Goal: Contribute content: Contribute content

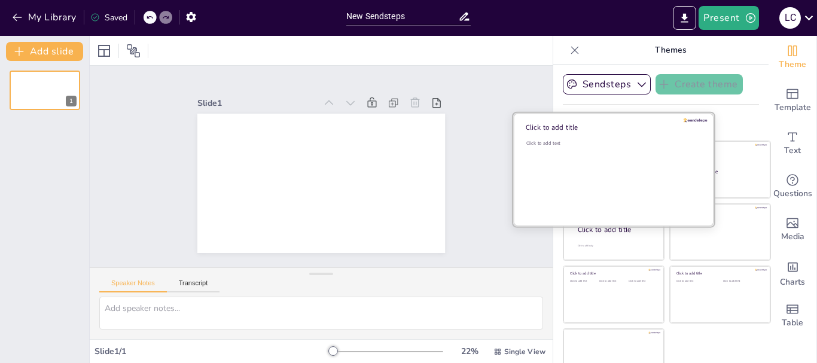
click at [584, 170] on div "Click to add text" at bounding box center [612, 177] width 171 height 74
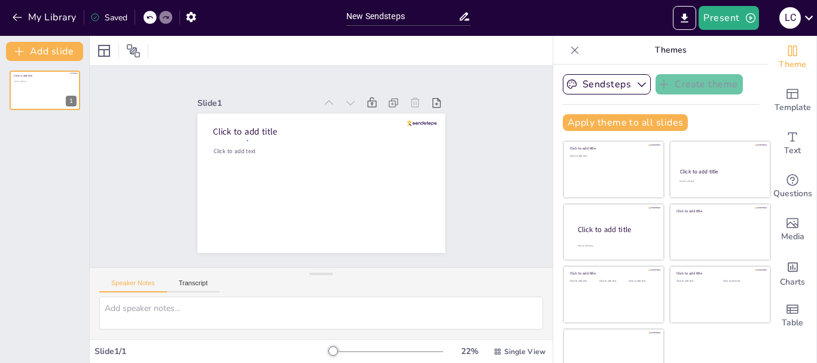
drag, startPoint x: 247, startPoint y: 140, endPoint x: 232, endPoint y: 142, distance: 15.7
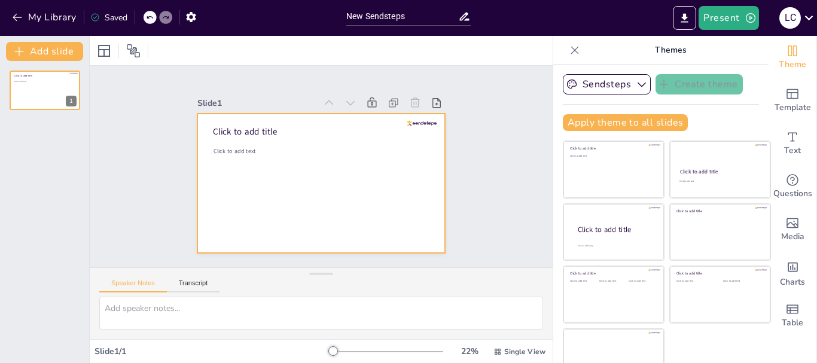
click at [230, 147] on span "Click to add text" at bounding box center [235, 151] width 42 height 8
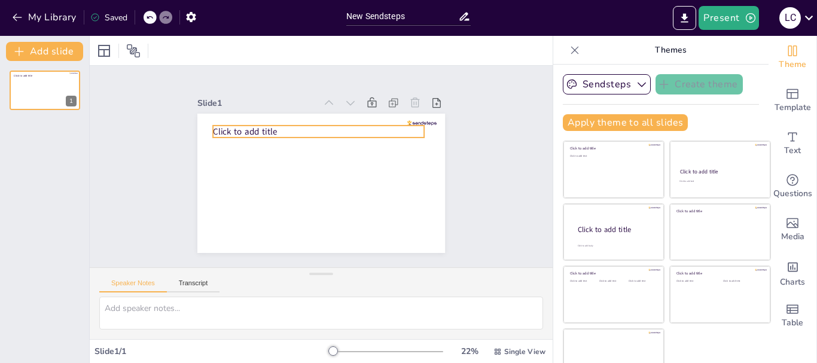
click at [233, 126] on span "Click to add title" at bounding box center [245, 132] width 64 height 12
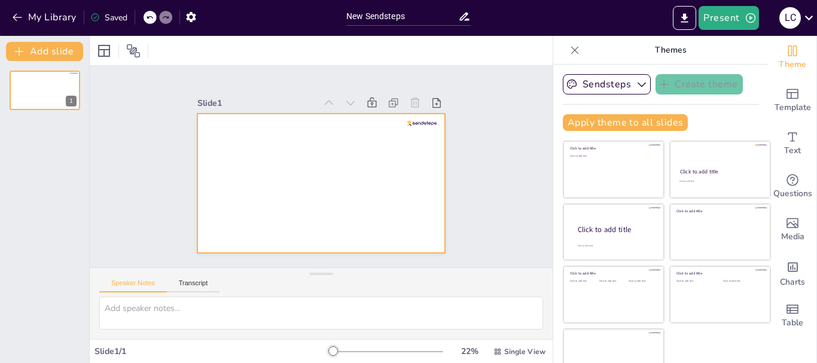
click at [233, 124] on div at bounding box center [321, 183] width 248 height 139
click at [246, 128] on div at bounding box center [321, 183] width 248 height 139
click at [242, 133] on div at bounding box center [321, 183] width 248 height 139
click at [458, 14] on icon at bounding box center [464, 16] width 13 height 13
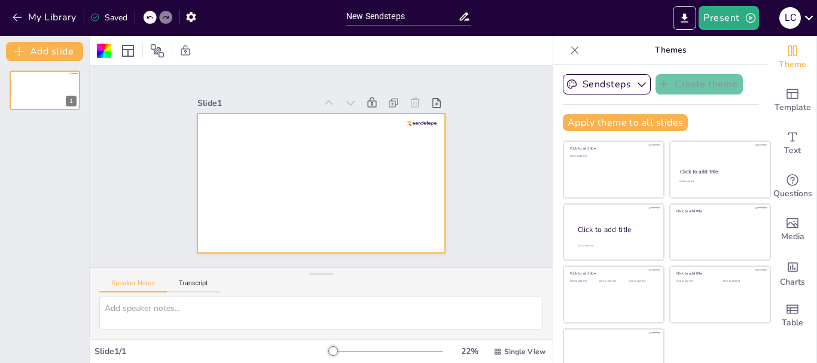
click at [465, 17] on icon at bounding box center [464, 16] width 13 height 13
click at [442, 13] on input "New Sendsteps" at bounding box center [402, 16] width 112 height 17
type input "N"
type input "h"
click at [166, 317] on textarea at bounding box center [321, 313] width 444 height 33
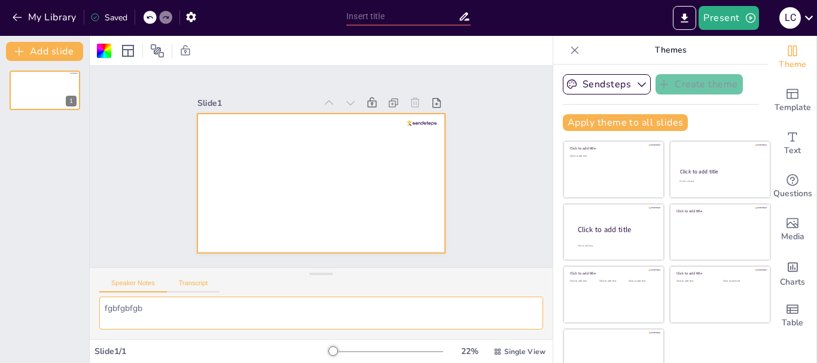
type textarea "fgbfgbfgb"
click at [191, 288] on button "Transcript" at bounding box center [193, 285] width 53 height 13
click at [147, 313] on textarea at bounding box center [321, 313] width 444 height 33
click at [252, 133] on div at bounding box center [321, 183] width 248 height 139
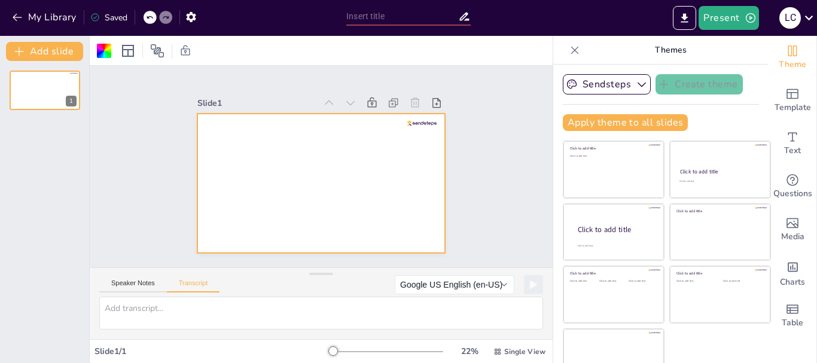
click at [252, 133] on div at bounding box center [321, 183] width 248 height 139
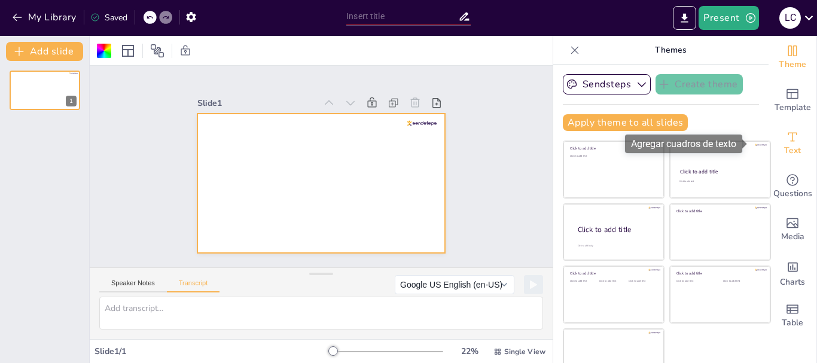
click at [784, 145] on span "Text" at bounding box center [792, 150] width 17 height 13
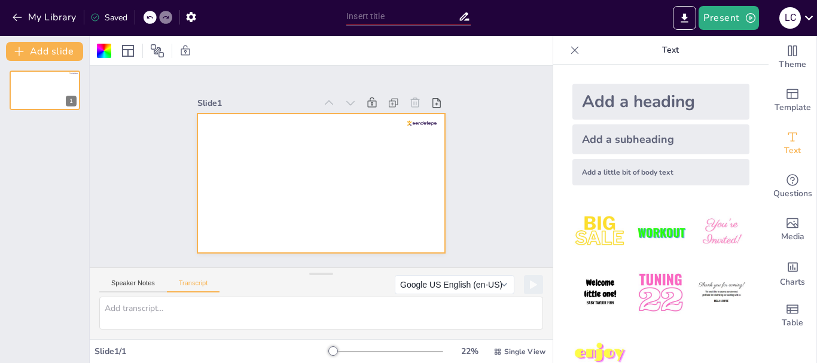
click at [670, 102] on div "Add a heading" at bounding box center [661, 102] width 177 height 36
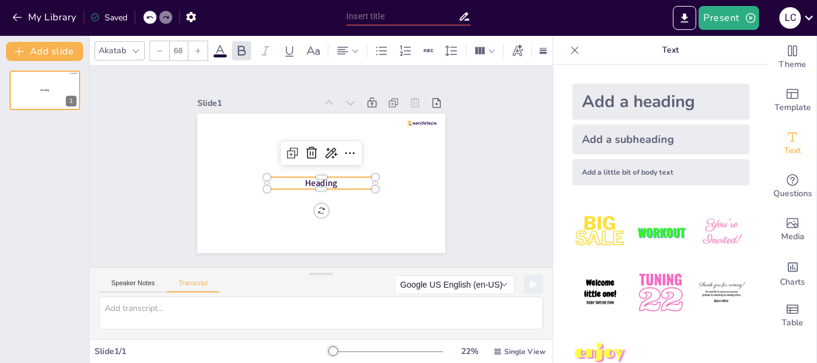
click at [342, 171] on div at bounding box center [321, 173] width 108 height 10
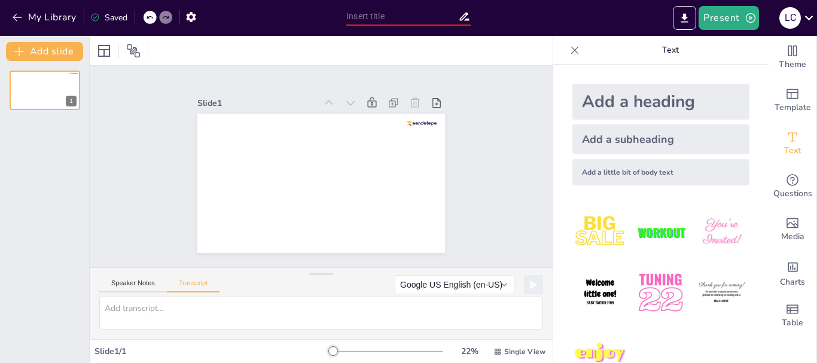
click at [662, 144] on div "Add a subheading" at bounding box center [661, 139] width 177 height 30
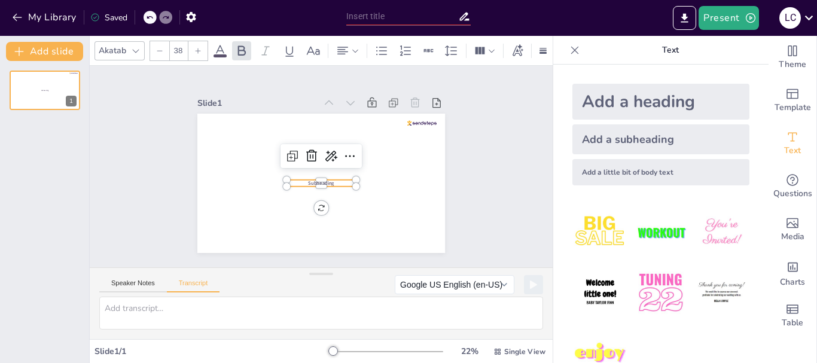
click at [661, 139] on div "Add a subheading" at bounding box center [661, 139] width 177 height 30
type input "38"
click at [571, 50] on icon at bounding box center [575, 50] width 12 height 12
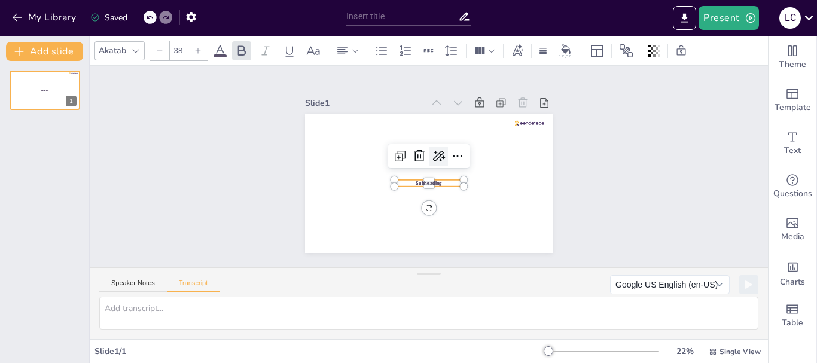
click at [433, 151] on icon at bounding box center [439, 156] width 12 height 11
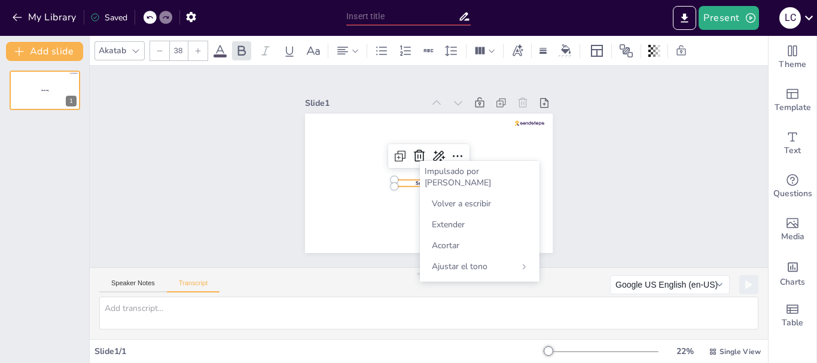
click at [571, 183] on div "Slide 1 Subheading Subheading Subheading" at bounding box center [429, 166] width 315 height 173
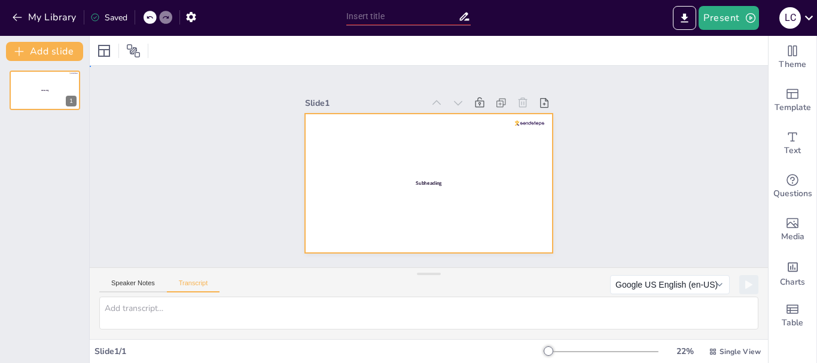
click at [417, 165] on div at bounding box center [429, 183] width 248 height 139
click at [422, 175] on div at bounding box center [429, 183] width 248 height 139
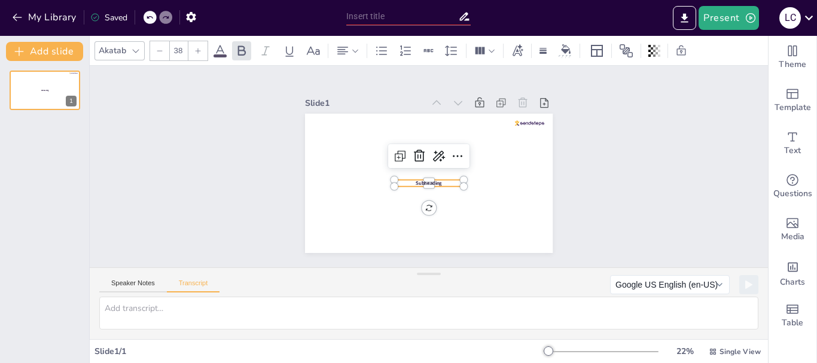
click at [430, 180] on span "Subheading" at bounding box center [429, 183] width 26 height 7
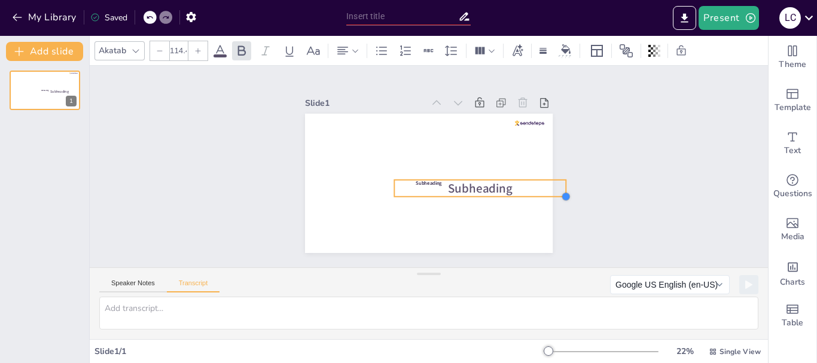
type input "117.8"
drag, startPoint x: 452, startPoint y: 180, endPoint x: 461, endPoint y: 194, distance: 16.6
click at [461, 194] on div "Subheading Subheading Subheading" at bounding box center [429, 183] width 248 height 139
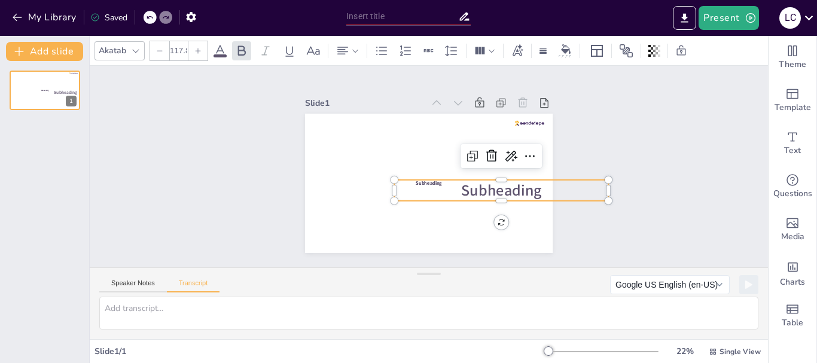
click at [533, 188] on p "Subheading" at bounding box center [501, 191] width 214 height 22
click at [527, 184] on span "Subheading" at bounding box center [501, 190] width 80 height 21
click at [525, 184] on span "Subheading" at bounding box center [501, 194] width 80 height 21
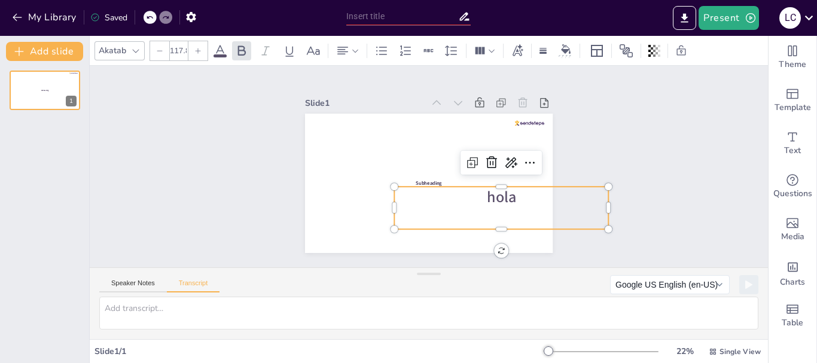
click at [635, 230] on div "Slide 1 Subheading Subheading hola" at bounding box center [429, 167] width 678 height 202
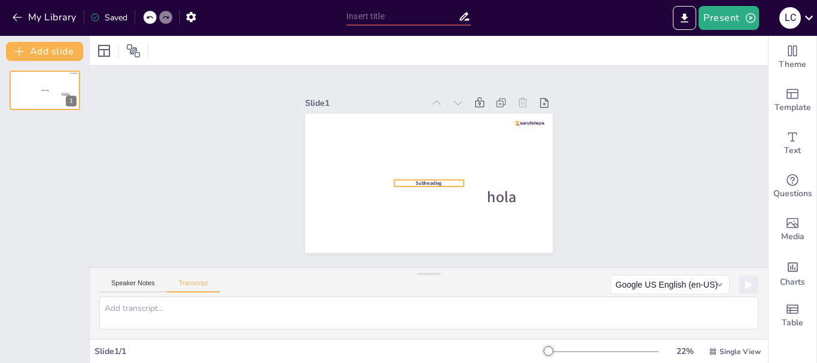
click at [422, 180] on span "Subheading" at bounding box center [429, 183] width 26 height 7
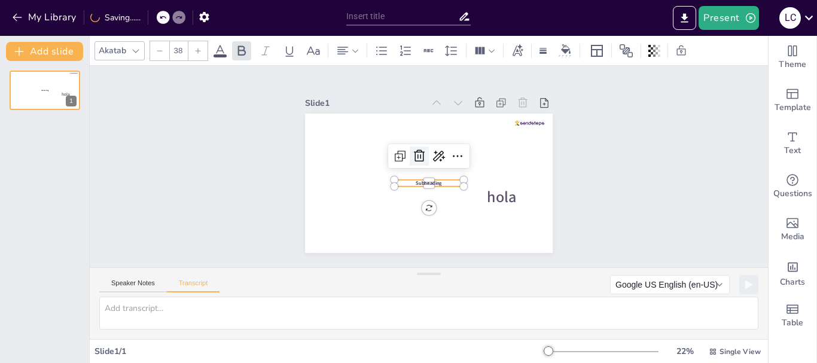
click at [412, 154] on icon at bounding box center [419, 156] width 14 height 14
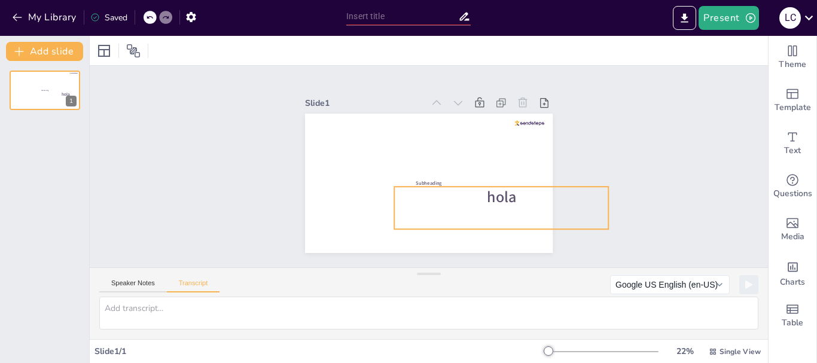
click at [489, 190] on span "hola" at bounding box center [501, 197] width 29 height 21
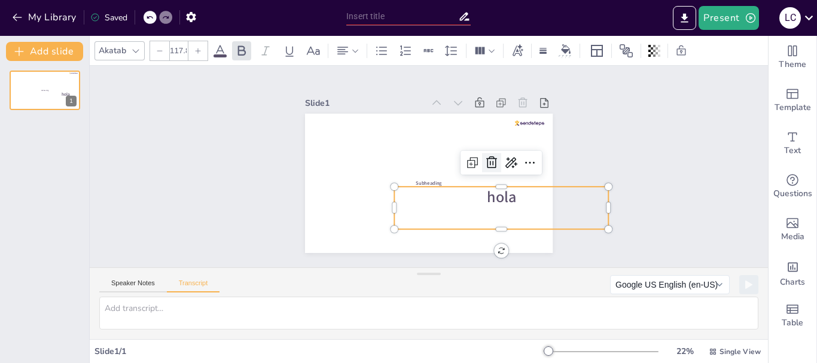
click at [485, 161] on icon at bounding box center [492, 163] width 14 height 14
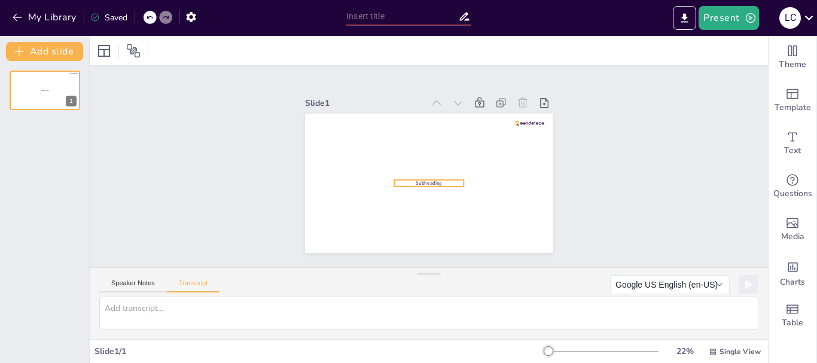
click at [418, 180] on span "Subheading" at bounding box center [429, 183] width 26 height 7
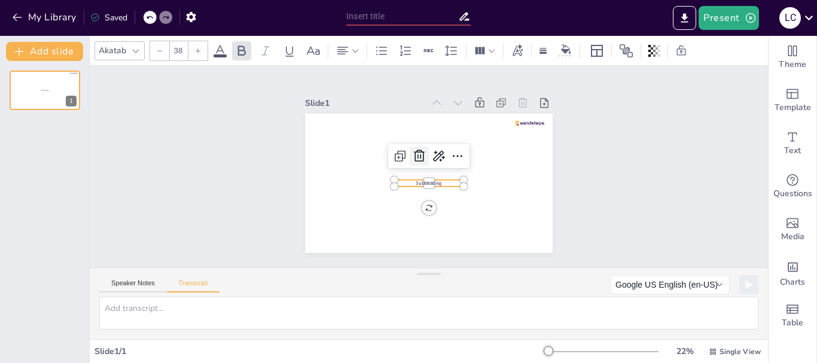
click at [415, 155] on icon at bounding box center [419, 156] width 14 height 14
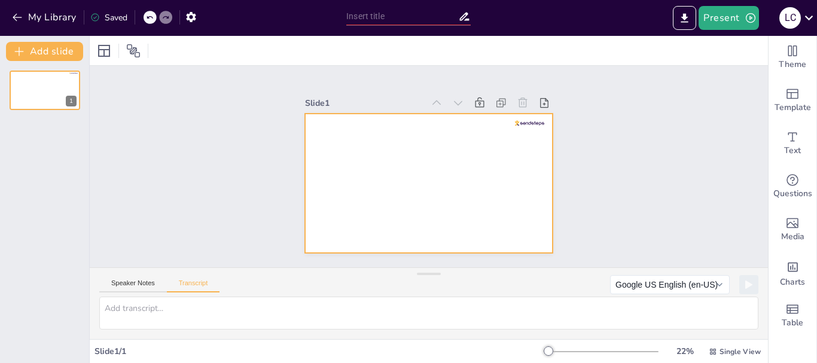
click at [390, 139] on div at bounding box center [429, 183] width 248 height 139
click at [380, 15] on input "text" at bounding box center [402, 16] width 112 height 17
type input "e"
type input "EL SACRIATO"
click at [362, 134] on div at bounding box center [429, 183] width 248 height 139
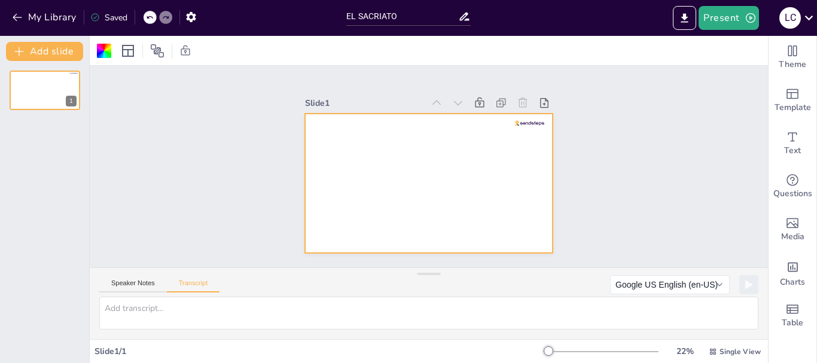
click at [362, 134] on div at bounding box center [429, 183] width 248 height 139
click at [169, 320] on textarea at bounding box center [428, 313] width 659 height 33
type textarea "EL SACARIATO"
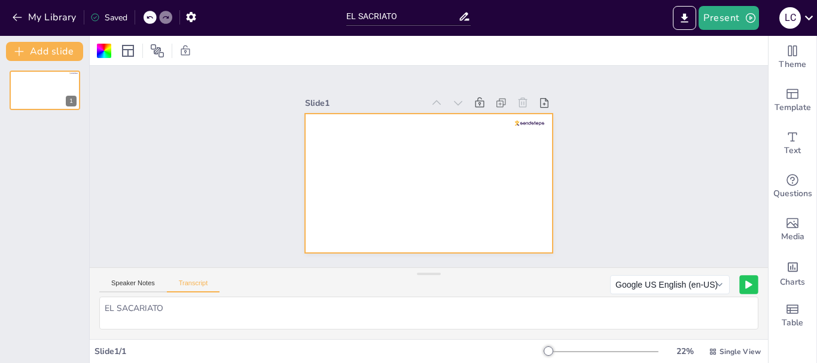
click at [749, 290] on button at bounding box center [749, 284] width 19 height 19
click at [726, 285] on rect at bounding box center [727, 285] width 2 height 8
click at [746, 283] on rect at bounding box center [749, 284] width 7 height 7
click at [125, 45] on icon at bounding box center [128, 51] width 12 height 12
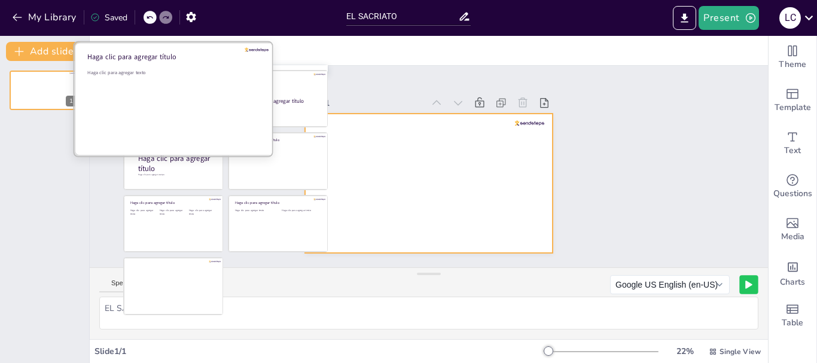
click at [166, 90] on div "Haga clic para agregar texto" at bounding box center [172, 106] width 171 height 74
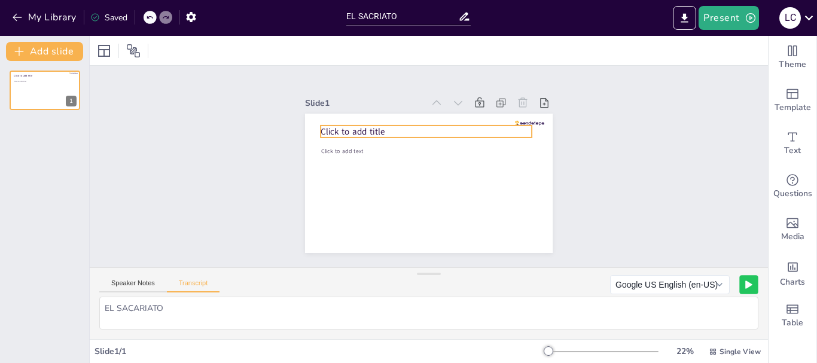
click at [352, 132] on span "Click to add title" at bounding box center [353, 132] width 64 height 12
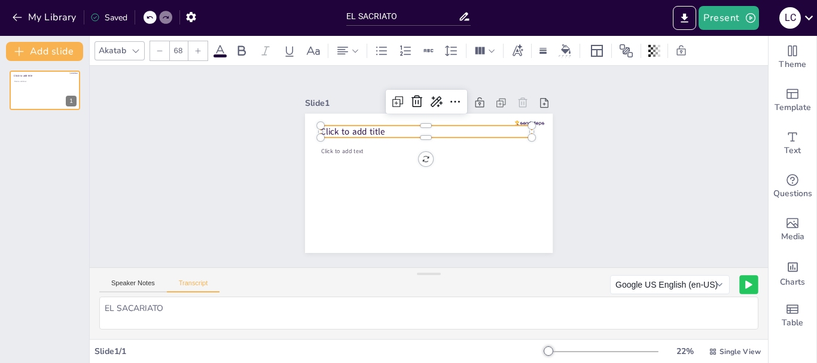
click at [357, 126] on span "Click to add title" at bounding box center [353, 132] width 64 height 12
click at [412, 126] on p "Click to add title" at bounding box center [426, 132] width 211 height 13
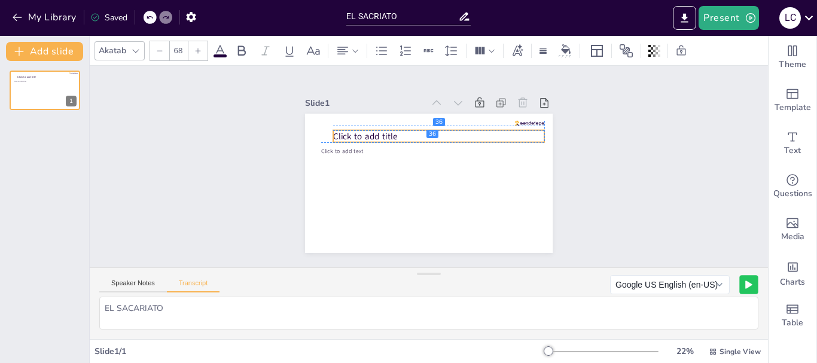
drag, startPoint x: 404, startPoint y: 121, endPoint x: 424, endPoint y: 125, distance: 20.1
click at [424, 114] on div "Click to add title Click to add text" at bounding box center [429, 114] width 248 height 0
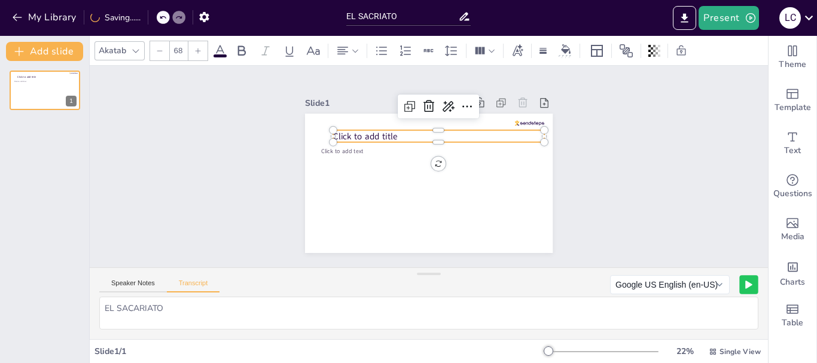
click at [396, 130] on p "Click to add title" at bounding box center [438, 136] width 211 height 13
click at [427, 146] on div at bounding box center [438, 151] width 211 height 10
click at [396, 135] on p "Click to add title" at bounding box center [438, 140] width 211 height 13
click at [347, 130] on span "EL SACARIATO" at bounding box center [360, 136] width 55 height 12
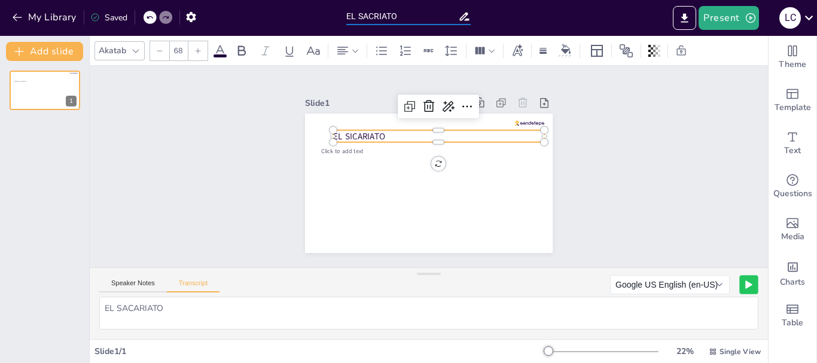
drag, startPoint x: 402, startPoint y: 10, endPoint x: 259, endPoint y: 13, distance: 143.0
click at [259, 13] on div "My Library Saved EL SACRIATO Present l c" at bounding box center [408, 18] width 817 height 36
click at [359, 49] on icon at bounding box center [355, 51] width 8 height 8
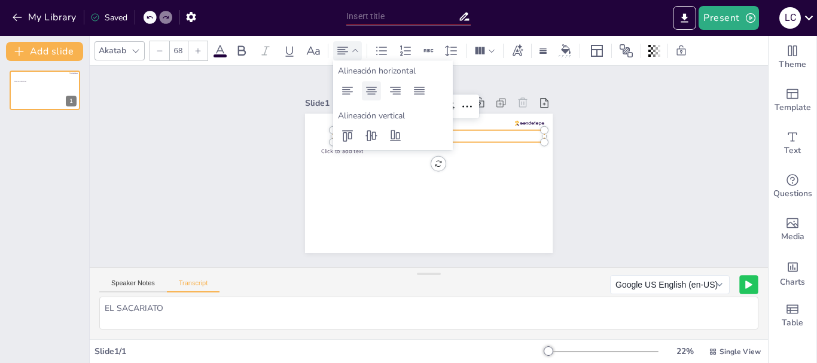
click at [375, 93] on icon at bounding box center [371, 91] width 11 height 8
click at [312, 52] on icon at bounding box center [313, 50] width 13 height 8
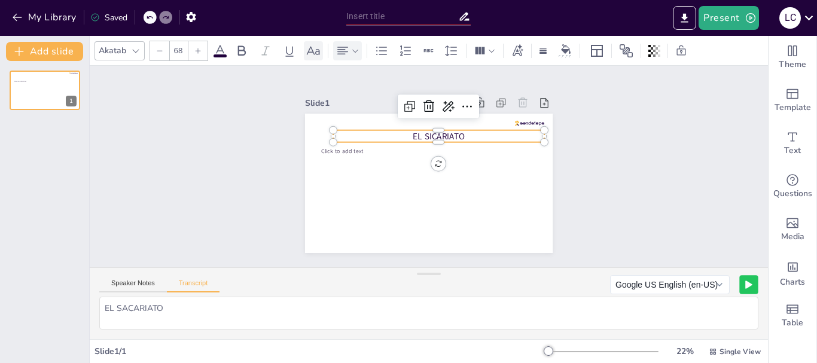
click at [312, 55] on icon at bounding box center [313, 51] width 14 height 14
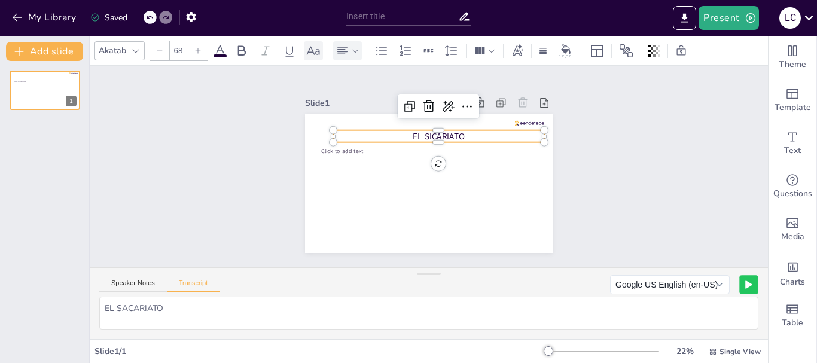
click at [312, 55] on icon at bounding box center [313, 51] width 14 height 14
click at [196, 51] on icon at bounding box center [197, 50] width 7 height 7
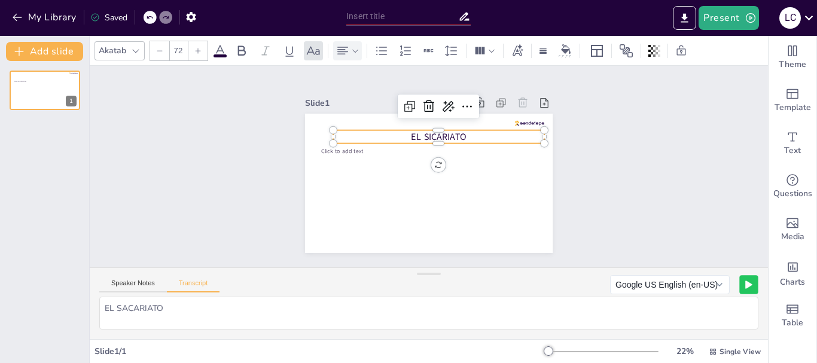
click at [196, 51] on icon at bounding box center [197, 50] width 7 height 7
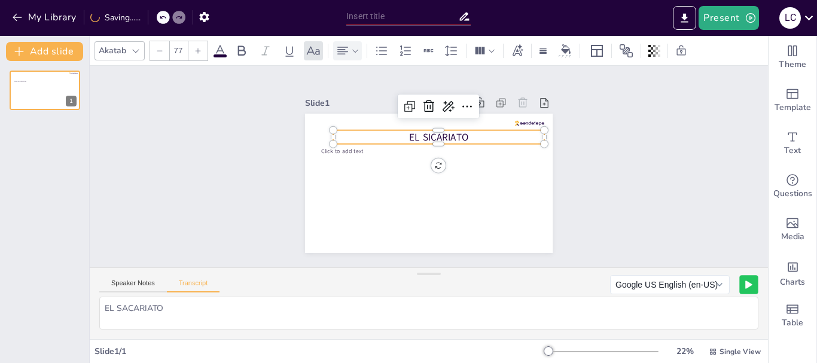
click at [196, 51] on icon at bounding box center [197, 50] width 7 height 7
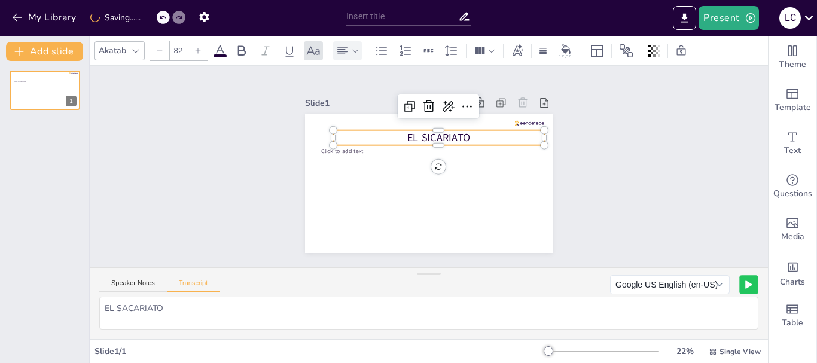
click at [196, 51] on icon at bounding box center [197, 50] width 7 height 7
type input "83"
click at [523, 47] on icon at bounding box center [517, 50] width 13 height 13
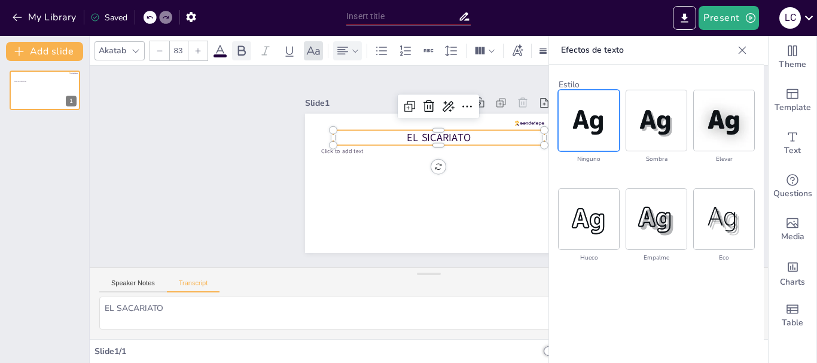
click at [240, 51] on icon at bounding box center [242, 51] width 14 height 14
click at [222, 51] on icon at bounding box center [220, 50] width 11 height 11
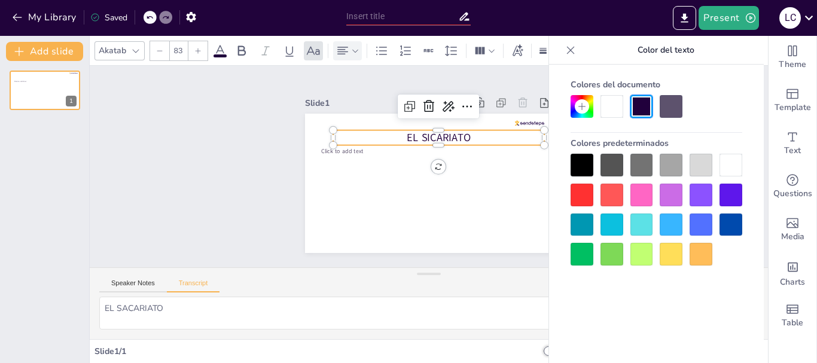
click at [584, 187] on div at bounding box center [582, 195] width 23 height 23
click at [635, 112] on div at bounding box center [642, 106] width 23 height 23
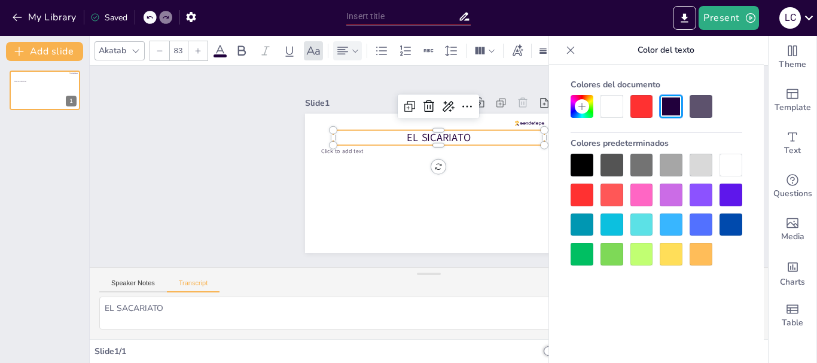
click at [635, 112] on div at bounding box center [642, 106] width 23 height 23
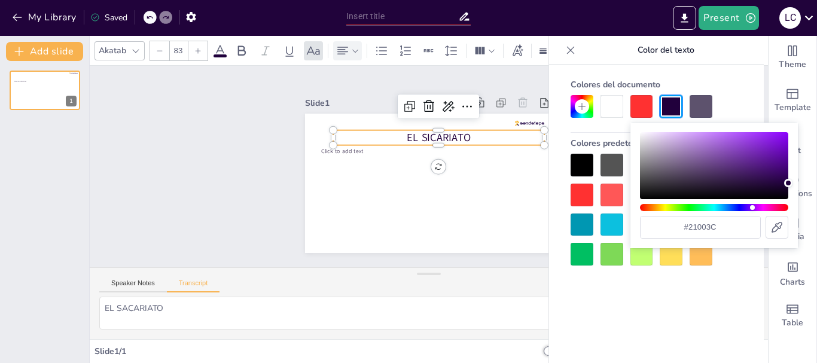
click at [635, 112] on div at bounding box center [642, 106] width 23 height 23
type input "#dbcde6"
drag, startPoint x: 681, startPoint y: 169, endPoint x: 635, endPoint y: 114, distance: 71.3
click at [656, 139] on div "Color" at bounding box center [714, 165] width 148 height 67
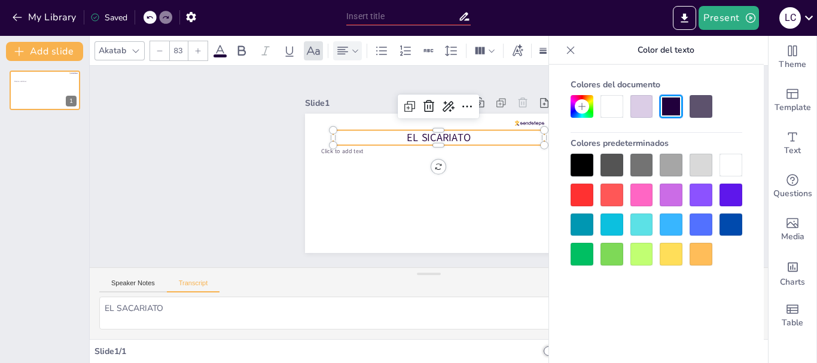
click at [612, 105] on div at bounding box center [612, 106] width 23 height 23
click at [579, 184] on div at bounding box center [582, 195] width 23 height 23
click at [638, 111] on div at bounding box center [642, 106] width 23 height 23
drag, startPoint x: 460, startPoint y: 132, endPoint x: 393, endPoint y: 132, distance: 66.4
click at [393, 132] on p "EL SICARIATO" at bounding box center [438, 137] width 211 height 15
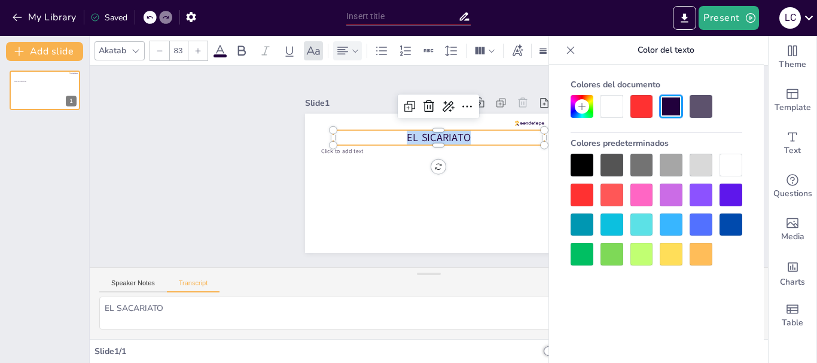
click at [644, 110] on div at bounding box center [642, 106] width 23 height 23
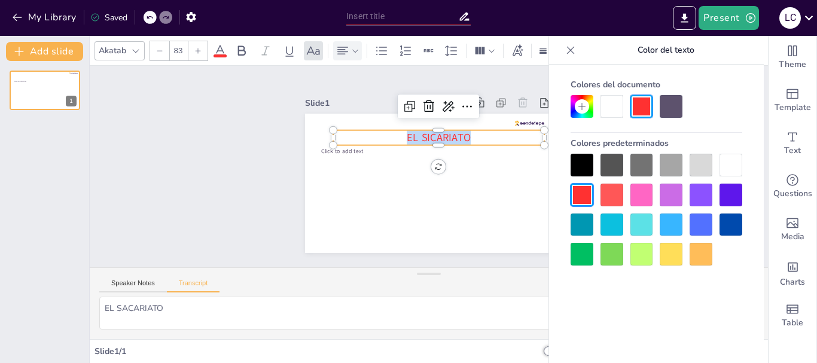
click at [644, 110] on div at bounding box center [642, 106] width 23 height 23
click at [42, 172] on div "Click to add text 1" at bounding box center [44, 212] width 89 height 302
click at [202, 49] on div at bounding box center [197, 50] width 19 height 19
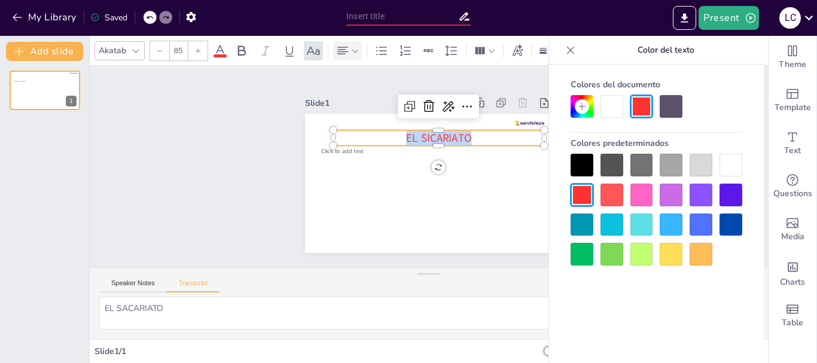
click at [202, 49] on div at bounding box center [197, 50] width 19 height 19
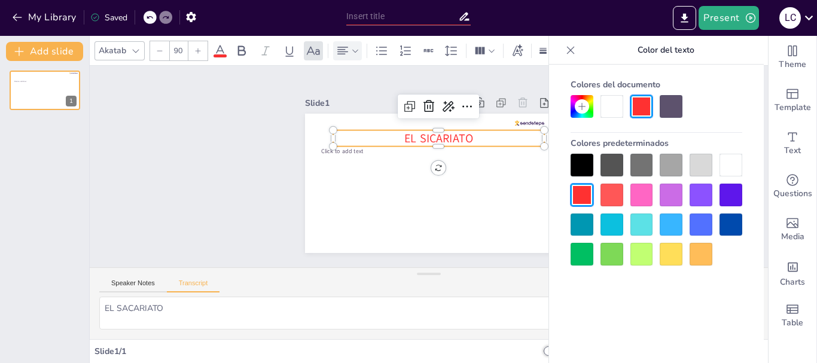
click at [202, 49] on div at bounding box center [197, 50] width 19 height 19
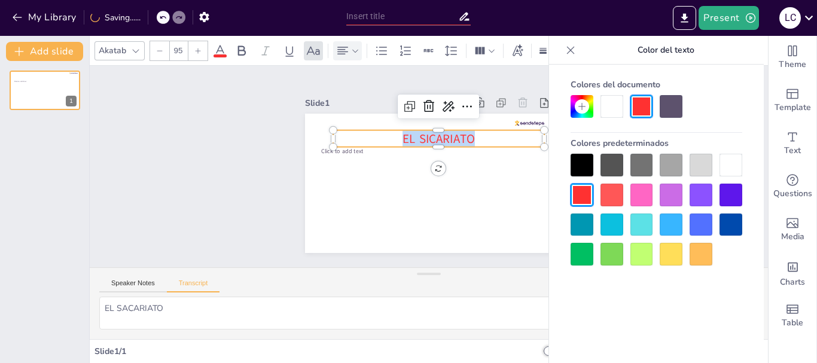
click at [202, 49] on div at bounding box center [197, 50] width 19 height 19
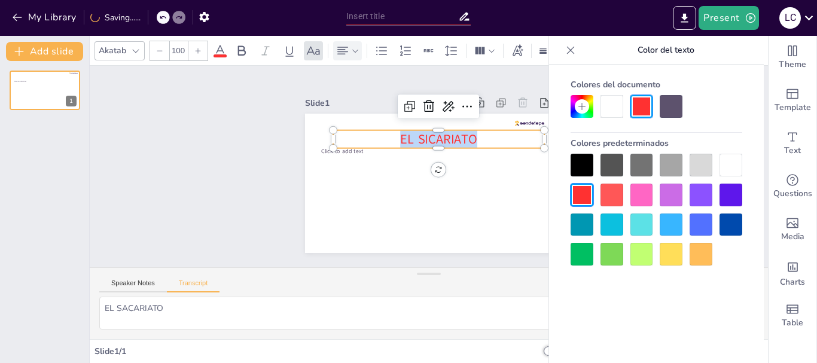
click at [202, 49] on div at bounding box center [197, 50] width 19 height 19
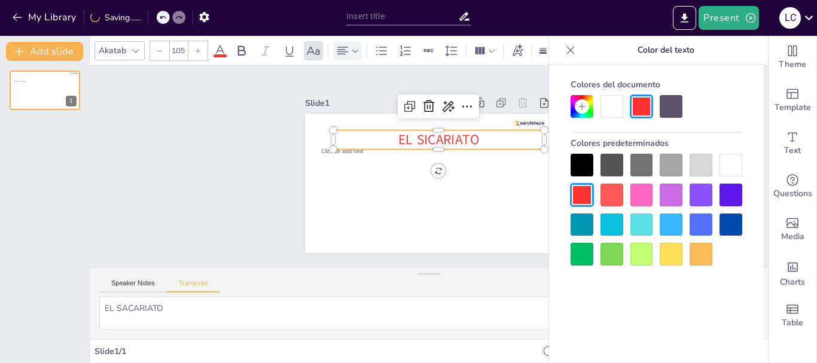
click at [202, 49] on div at bounding box center [197, 50] width 19 height 19
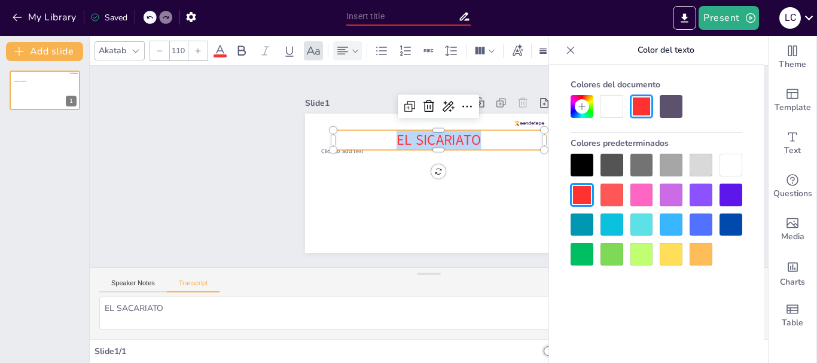
click at [202, 49] on div at bounding box center [197, 50] width 19 height 19
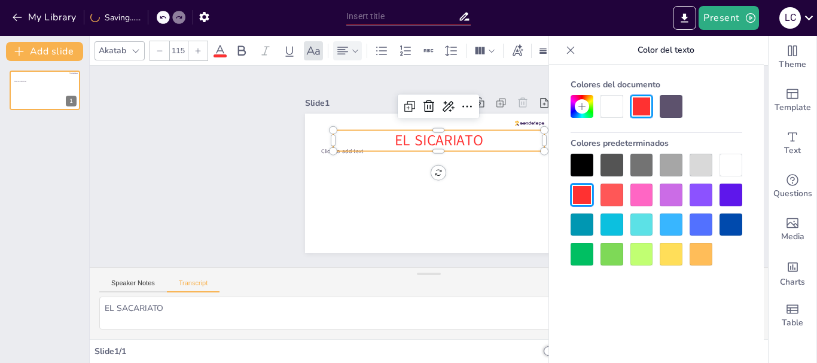
click at [202, 49] on div at bounding box center [197, 50] width 19 height 19
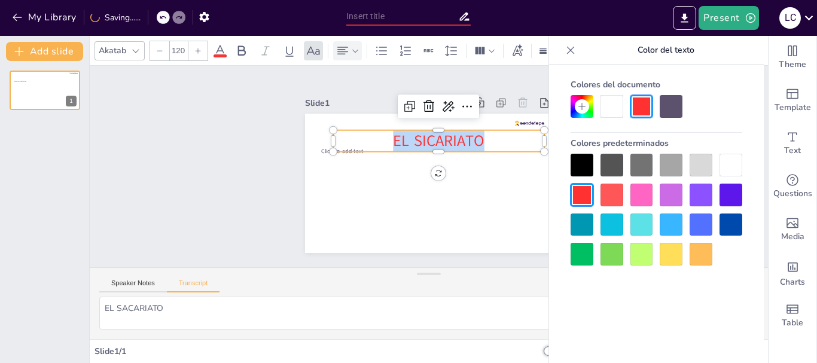
click at [202, 49] on div at bounding box center [197, 50] width 19 height 19
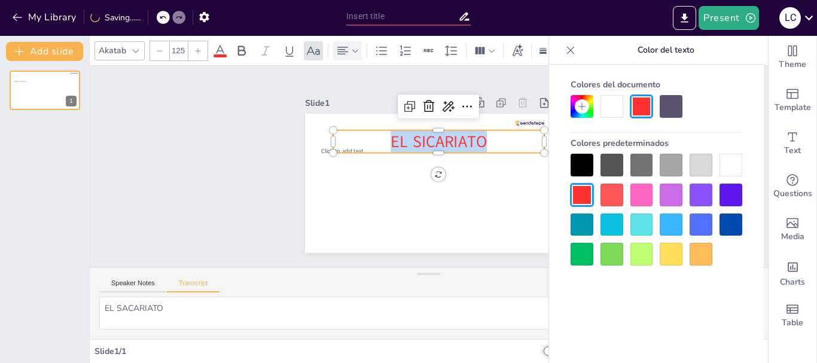
click at [202, 49] on div at bounding box center [197, 50] width 19 height 19
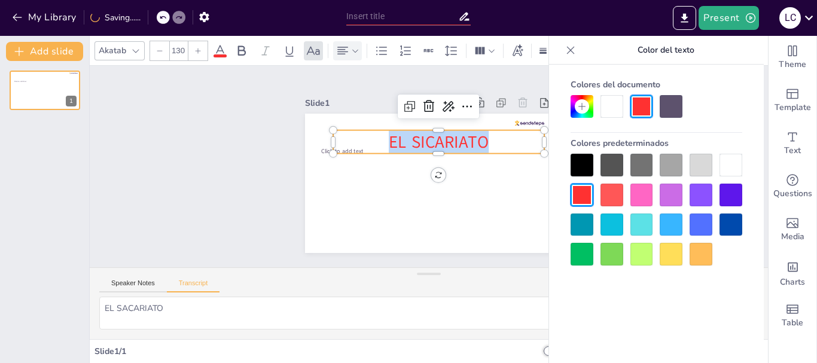
click at [202, 49] on div at bounding box center [197, 50] width 19 height 19
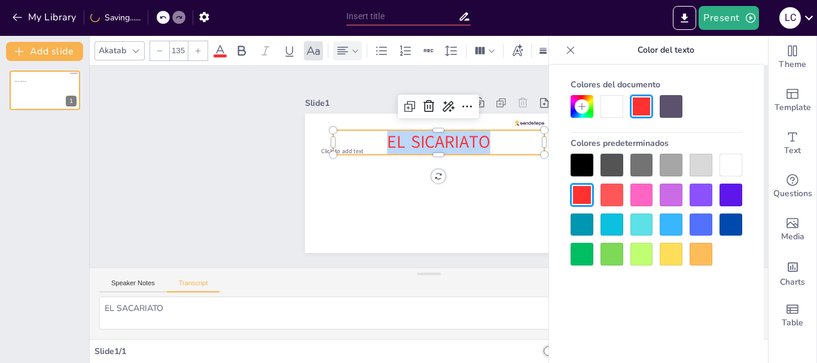
click at [202, 49] on div at bounding box center [197, 50] width 19 height 19
type input "136"
click at [211, 181] on div "Slide 1 Click to add text EL SICARIATO" at bounding box center [429, 167] width 678 height 202
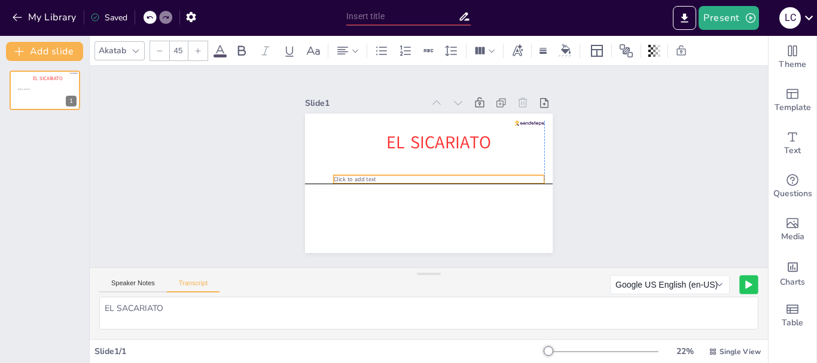
drag, startPoint x: 324, startPoint y: 142, endPoint x: 338, endPoint y: 177, distance: 37.0
click at [334, 114] on div "EL SICARIATO Click to add text" at bounding box center [429, 114] width 248 height 0
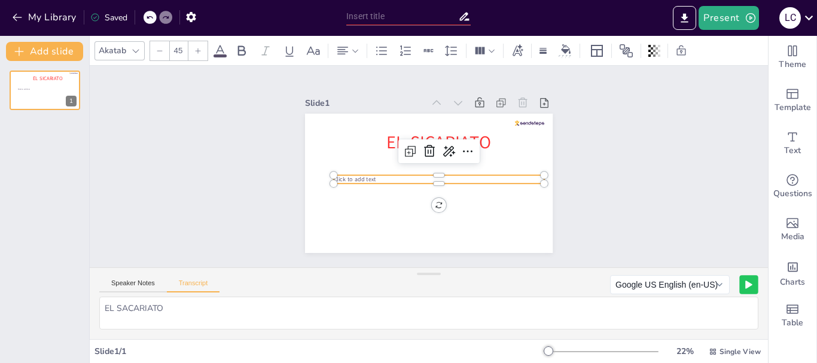
click at [348, 176] on span "Click to add text" at bounding box center [355, 179] width 42 height 8
click at [351, 175] on span "Click to add text" at bounding box center [355, 179] width 42 height 8
click at [369, 175] on p "Click to add text" at bounding box center [439, 179] width 211 height 8
click at [370, 171] on div at bounding box center [439, 171] width 211 height 10
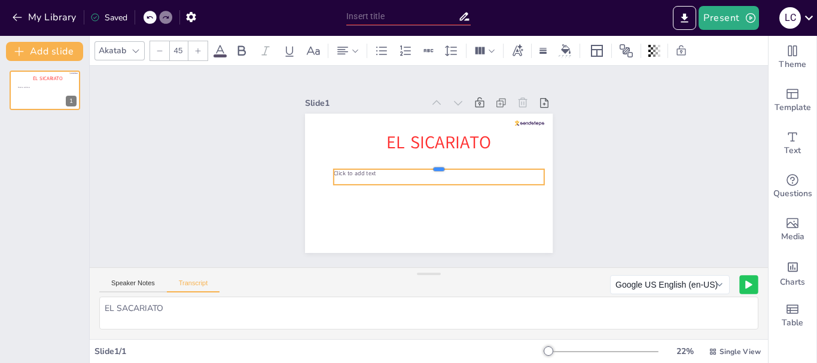
drag, startPoint x: 370, startPoint y: 170, endPoint x: 369, endPoint y: 163, distance: 7.4
click at [369, 163] on div at bounding box center [439, 165] width 211 height 10
click at [370, 169] on p "Click to add text" at bounding box center [439, 173] width 211 height 8
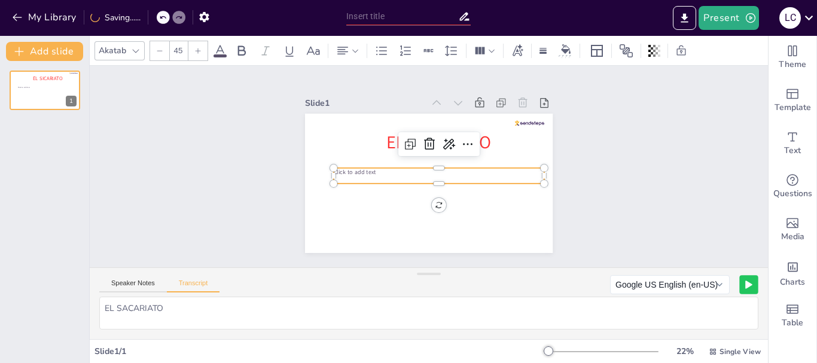
click at [370, 168] on p "Click to add text" at bounding box center [439, 172] width 211 height 8
click at [363, 169] on span "Click to add text" at bounding box center [355, 172] width 42 height 8
drag, startPoint x: 363, startPoint y: 163, endPoint x: 341, endPoint y: 170, distance: 23.3
click at [341, 170] on span "Click to add text" at bounding box center [355, 172] width 42 height 8
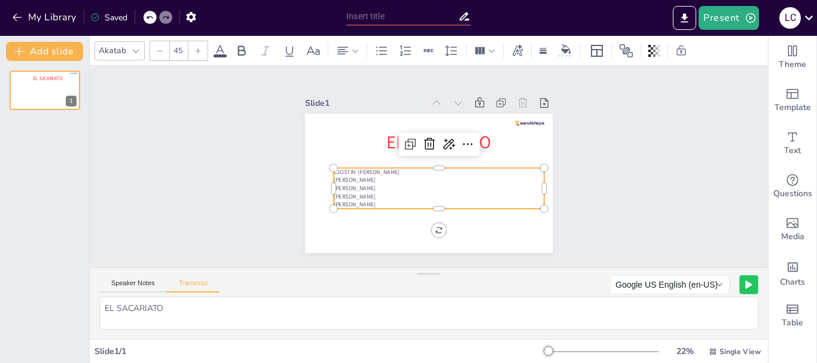
click at [193, 43] on div at bounding box center [197, 50] width 19 height 19
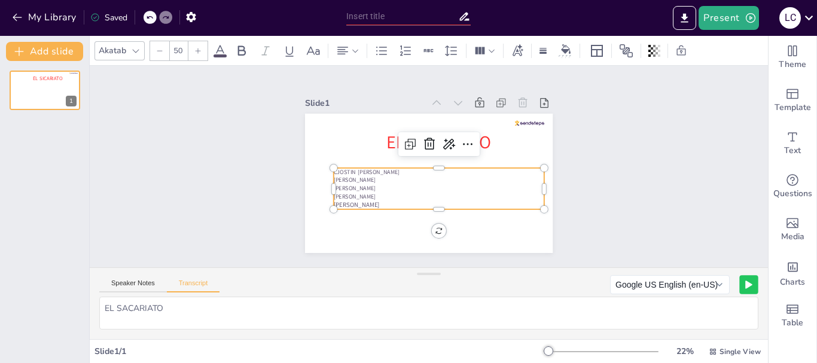
click at [193, 43] on div at bounding box center [197, 50] width 19 height 19
click at [328, 168] on div at bounding box center [333, 168] width 10 height 10
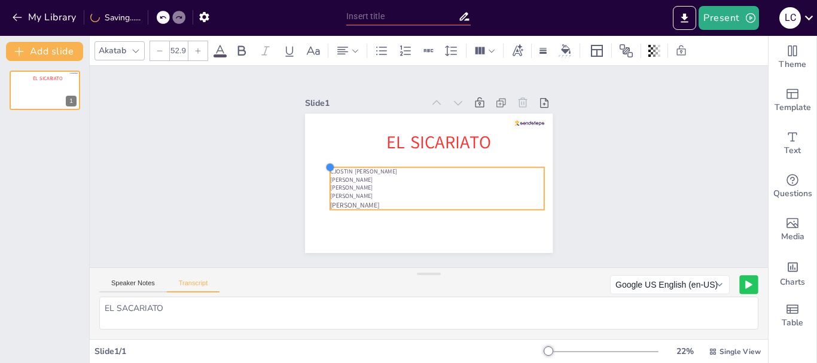
drag, startPoint x: 328, startPoint y: 168, endPoint x: 343, endPoint y: 167, distance: 15.6
click at [343, 167] on div "EL SICARIATO CJOSTIN [PERSON_NAME] [PERSON_NAME] [PERSON_NAME]" at bounding box center [429, 183] width 248 height 139
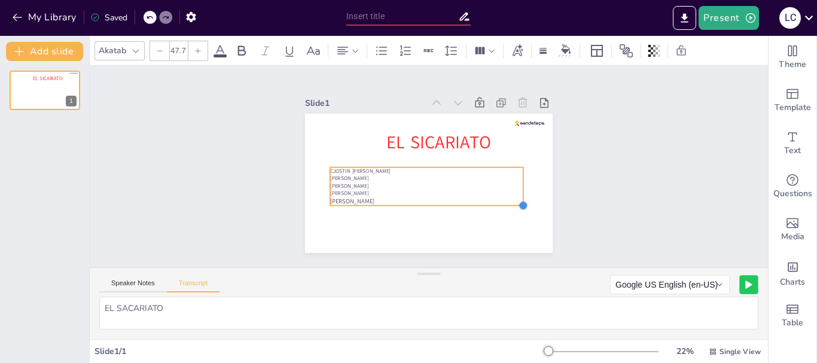
drag, startPoint x: 534, startPoint y: 204, endPoint x: 507, endPoint y: 200, distance: 27.2
click at [507, 200] on div "EL SICARIATO CJOSTIN [PERSON_NAME] [PERSON_NAME] [PERSON_NAME]" at bounding box center [429, 183] width 248 height 139
click at [330, 168] on span "CJOSTIN [PERSON_NAME]" at bounding box center [360, 171] width 60 height 7
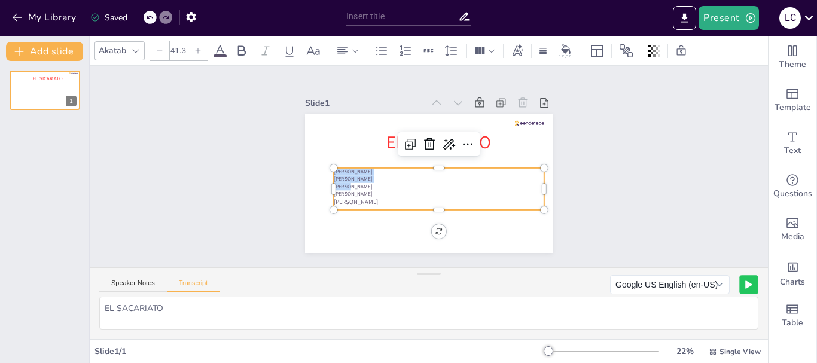
drag, startPoint x: 340, startPoint y: 186, endPoint x: 328, endPoint y: 161, distance: 27.6
click at [330, 162] on div "EL SICARIATO [PERSON_NAME] [PERSON_NAME] [PERSON_NAME] [PERSON_NAME]" at bounding box center [429, 183] width 248 height 139
click at [189, 50] on div at bounding box center [197, 50] width 19 height 19
click at [197, 53] on icon at bounding box center [197, 50] width 7 height 7
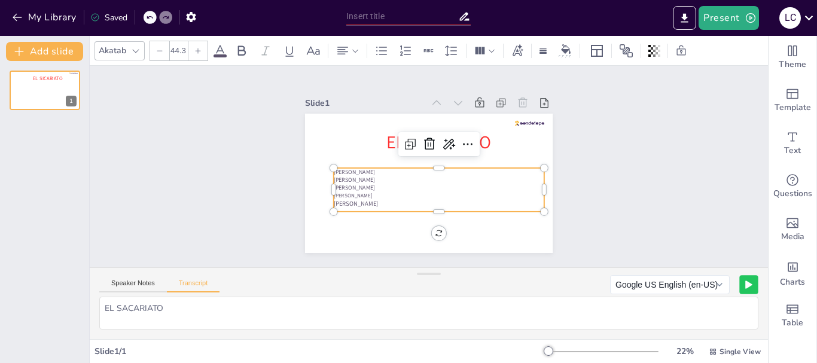
click at [197, 53] on icon at bounding box center [197, 50] width 7 height 7
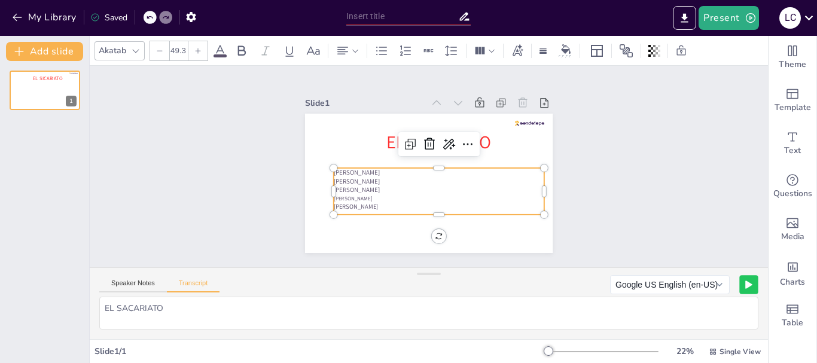
click at [197, 53] on icon at bounding box center [197, 50] width 7 height 7
drag, startPoint x: 337, startPoint y: 194, endPoint x: 325, endPoint y: 195, distance: 12.0
click at [334, 196] on span "[PERSON_NAME]" at bounding box center [353, 199] width 39 height 7
click at [191, 47] on div at bounding box center [197, 50] width 19 height 19
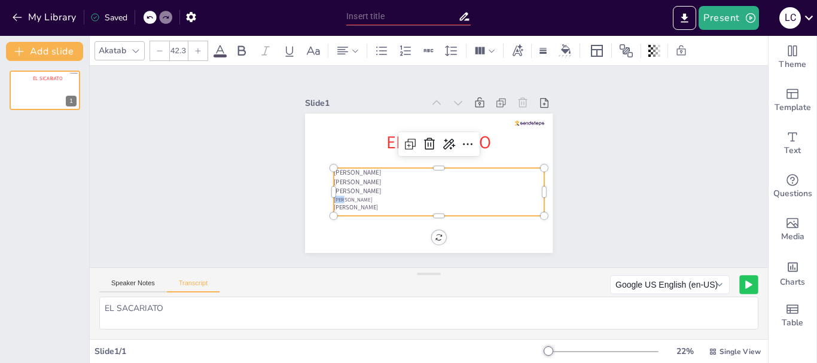
click at [191, 47] on div at bounding box center [197, 50] width 19 height 19
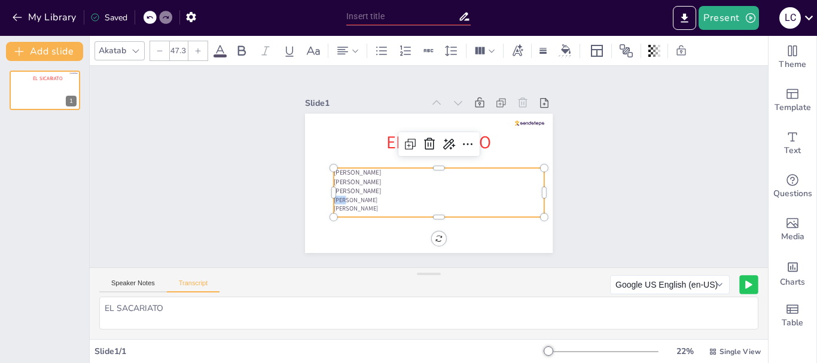
click at [191, 47] on div at bounding box center [197, 50] width 19 height 19
type input "49.3"
click at [556, 151] on div "Slide 1 EL SICARIATO [PERSON_NAME] [PERSON_NAME] [PERSON_NAME] [PERSON_NAME]" at bounding box center [429, 166] width 315 height 173
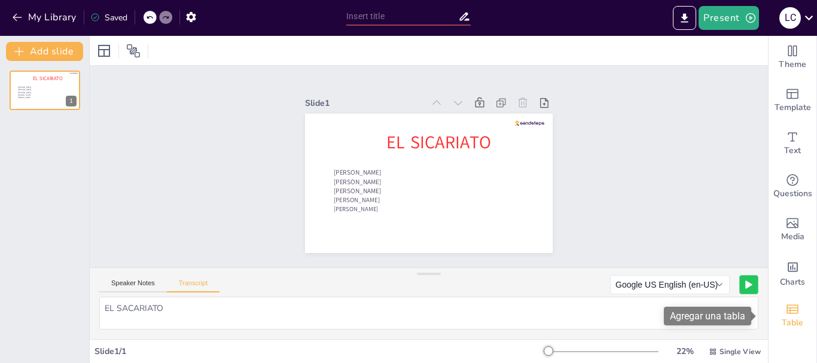
click at [792, 314] on div "Table" at bounding box center [793, 315] width 48 height 43
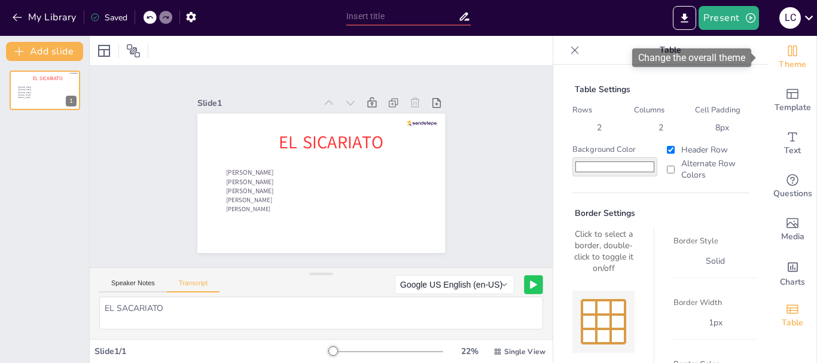
click at [791, 65] on span "Theme" at bounding box center [793, 64] width 28 height 13
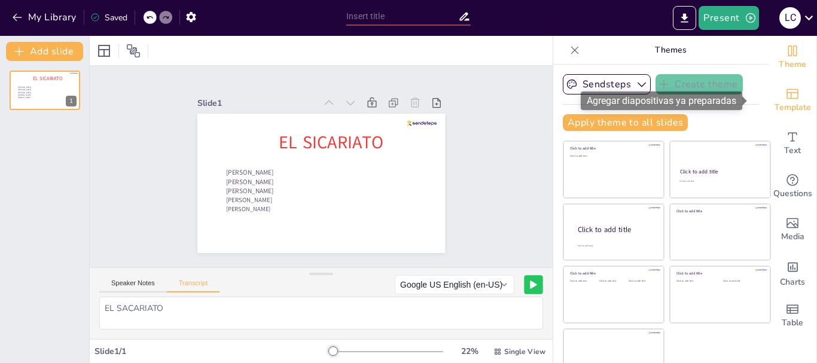
click at [785, 104] on span "Template" at bounding box center [793, 107] width 36 height 13
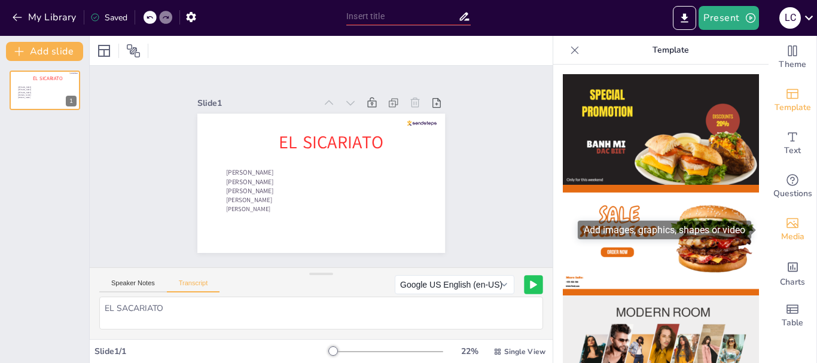
click at [786, 227] on icon "Add images, graphics, shapes or video" at bounding box center [793, 223] width 14 height 14
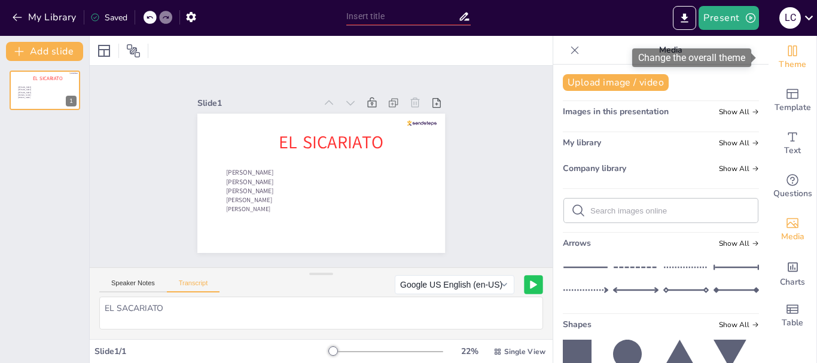
click at [792, 37] on div "Theme" at bounding box center [793, 57] width 48 height 43
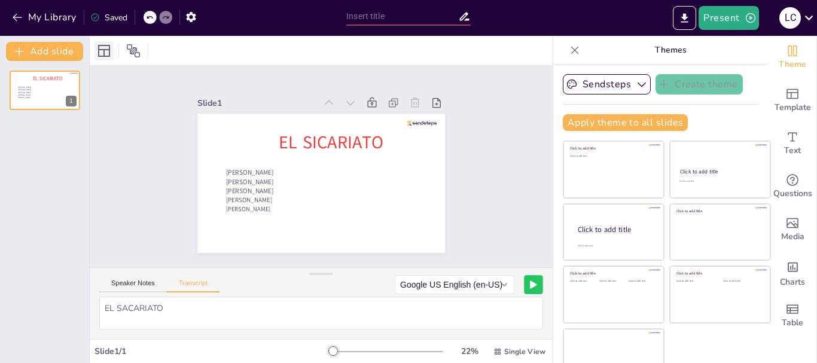
click at [111, 48] on div at bounding box center [104, 50] width 19 height 19
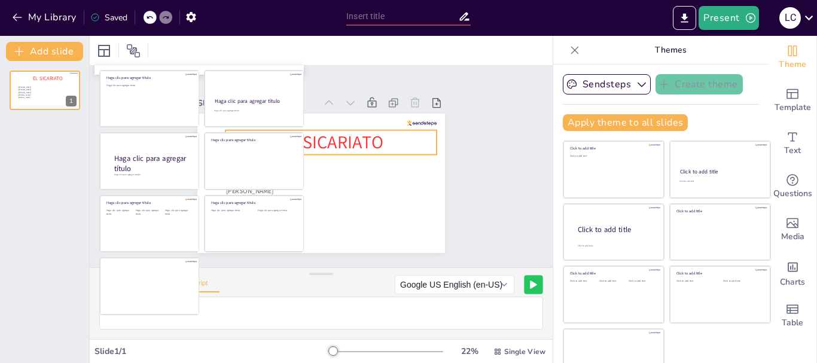
click at [403, 130] on p "EL SICARIATO" at bounding box center [331, 142] width 211 height 25
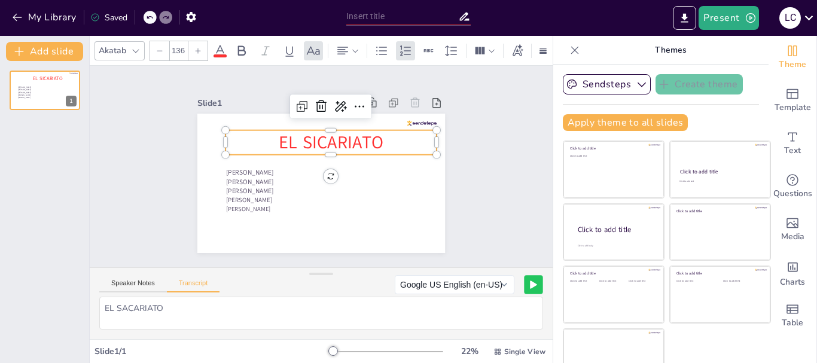
click at [468, 147] on div "Slide 1 EL SICARIATO [PERSON_NAME] [PERSON_NAME] [PERSON_NAME] [PERSON_NAME]" at bounding box center [321, 167] width 463 height 202
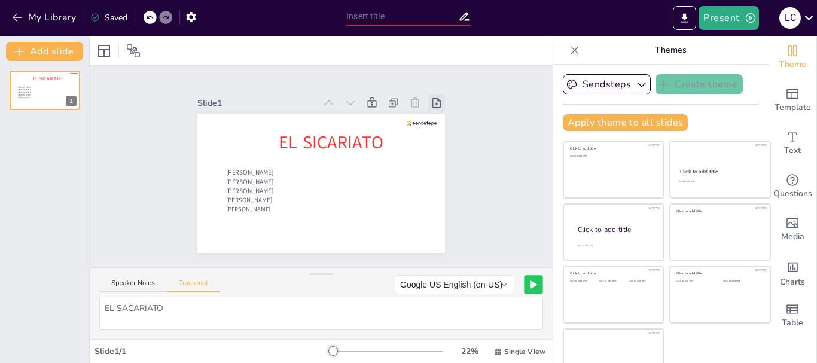
click at [431, 101] on icon at bounding box center [437, 103] width 12 height 12
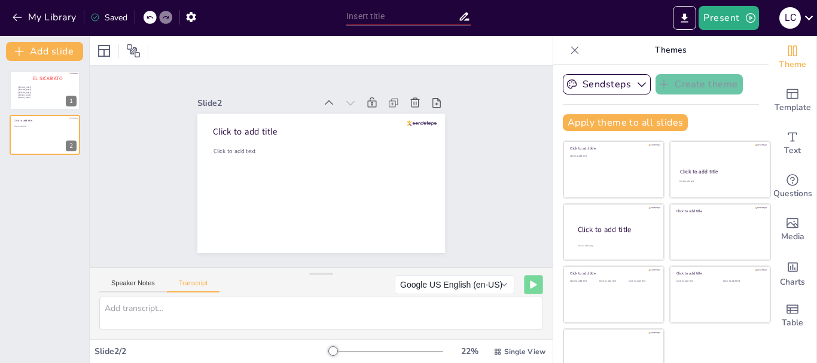
click at [571, 49] on icon at bounding box center [575, 50] width 8 height 8
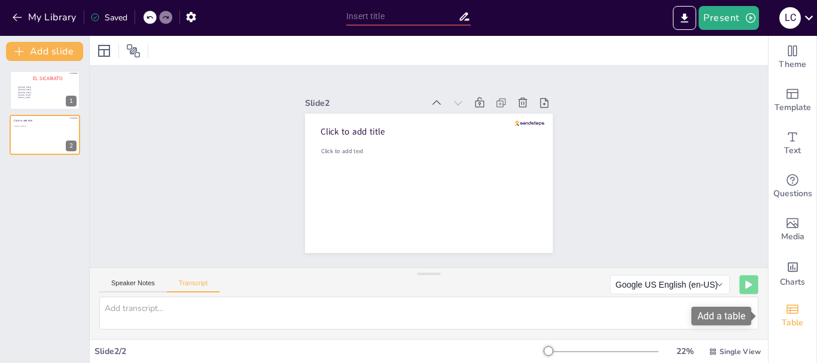
click at [787, 305] on icon "Add a table" at bounding box center [793, 309] width 12 height 9
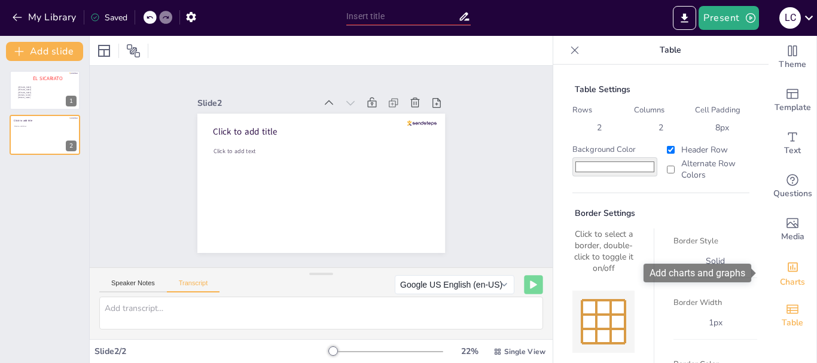
click at [789, 263] on icon "Add charts and graphs" at bounding box center [793, 268] width 10 height 10
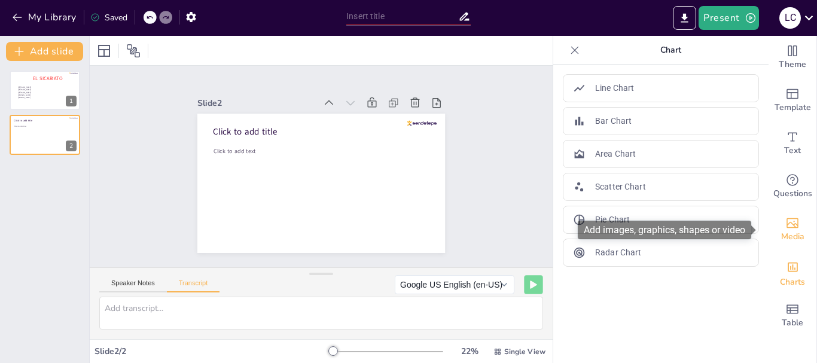
click at [781, 238] on span "Media" at bounding box center [792, 236] width 23 height 13
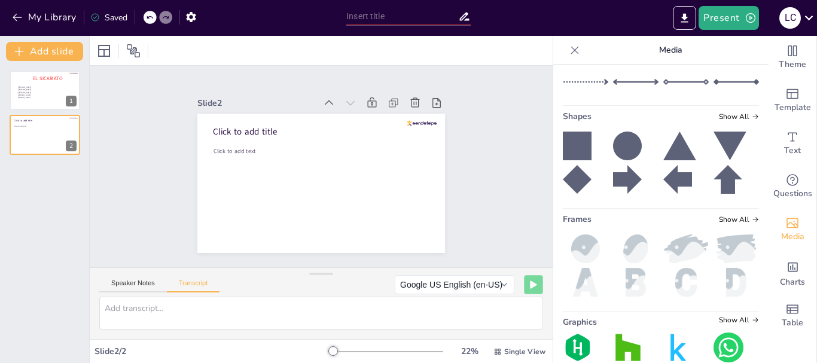
scroll to position [239, 0]
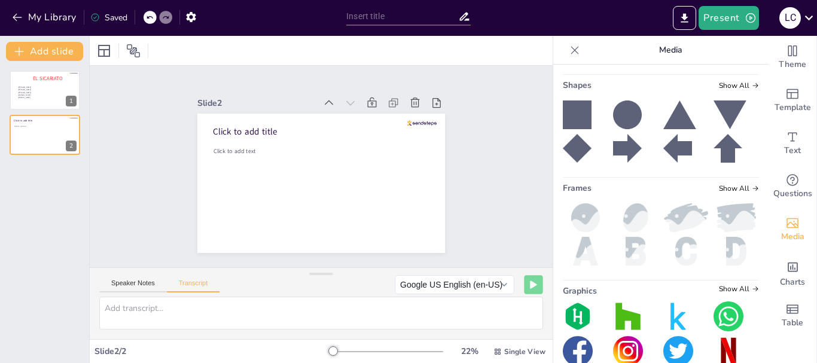
drag, startPoint x: 729, startPoint y: 3, endPoint x: 482, endPoint y: 43, distance: 250.9
click at [482, 43] on div at bounding box center [321, 50] width 463 height 29
click at [802, 15] on icon at bounding box center [809, 18] width 16 height 16
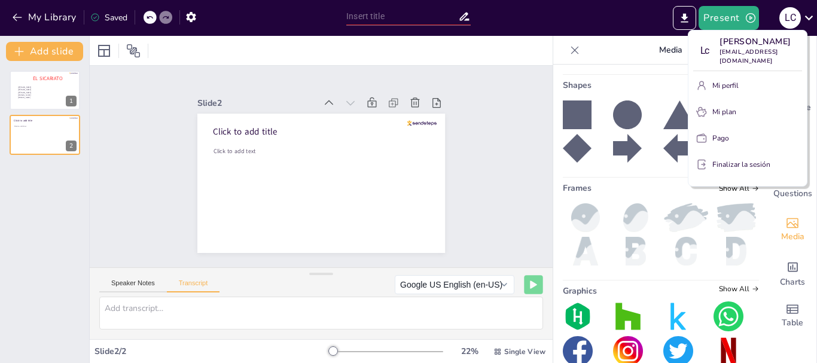
click at [36, 42] on div at bounding box center [408, 181] width 817 height 363
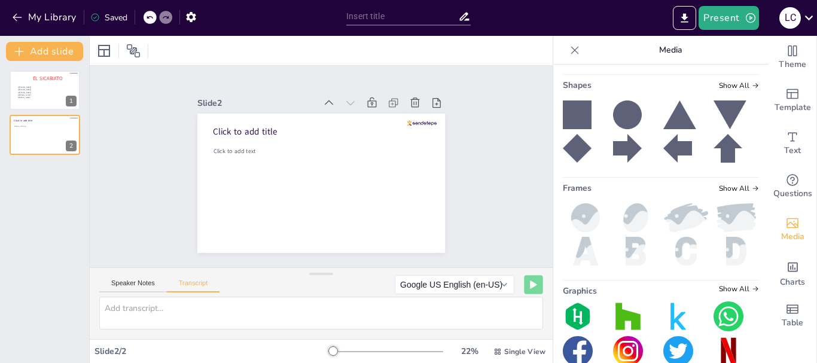
click at [46, 51] on button "Add slide" at bounding box center [44, 51] width 77 height 19
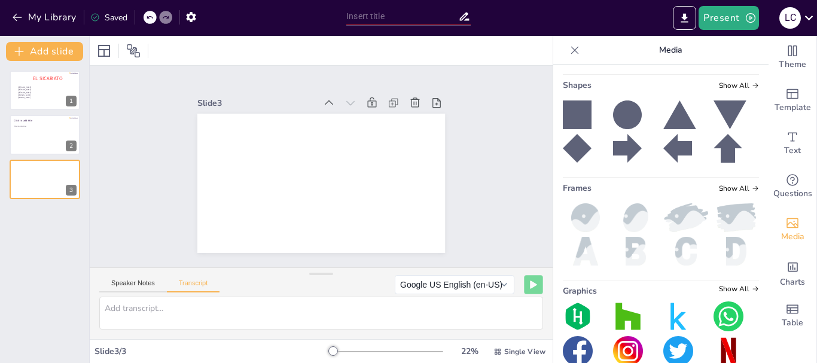
click at [569, 54] on icon at bounding box center [575, 50] width 12 height 12
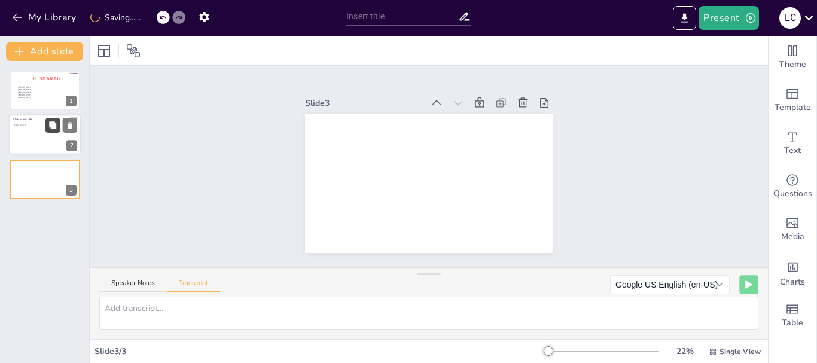
click at [53, 122] on icon at bounding box center [52, 125] width 7 height 7
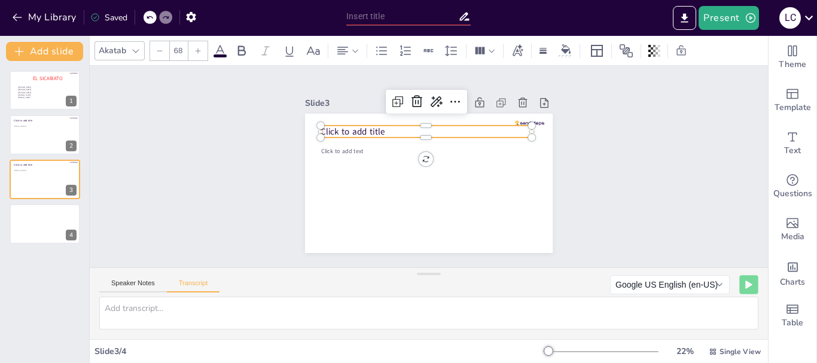
click at [372, 127] on span "Click to add title" at bounding box center [353, 132] width 64 height 12
click at [376, 126] on span "Click to add title" at bounding box center [353, 132] width 64 height 12
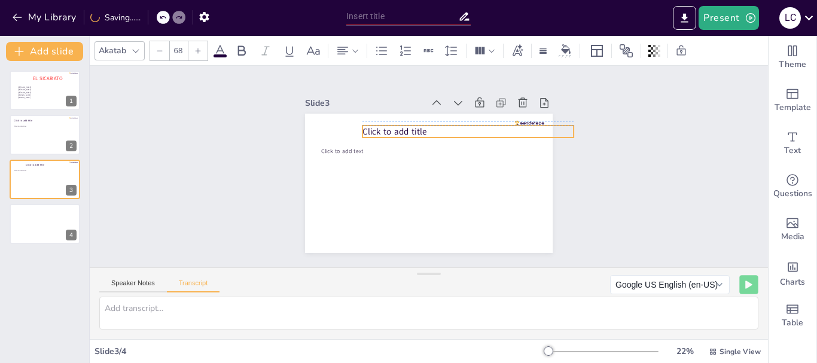
drag, startPoint x: 379, startPoint y: 124, endPoint x: 421, endPoint y: 122, distance: 41.9
click at [421, 126] on p "Click to add title" at bounding box center [468, 132] width 211 height 13
click at [418, 126] on p "Click to add title" at bounding box center [468, 132] width 211 height 13
click at [418, 126] on span "Click to add title" at bounding box center [395, 132] width 64 height 12
click at [417, 126] on span "Click to add title" at bounding box center [395, 132] width 64 height 12
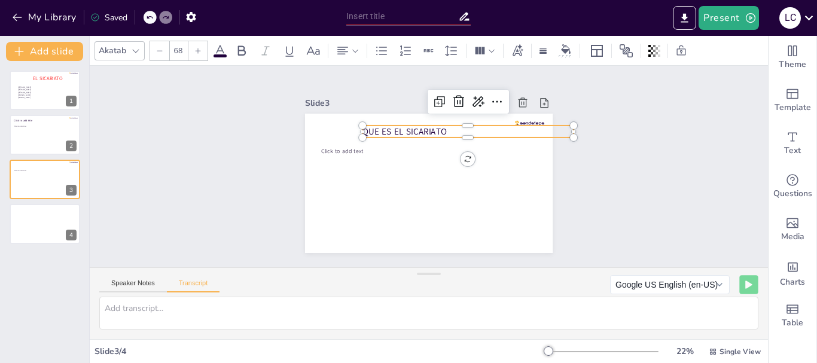
click at [221, 50] on icon at bounding box center [220, 50] width 11 height 11
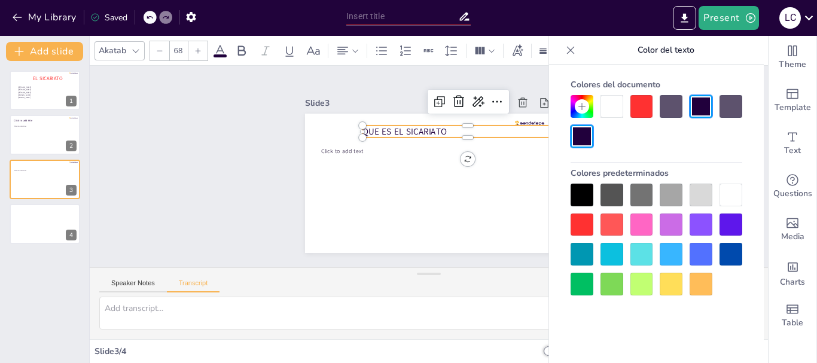
click at [638, 101] on div at bounding box center [642, 106] width 23 height 23
drag, startPoint x: 434, startPoint y: 127, endPoint x: 352, endPoint y: 128, distance: 82.6
click at [352, 129] on div "Click to add text QUE ES EL SICARIATO" at bounding box center [429, 183] width 248 height 139
click at [635, 101] on div at bounding box center [642, 106] width 23 height 23
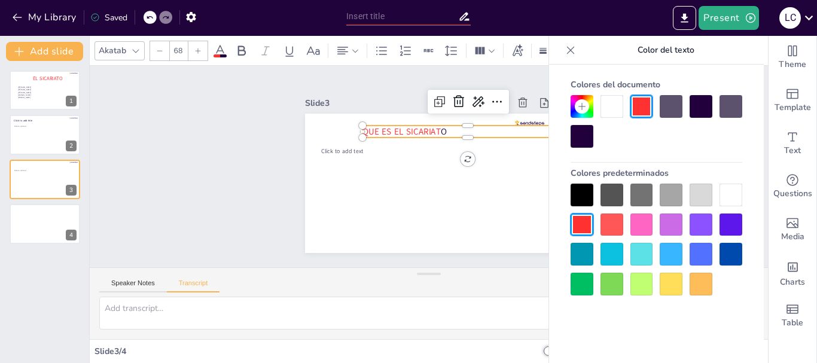
drag, startPoint x: 440, startPoint y: 127, endPoint x: 428, endPoint y: 130, distance: 11.8
click at [428, 130] on p "QUE ES EL SICARIAT O" at bounding box center [468, 132] width 211 height 13
click at [637, 108] on div at bounding box center [642, 106] width 23 height 23
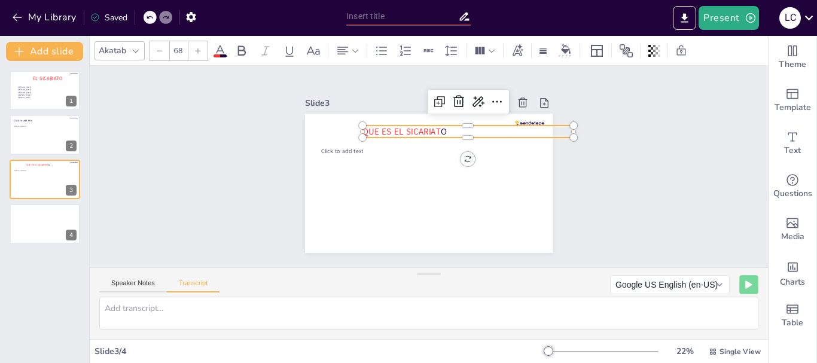
click at [441, 126] on span "O" at bounding box center [444, 132] width 6 height 12
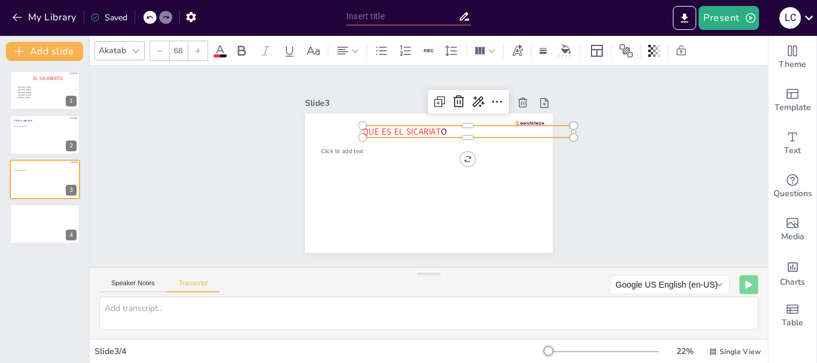
click at [431, 126] on p "QUE ES EL SICARIAT O" at bounding box center [468, 132] width 211 height 13
click at [220, 49] on icon at bounding box center [220, 51] width 14 height 14
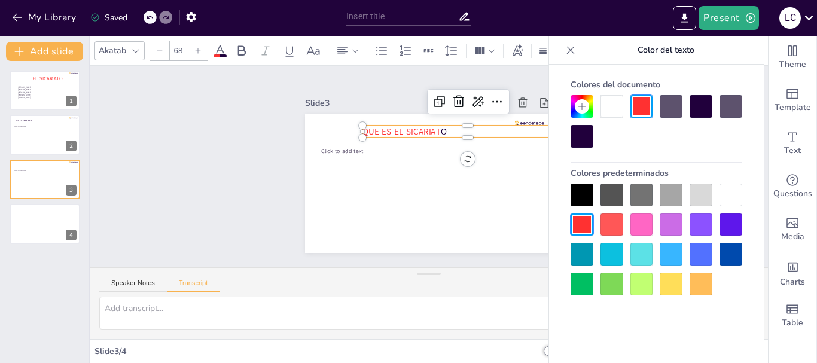
click at [638, 101] on div at bounding box center [642, 106] width 23 height 23
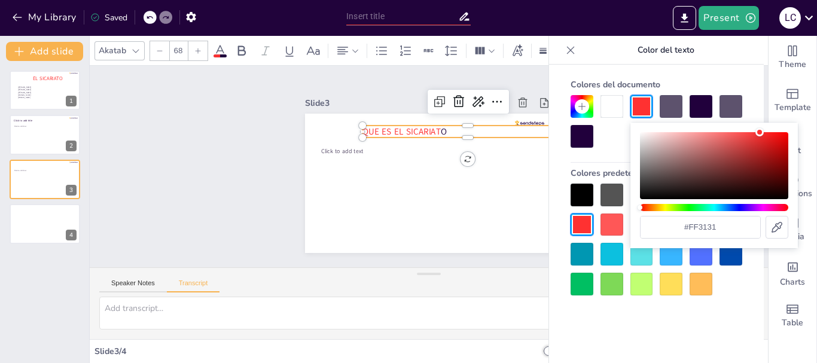
click at [638, 101] on div at bounding box center [642, 106] width 23 height 23
click at [749, 221] on input "#ff3131" at bounding box center [701, 228] width 120 height 22
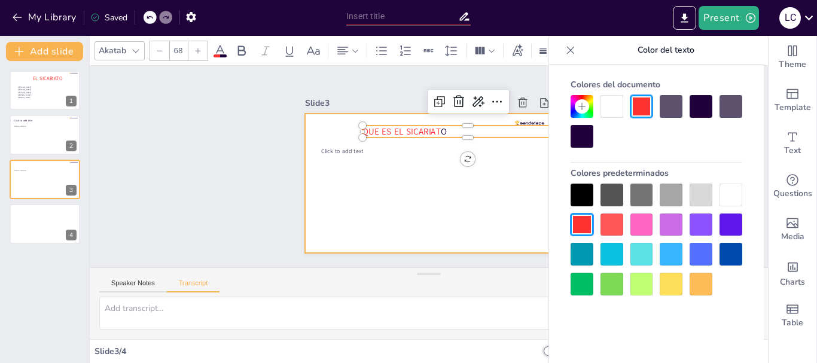
drag, startPoint x: 440, startPoint y: 126, endPoint x: 347, endPoint y: 124, distance: 92.8
click at [347, 124] on div "Click to add text QUE ES EL SICARIAT O" at bounding box center [429, 183] width 248 height 139
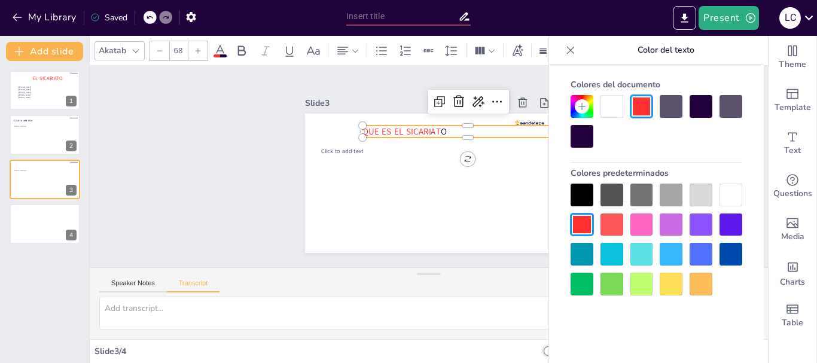
click at [637, 107] on div at bounding box center [642, 106] width 23 height 23
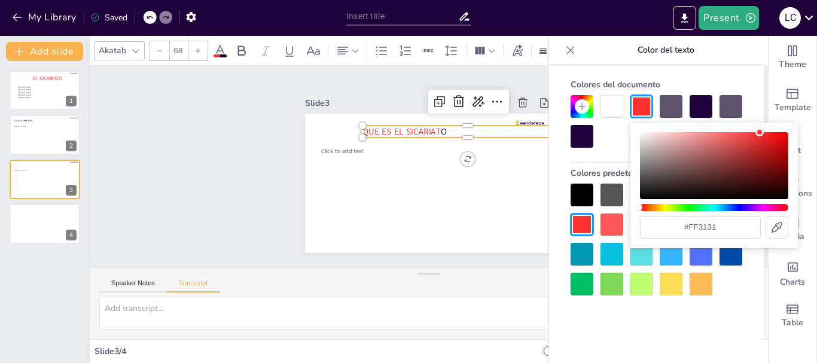
click at [637, 107] on div at bounding box center [642, 106] width 23 height 23
drag, startPoint x: 760, startPoint y: 147, endPoint x: 771, endPoint y: 159, distance: 15.7
click at [771, 159] on div "Color" at bounding box center [714, 165] width 148 height 67
click at [774, 231] on icon at bounding box center [777, 227] width 14 height 14
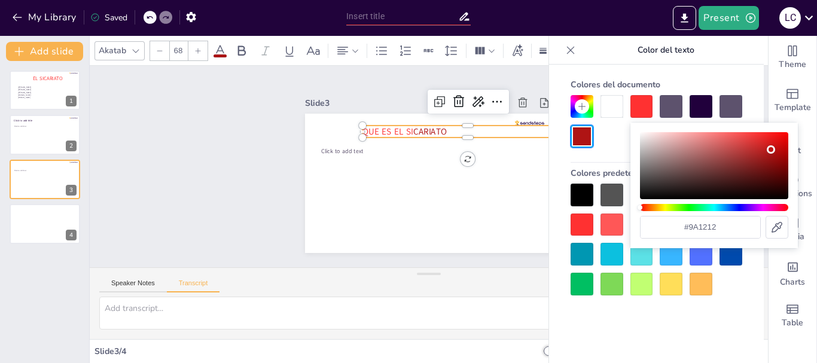
type input "#ffc99d"
click at [390, 99] on div "Slide 3" at bounding box center [364, 103] width 118 height 11
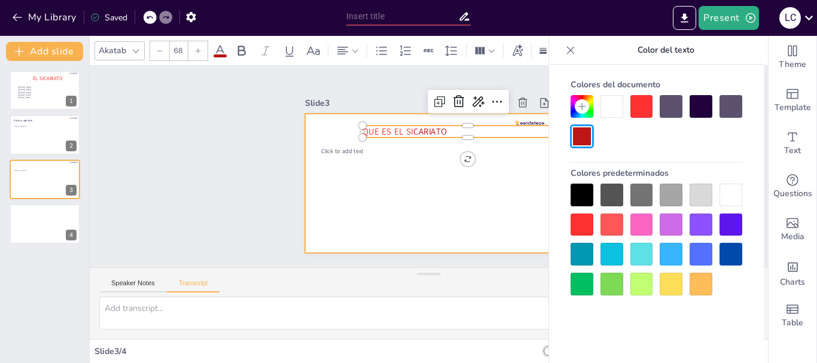
click at [415, 162] on div at bounding box center [429, 183] width 248 height 139
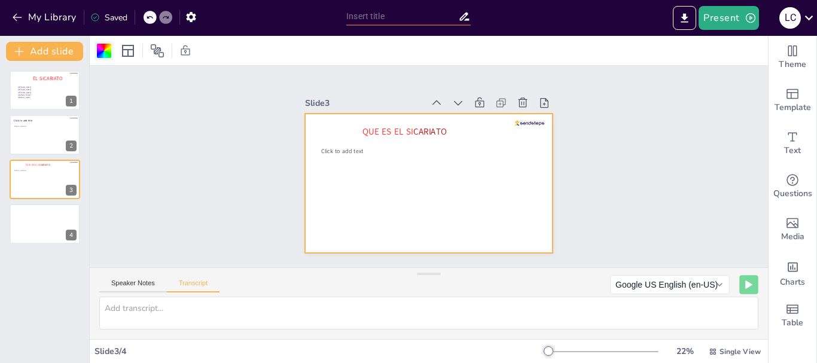
click at [105, 53] on div at bounding box center [104, 51] width 14 height 14
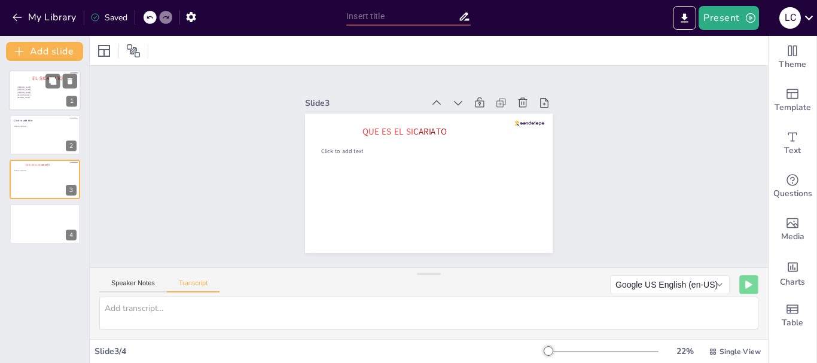
click at [40, 74] on div at bounding box center [45, 90] width 72 height 41
type textarea "EL SACARIATO"
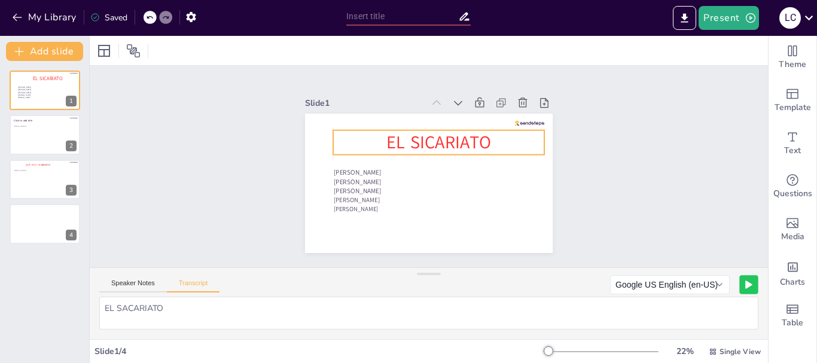
click at [465, 136] on span "EL SICARIATO" at bounding box center [439, 142] width 105 height 24
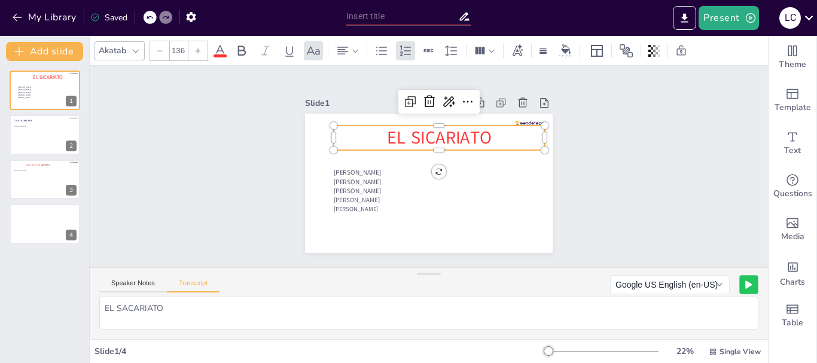
click at [465, 136] on span "EL SICARIATO" at bounding box center [439, 138] width 105 height 24
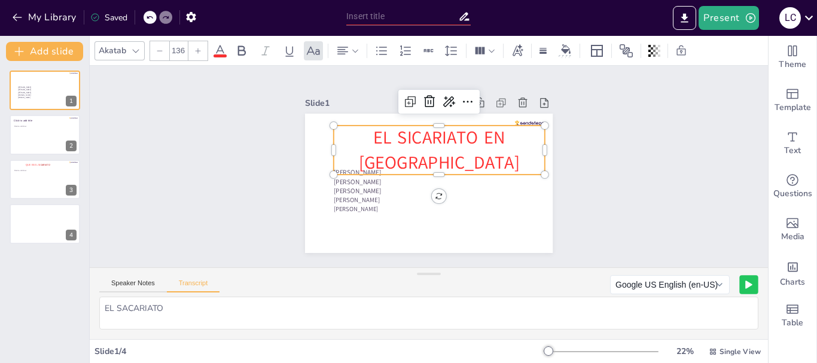
drag, startPoint x: 425, startPoint y: 168, endPoint x: 427, endPoint y: 160, distance: 8.5
click at [427, 160] on span "EL SICARIATO EN [GEOGRAPHIC_DATA]" at bounding box center [439, 150] width 161 height 48
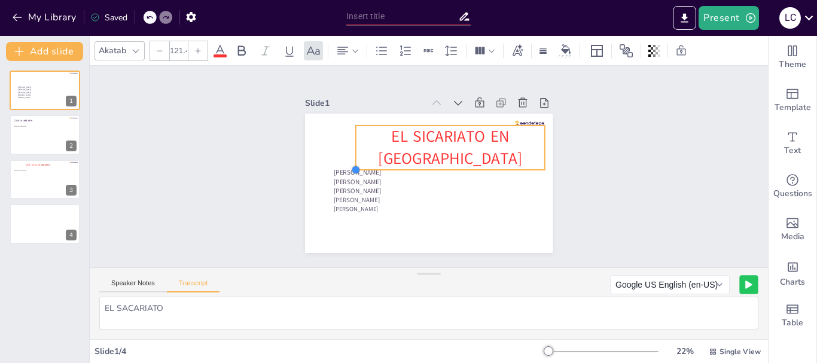
type input "121"
drag, startPoint x: 325, startPoint y: 168, endPoint x: 348, endPoint y: 144, distance: 33.0
click at [348, 144] on div "[PERSON_NAME] [PERSON_NAME] [PERSON_NAME] [PERSON_NAME] EL SICARIATO EN [GEOGRA…" at bounding box center [429, 183] width 248 height 139
drag, startPoint x: 370, startPoint y: 137, endPoint x: 357, endPoint y: 137, distance: 13.8
click at [357, 137] on p "EL SICARIATO EN [GEOGRAPHIC_DATA]" at bounding box center [451, 148] width 188 height 44
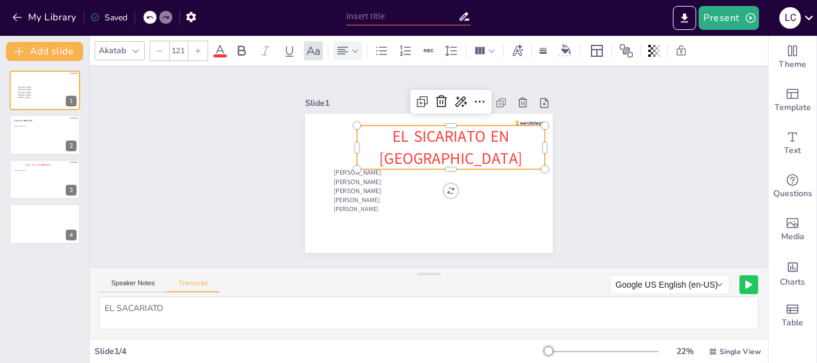
click at [342, 44] on icon at bounding box center [343, 51] width 14 height 14
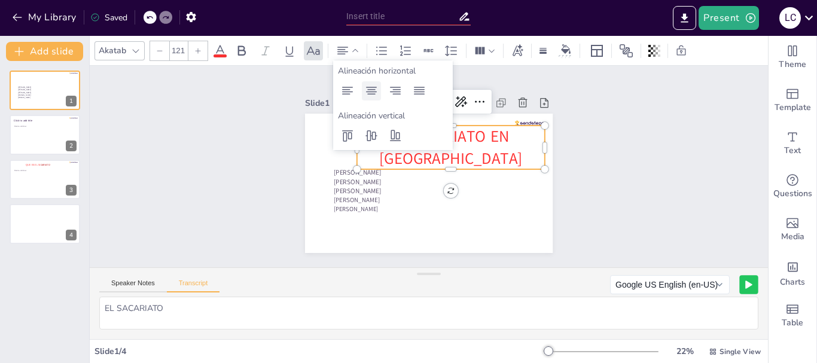
click at [373, 88] on icon at bounding box center [371, 91] width 14 height 14
click at [589, 185] on div "Slide 1 [PERSON_NAME] [PERSON_NAME] [PERSON_NAME] [PERSON_NAME] EL SICARIATO EN…" at bounding box center [429, 167] width 678 height 202
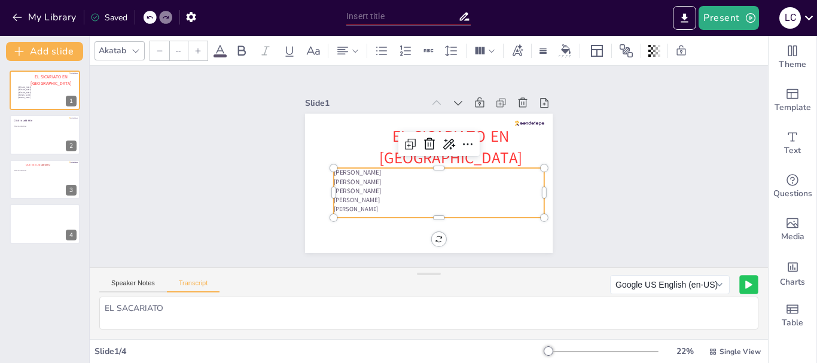
click at [336, 172] on span "[PERSON_NAME]" at bounding box center [358, 172] width 48 height 9
click at [345, 45] on icon at bounding box center [343, 51] width 14 height 14
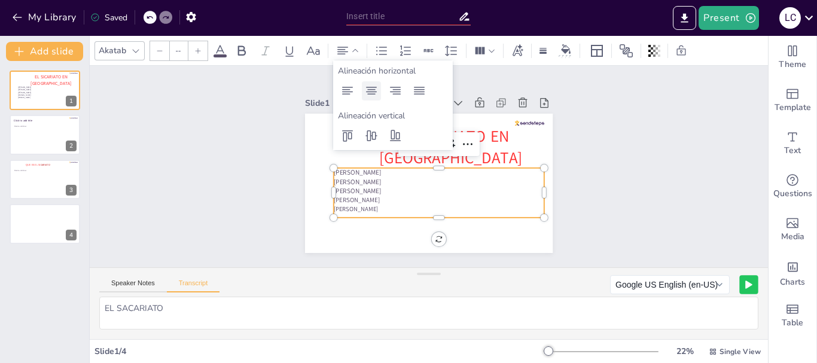
click at [370, 87] on icon at bounding box center [371, 91] width 11 height 8
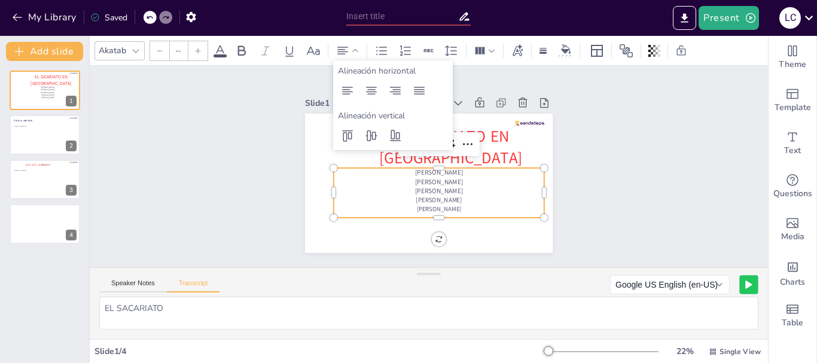
click at [569, 129] on div "Slide 1 EL SICARIATO EN [DEMOGRAPHIC_DATA] [PERSON_NAME] [PERSON_NAME] [PERSON_…" at bounding box center [429, 166] width 315 height 173
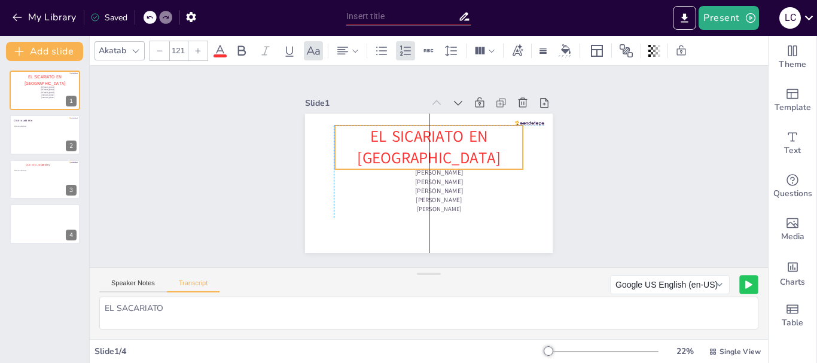
drag, startPoint x: 475, startPoint y: 133, endPoint x: 452, endPoint y: 133, distance: 22.7
click at [452, 133] on span "EL SICARIATO EN [GEOGRAPHIC_DATA]" at bounding box center [428, 147] width 143 height 43
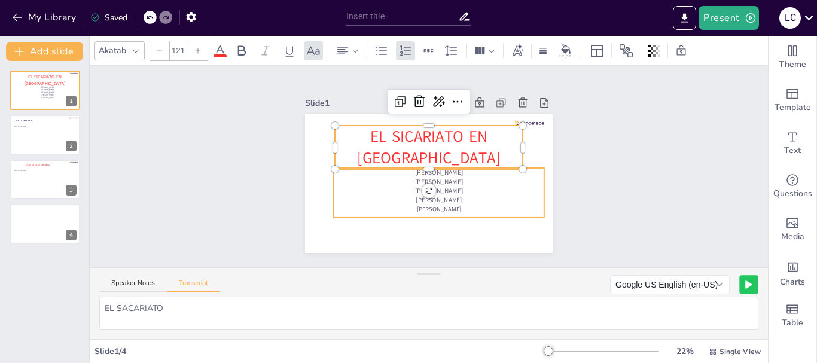
type input "--"
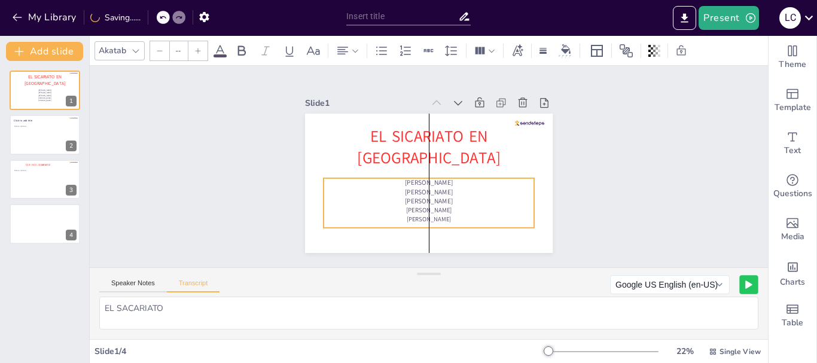
drag, startPoint x: 441, startPoint y: 178, endPoint x: 432, endPoint y: 188, distance: 13.6
click at [432, 188] on span "[PERSON_NAME]" at bounding box center [429, 192] width 48 height 9
click at [584, 175] on div "Slide 1 EL SICARIATO EN [DEMOGRAPHIC_DATA] [PERSON_NAME] [PERSON_NAME] [PERSON_…" at bounding box center [429, 167] width 678 height 202
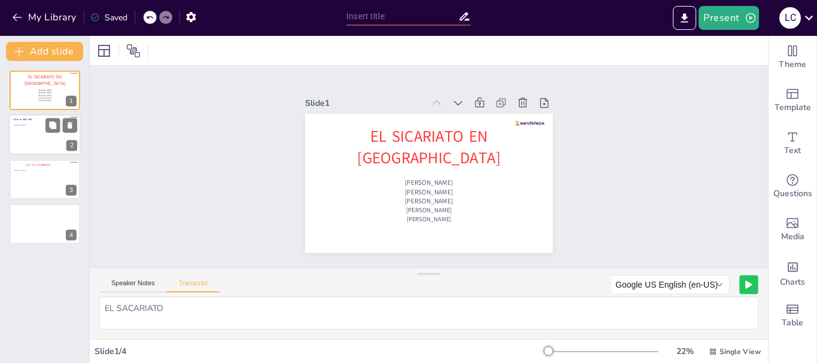
click at [34, 127] on div at bounding box center [45, 135] width 72 height 41
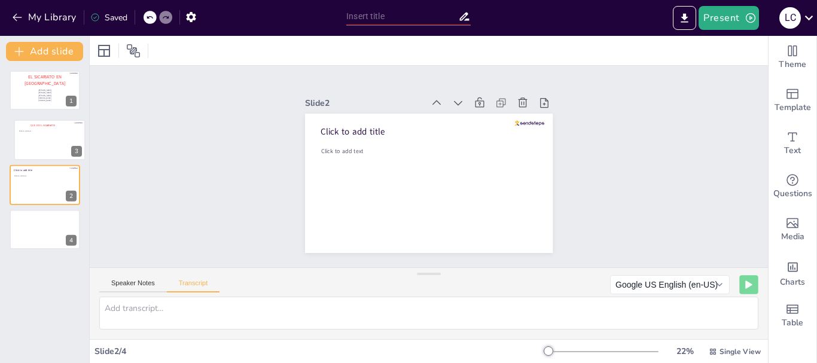
drag, startPoint x: 41, startPoint y: 164, endPoint x: 45, endPoint y: 113, distance: 51.1
click at [46, 114] on div "EL SICARIATO EN [GEOGRAPHIC_DATA] [PERSON_NAME] [PERSON_NAME] [PERSON_NAME] [PE…" at bounding box center [44, 158] width 89 height 174
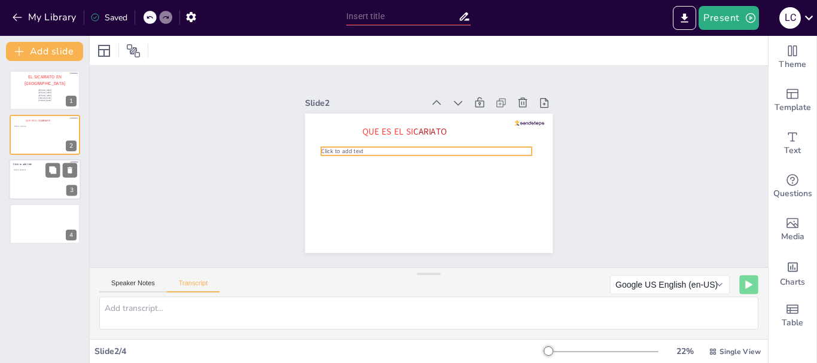
click at [32, 115] on div "QUE ES EL SI CARIATO Click to add text" at bounding box center [45, 115] width 71 height 0
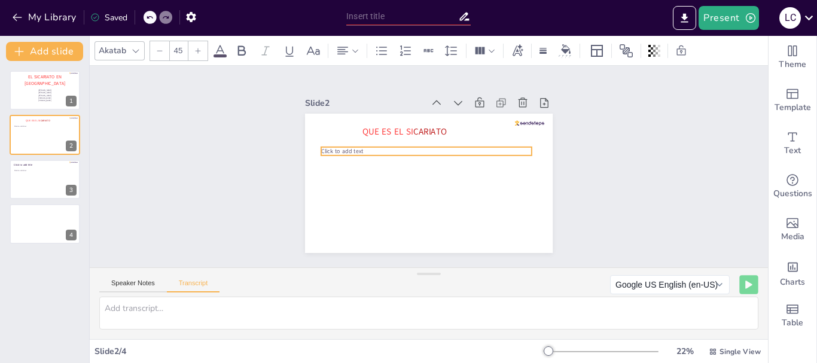
click at [345, 142] on div "QUE ES EL SI CARIATO Click to add text" at bounding box center [429, 183] width 248 height 139
drag, startPoint x: 358, startPoint y: 147, endPoint x: 348, endPoint y: 141, distance: 12.0
click at [358, 147] on p "Click to add text" at bounding box center [426, 151] width 211 height 8
drag, startPoint x: 418, startPoint y: 150, endPoint x: 320, endPoint y: 133, distance: 100.2
click at [416, 159] on div at bounding box center [429, 164] width 211 height 10
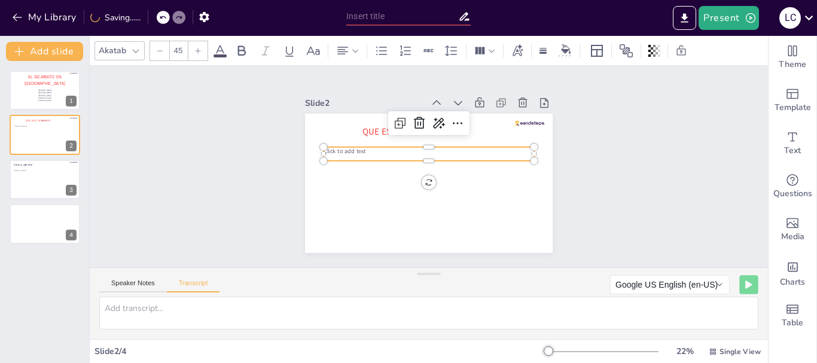
click at [355, 147] on span "Click to add text" at bounding box center [345, 151] width 42 height 8
click at [358, 147] on p "Click to add text" at bounding box center [429, 151] width 211 height 8
click at [356, 147] on span "Click to add text" at bounding box center [345, 151] width 42 height 8
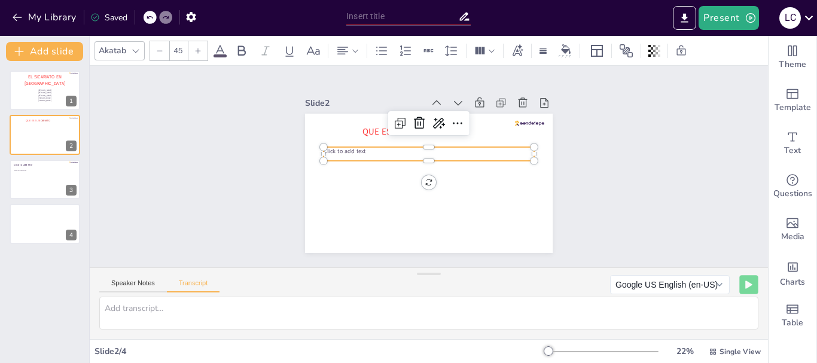
click at [356, 147] on span "Click to add text" at bounding box center [345, 151] width 42 height 8
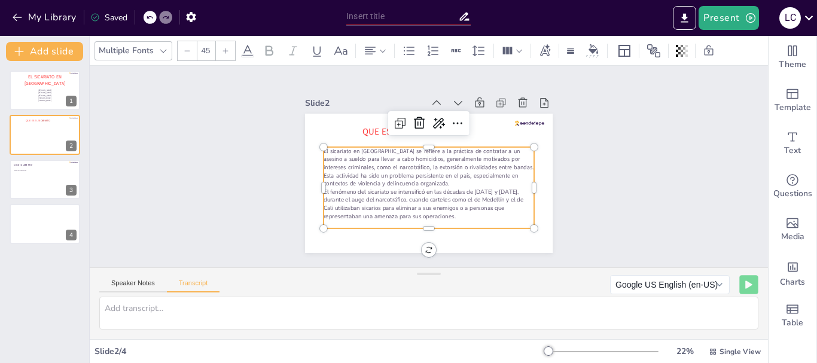
click at [501, 163] on p "El sicariato en [GEOGRAPHIC_DATA] se refiere a la práctica de contratar a un as…" at bounding box center [429, 167] width 211 height 41
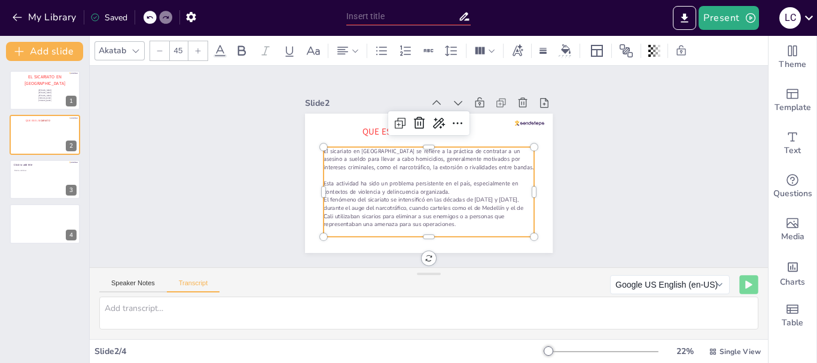
click at [443, 188] on p "Esta actividad ha sido un problema persistente en el país, especialmente en con…" at bounding box center [429, 187] width 211 height 16
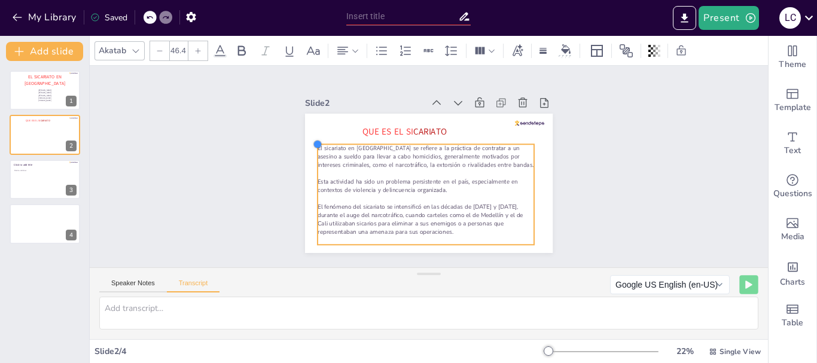
type input "46.5"
drag, startPoint x: 314, startPoint y: 141, endPoint x: 307, endPoint y: 138, distance: 7.8
click at [312, 139] on div at bounding box center [317, 144] width 10 height 10
click at [609, 164] on div "Slide 1 EL SICARIATO EN [DEMOGRAPHIC_DATA] [PERSON_NAME] [PERSON_NAME] [PERSON_…" at bounding box center [429, 167] width 678 height 202
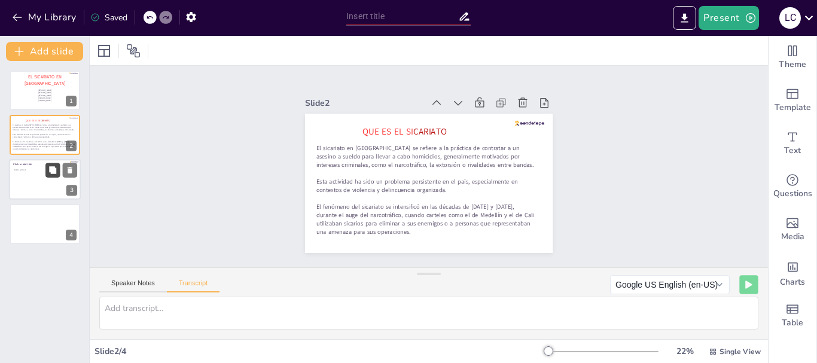
click at [50, 176] on button at bounding box center [52, 170] width 14 height 14
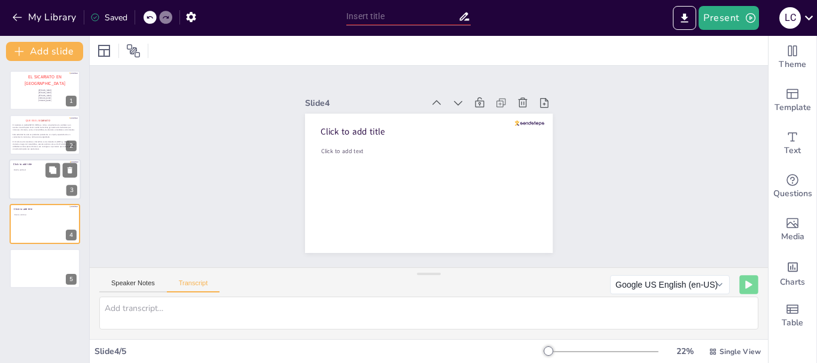
click at [26, 178] on div at bounding box center [45, 179] width 72 height 41
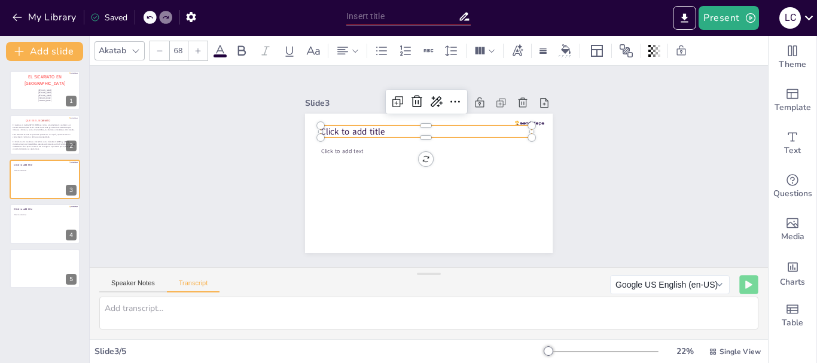
click at [367, 126] on span "Click to add title" at bounding box center [353, 132] width 64 height 12
click at [25, 229] on div at bounding box center [45, 223] width 72 height 41
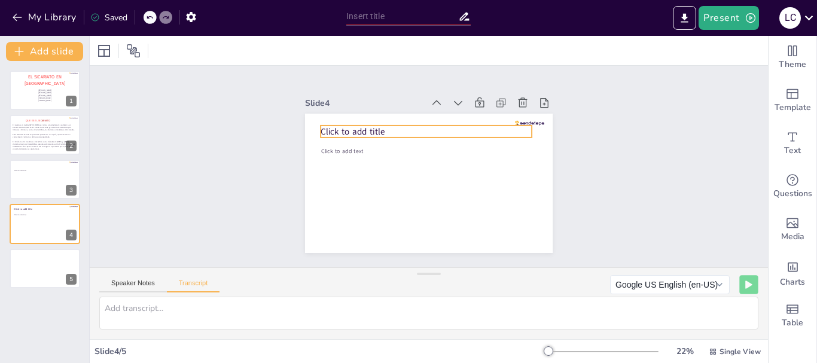
click at [373, 126] on span "Click to add title" at bounding box center [353, 132] width 64 height 12
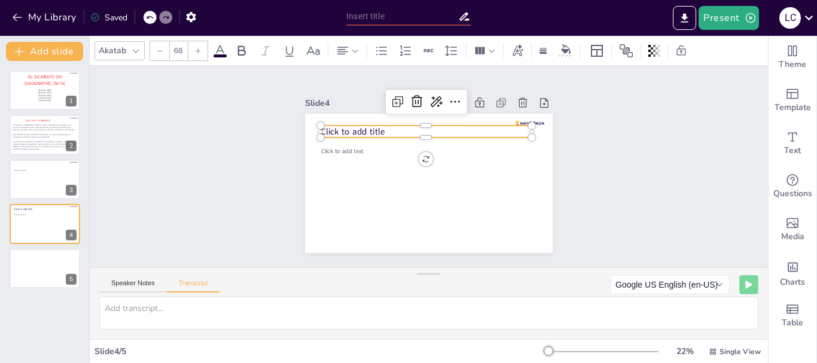
click at [373, 126] on span "Click to add title" at bounding box center [353, 132] width 64 height 12
click at [218, 47] on icon at bounding box center [220, 51] width 14 height 14
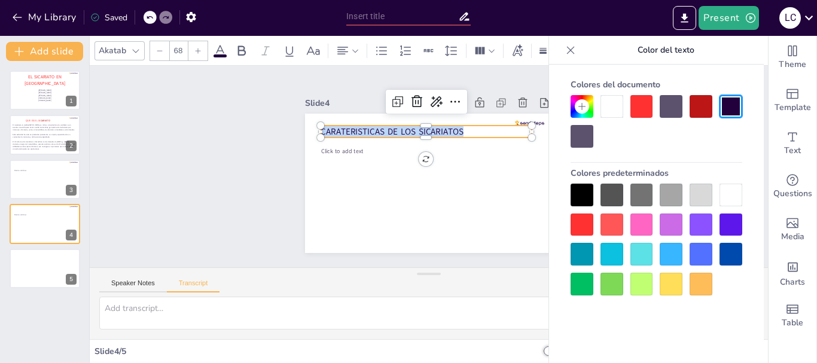
drag, startPoint x: 455, startPoint y: 127, endPoint x: 284, endPoint y: 122, distance: 171.2
click at [285, 123] on div "Slide 1 EL SICARIATO EN [DEMOGRAPHIC_DATA] [PERSON_NAME] [PERSON_NAME] [PERSON_…" at bounding box center [429, 166] width 315 height 173
click at [642, 104] on div at bounding box center [642, 106] width 23 height 23
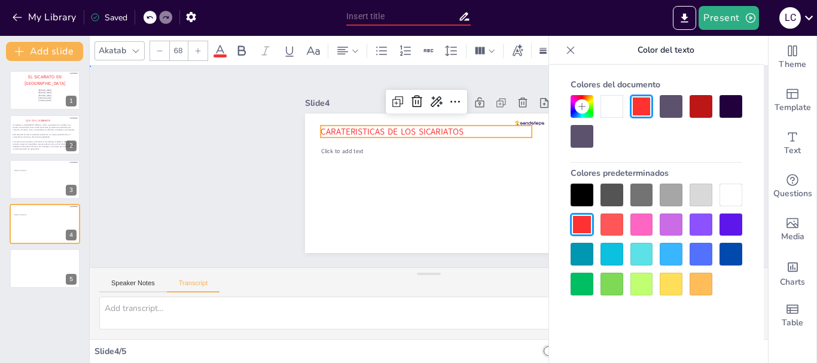
click at [278, 119] on div "Slide 1 EL SICARIATO EN [DEMOGRAPHIC_DATA] [PERSON_NAME] [PERSON_NAME] [PERSON_…" at bounding box center [429, 166] width 315 height 173
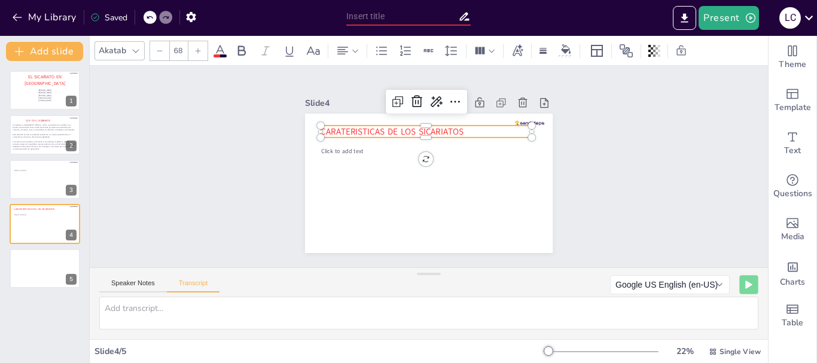
click at [390, 126] on span "CARATERISTICAS DE LOS SICARIATOS" at bounding box center [392, 132] width 143 height 12
click at [345, 48] on icon at bounding box center [343, 51] width 14 height 14
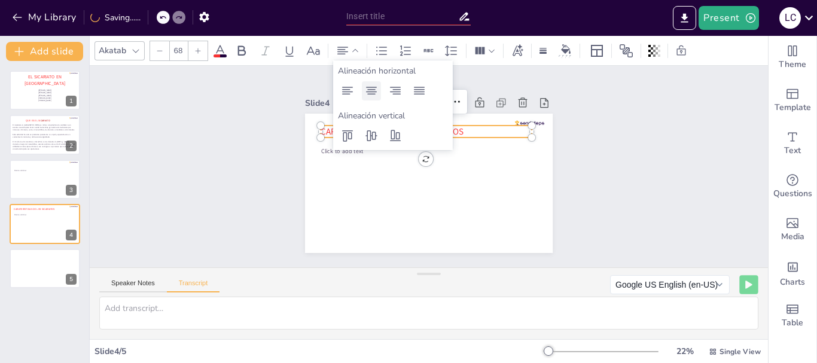
click at [369, 84] on icon at bounding box center [371, 91] width 14 height 14
click at [580, 161] on div "Slide 1 EL SICARIATO EN [DEMOGRAPHIC_DATA] [PERSON_NAME] [PERSON_NAME] [PERSON_…" at bounding box center [429, 167] width 678 height 202
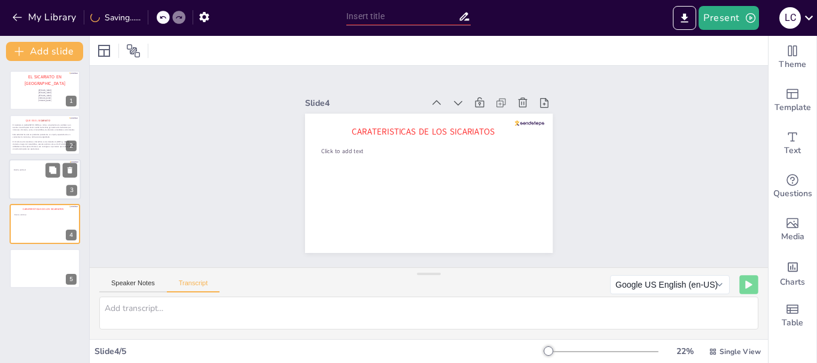
click at [48, 183] on div at bounding box center [45, 179] width 72 height 41
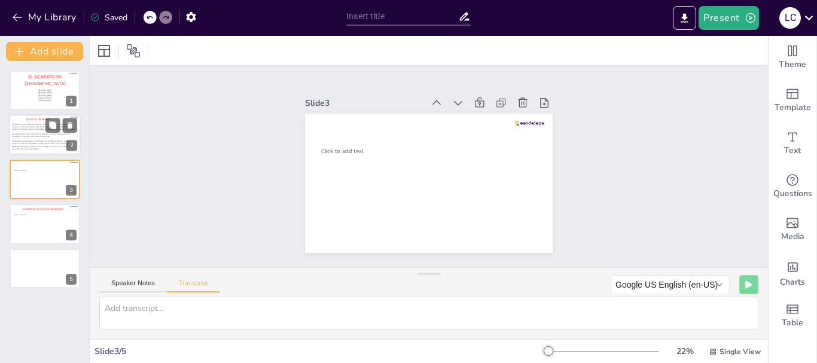
click at [38, 132] on p at bounding box center [43, 132] width 63 height 2
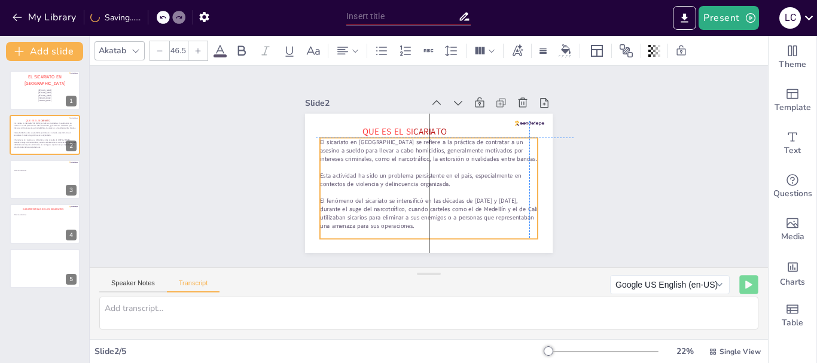
drag, startPoint x: 308, startPoint y: 140, endPoint x: 307, endPoint y: 133, distance: 6.6
click at [307, 114] on div "QUE ES EL SI CARIATO El sicariato en [GEOGRAPHIC_DATA] se refiere a la práctica…" at bounding box center [429, 114] width 248 height 0
click at [200, 48] on icon at bounding box center [197, 50] width 7 height 7
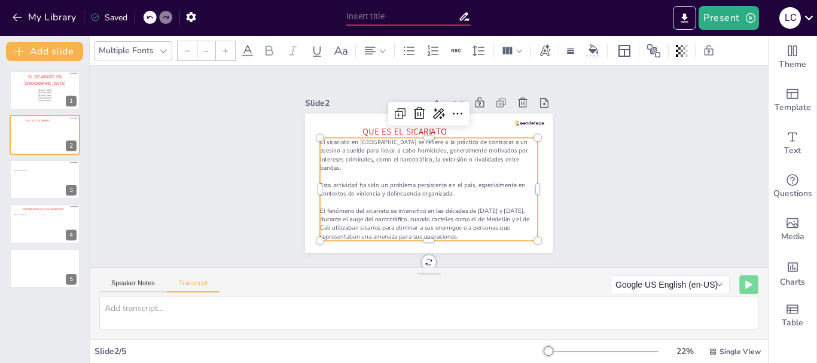
type input "NaN"
click at [200, 48] on input "NaN" at bounding box center [205, 50] width 17 height 19
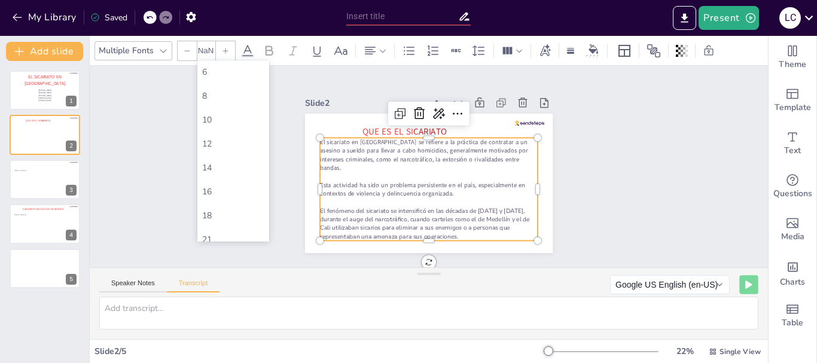
click at [200, 48] on input "NaN" at bounding box center [205, 50] width 17 height 19
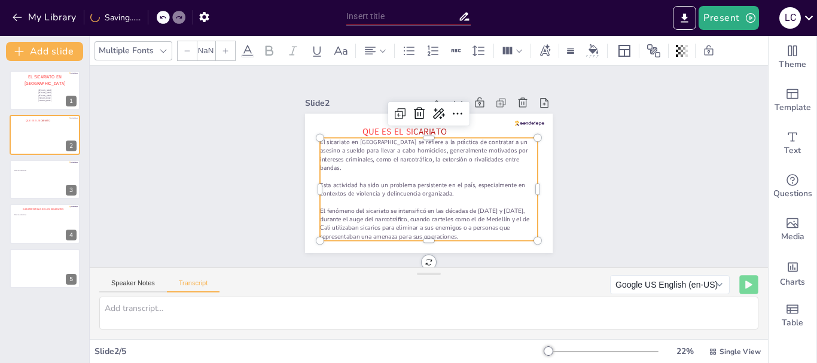
click at [233, 50] on div at bounding box center [225, 50] width 19 height 19
click at [226, 50] on icon at bounding box center [225, 50] width 5 height 5
click at [212, 48] on input "NaN" at bounding box center [205, 50] width 17 height 19
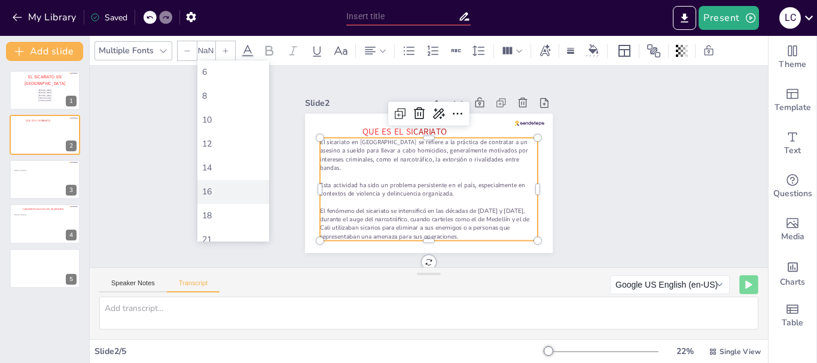
click at [208, 185] on div "16" at bounding box center [233, 192] width 72 height 24
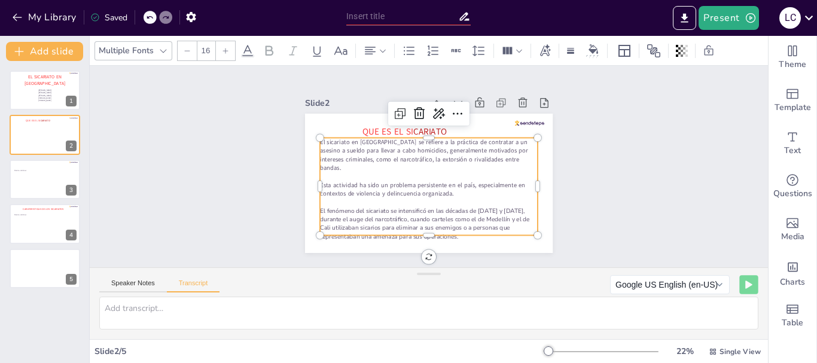
click at [224, 48] on icon at bounding box center [225, 50] width 7 height 7
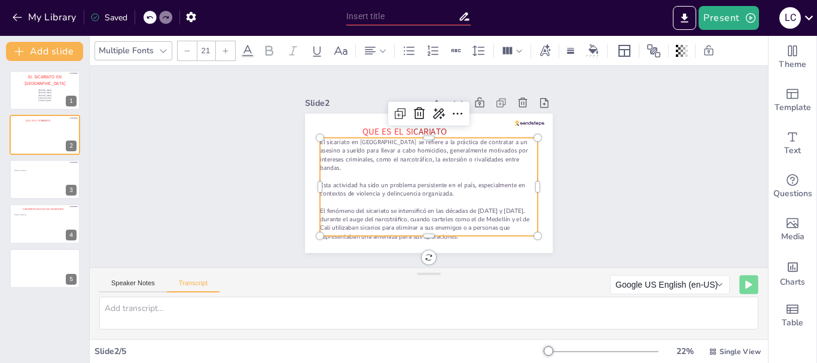
click at [224, 48] on icon at bounding box center [225, 50] width 7 height 7
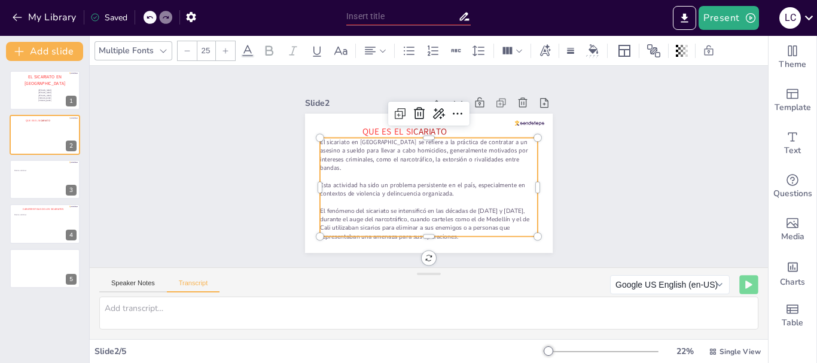
click at [224, 48] on icon at bounding box center [225, 50] width 7 height 7
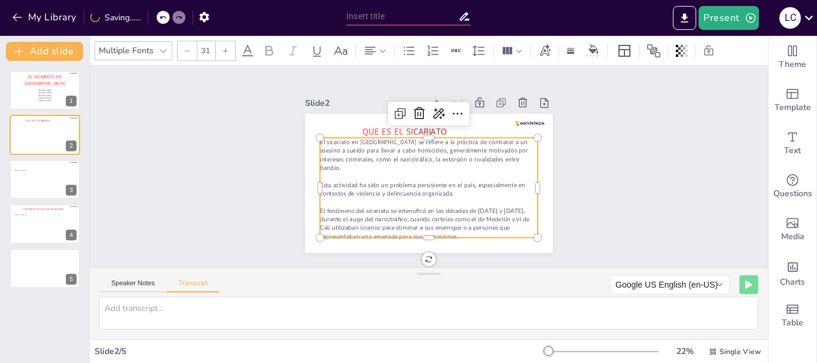
click at [224, 48] on icon at bounding box center [225, 50] width 7 height 7
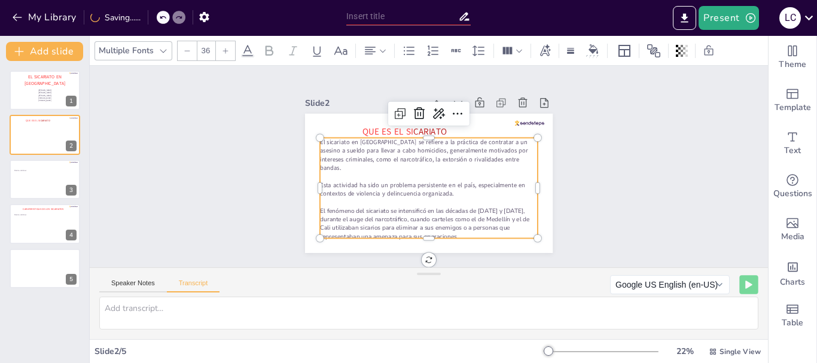
click at [224, 48] on icon at bounding box center [225, 50] width 7 height 7
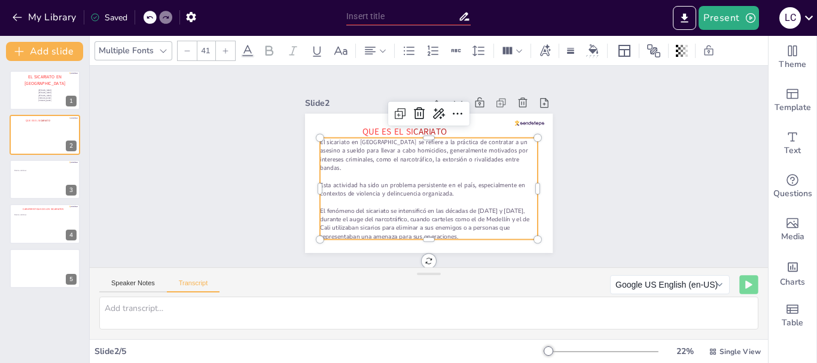
click at [224, 48] on icon at bounding box center [225, 50] width 7 height 7
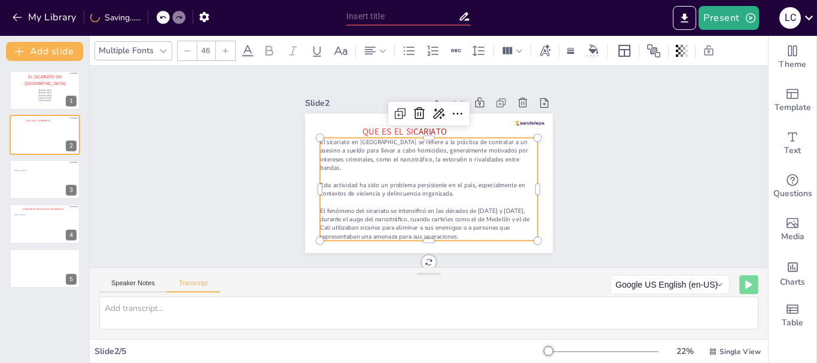
click at [224, 48] on icon at bounding box center [225, 50] width 7 height 7
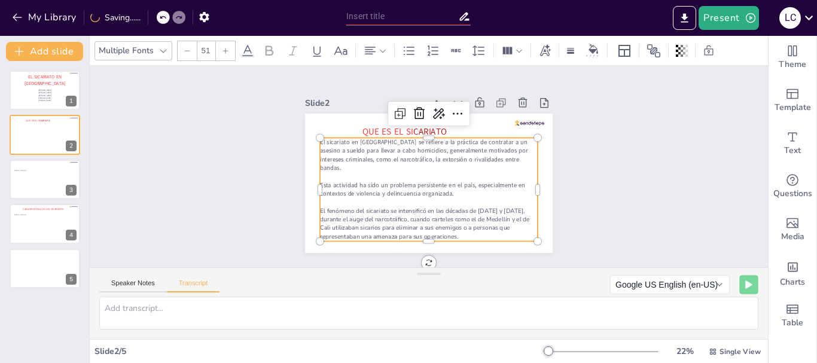
click at [224, 48] on icon at bounding box center [225, 50] width 7 height 7
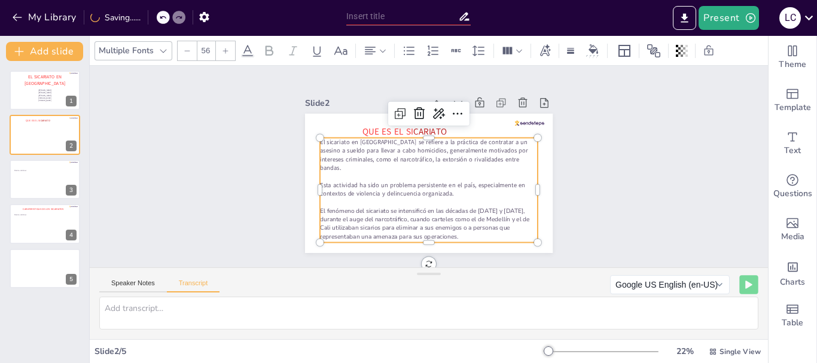
click at [224, 48] on icon at bounding box center [225, 50] width 7 height 7
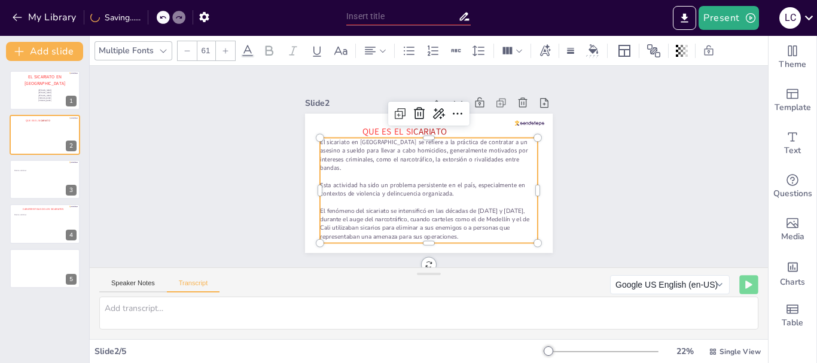
click at [224, 48] on icon at bounding box center [225, 50] width 7 height 7
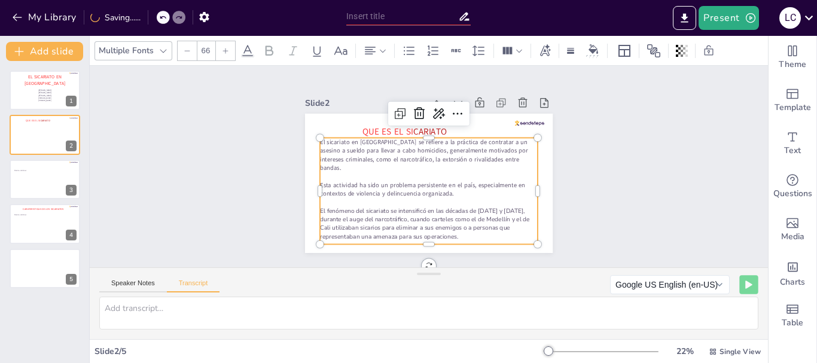
click at [224, 48] on icon at bounding box center [225, 50] width 7 height 7
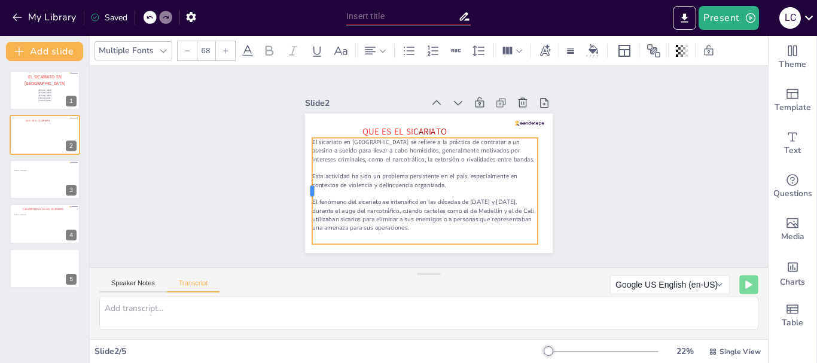
drag, startPoint x: 309, startPoint y: 185, endPoint x: 301, endPoint y: 185, distance: 7.8
click at [303, 185] on div at bounding box center [308, 191] width 10 height 107
click at [220, 51] on div at bounding box center [225, 50] width 19 height 19
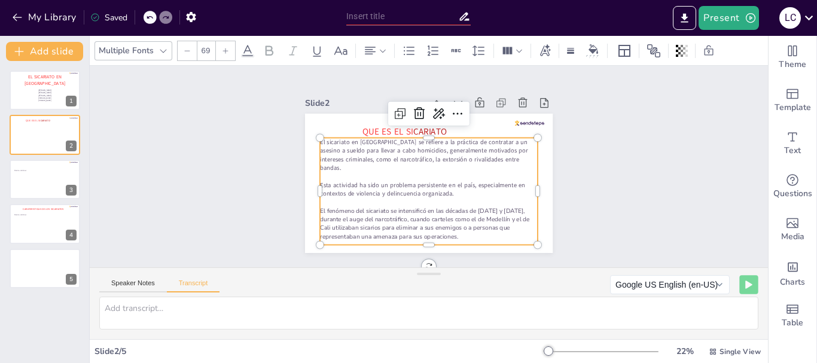
click at [220, 51] on div at bounding box center [225, 50] width 19 height 19
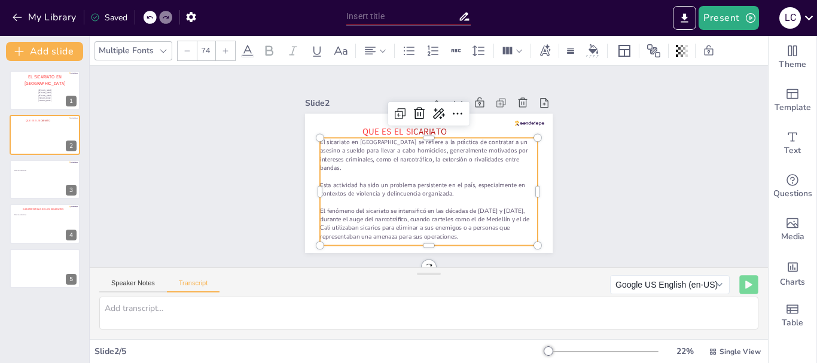
click at [220, 51] on div at bounding box center [225, 50] width 19 height 19
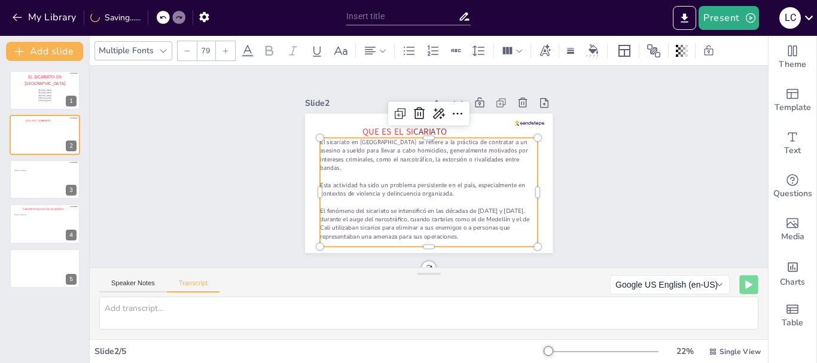
click at [220, 51] on div at bounding box center [225, 50] width 19 height 19
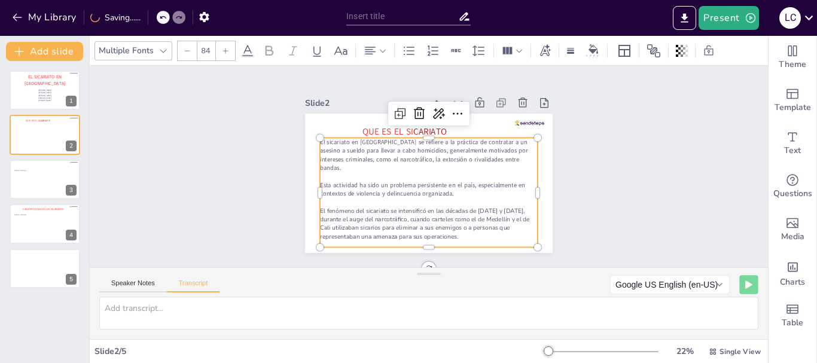
click at [220, 51] on div at bounding box center [225, 50] width 19 height 19
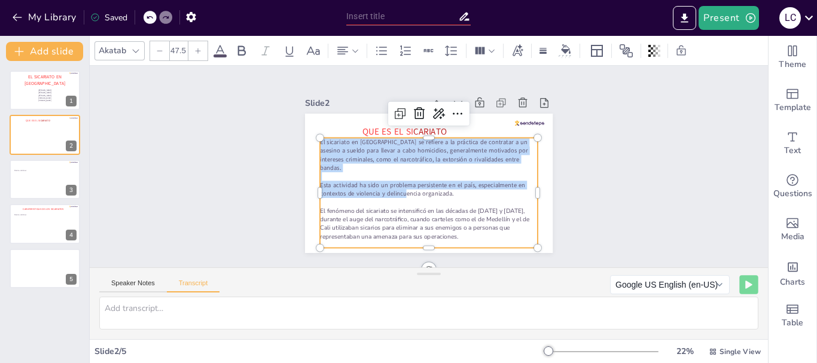
type input "--"
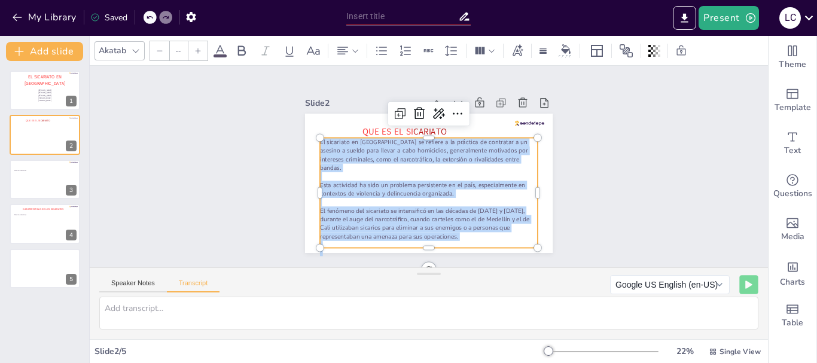
drag, startPoint x: 312, startPoint y: 140, endPoint x: 458, endPoint y: 238, distance: 176.4
click at [458, 238] on div "El sicariato en [GEOGRAPHIC_DATA] se refiere a la práctica de contratar a un as…" at bounding box center [429, 197] width 218 height 118
click at [200, 42] on div at bounding box center [197, 50] width 19 height 19
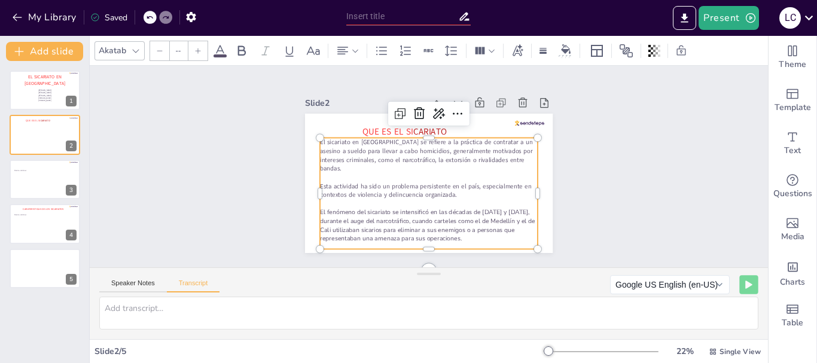
click at [200, 42] on div at bounding box center [197, 50] width 19 height 19
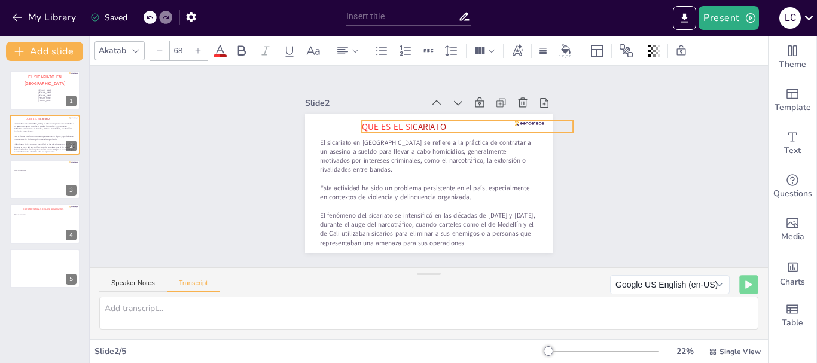
drag, startPoint x: 378, startPoint y: 123, endPoint x: 429, endPoint y: 119, distance: 51.6
click at [377, 114] on div "QUE ES EL SI CARIATO El sicariato en [GEOGRAPHIC_DATA] se refiere a la práctica…" at bounding box center [429, 114] width 248 height 0
click at [616, 179] on div "Slide 1 EL SICARIATO EN [DEMOGRAPHIC_DATA] [PERSON_NAME] [PERSON_NAME] [PERSON_…" at bounding box center [429, 167] width 678 height 202
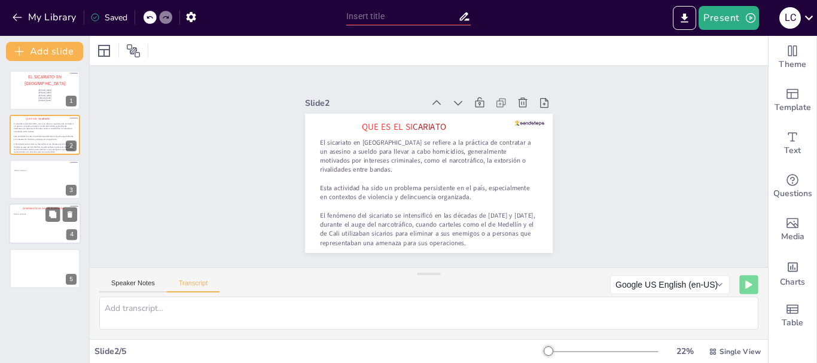
click at [37, 209] on span "CARATERISTICAS DE LOS SICARIATOS" at bounding box center [43, 209] width 41 height 4
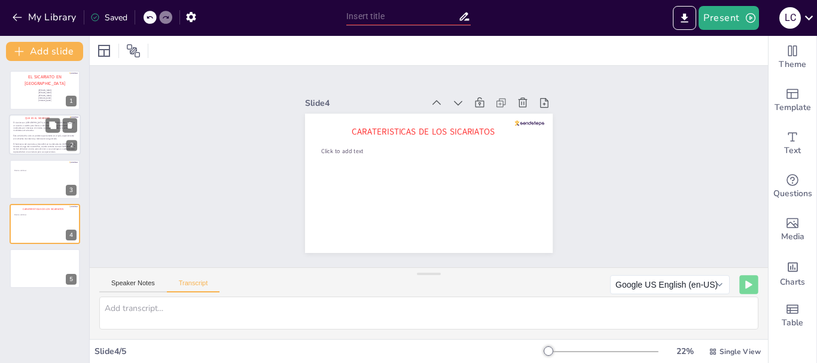
click at [44, 125] on p "El sicariato en [GEOGRAPHIC_DATA] se refiere a la práctica de contratar a un as…" at bounding box center [44, 126] width 63 height 11
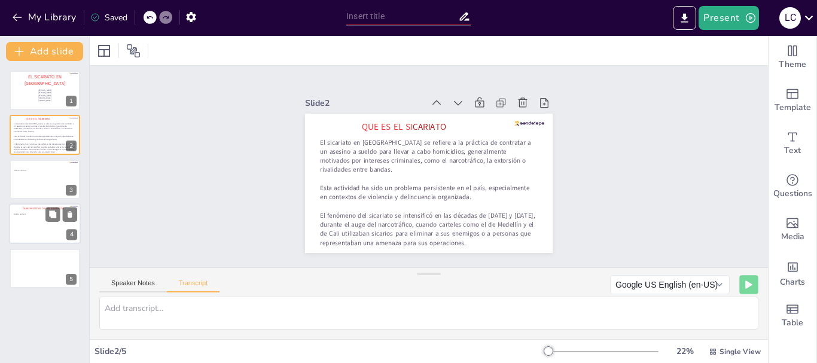
click at [40, 227] on div at bounding box center [45, 223] width 72 height 41
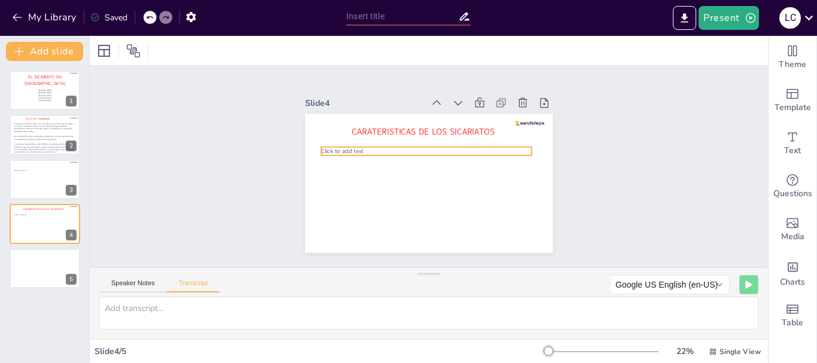
click at [344, 147] on span "Click to add text" at bounding box center [342, 151] width 42 height 8
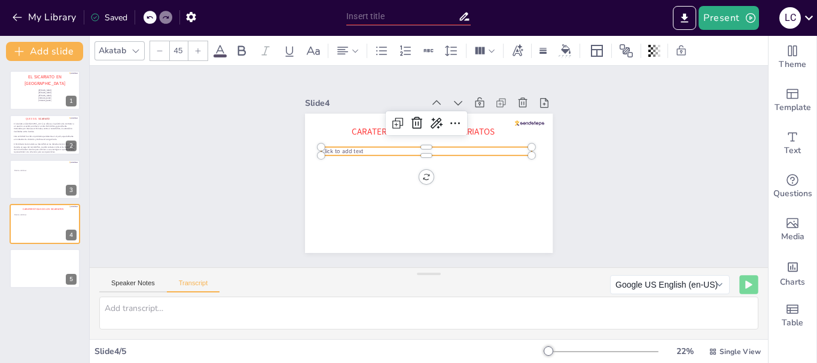
click at [345, 148] on span "Click to add text" at bounding box center [342, 151] width 42 height 8
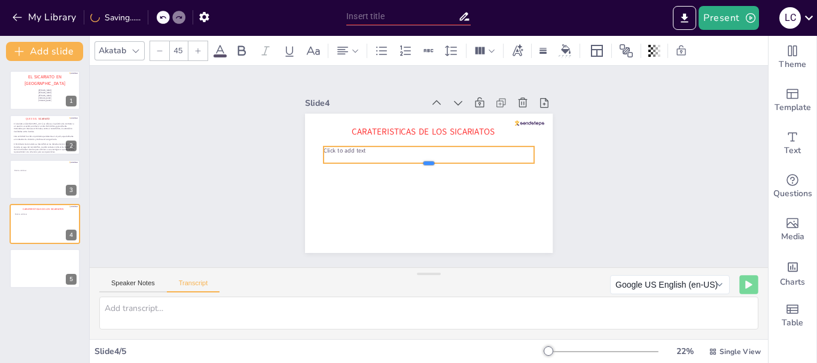
drag, startPoint x: 420, startPoint y: 150, endPoint x: 398, endPoint y: 153, distance: 22.4
click at [415, 163] on div at bounding box center [429, 168] width 211 height 10
click at [354, 147] on span "Click to add text" at bounding box center [345, 151] width 42 height 8
click at [358, 147] on p "Click to add text" at bounding box center [429, 151] width 211 height 8
click at [357, 147] on p "Click to add text" at bounding box center [429, 151] width 211 height 8
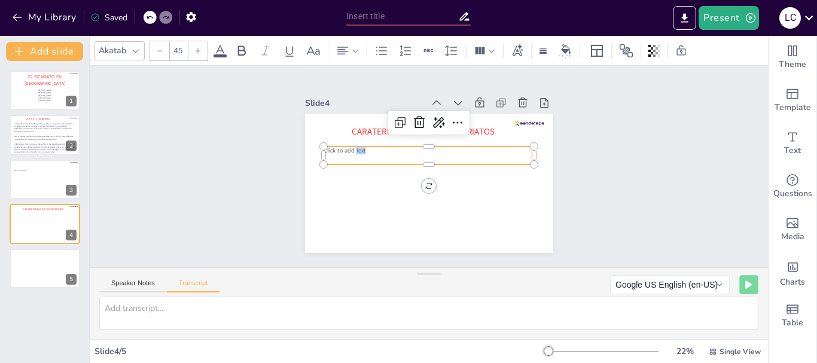
click at [357, 147] on span "Click to add text" at bounding box center [345, 151] width 42 height 8
type input "--"
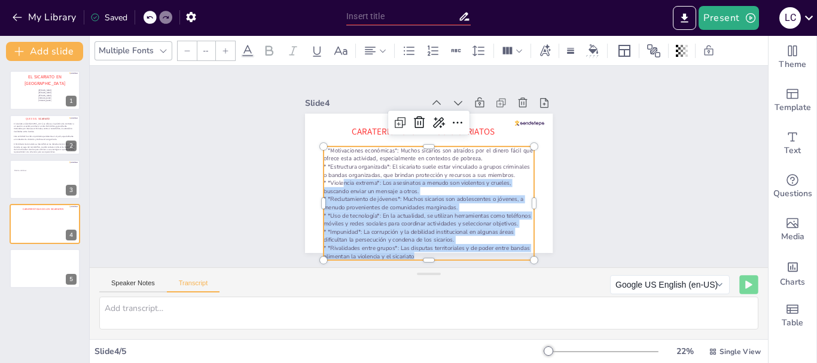
scroll to position [26, 0]
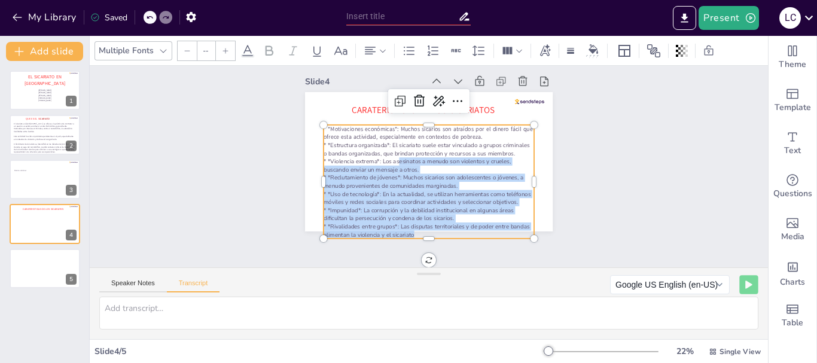
drag, startPoint x: 407, startPoint y: 252, endPoint x: 674, endPoint y: 249, distance: 266.3
click at [673, 249] on div "Slide 1 EL SICARIATO EN [DEMOGRAPHIC_DATA] [PERSON_NAME] [PERSON_NAME] [PERSON_…" at bounding box center [429, 167] width 678 height 202
click at [568, 172] on div "Slide 1 EL SICARIATO EN [DEMOGRAPHIC_DATA] [PERSON_NAME] [PERSON_NAME] [PERSON_…" at bounding box center [429, 145] width 315 height 173
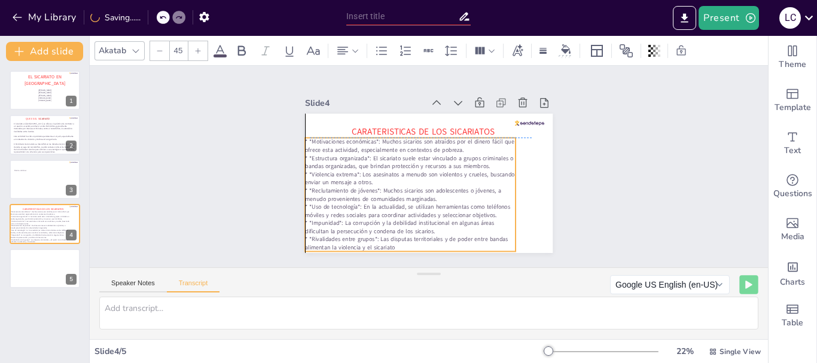
drag, startPoint x: 352, startPoint y: 171, endPoint x: 338, endPoint y: 157, distance: 19.0
click at [338, 157] on p "* *Estructura organizada*: El sicariato suele estar vinculado a grupos criminal…" at bounding box center [410, 162] width 211 height 16
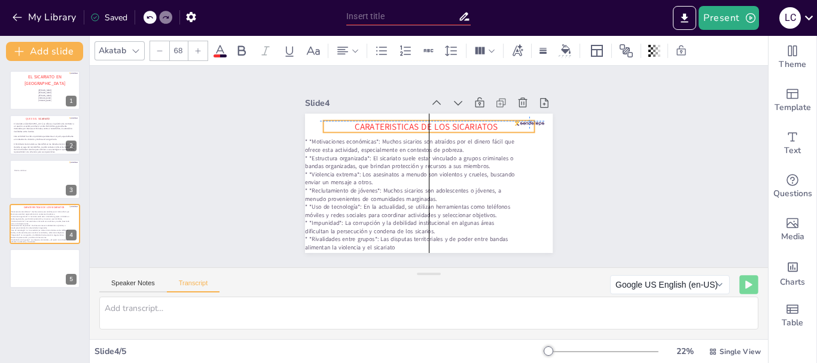
drag, startPoint x: 360, startPoint y: 124, endPoint x: 359, endPoint y: 115, distance: 9.0
click at [359, 114] on div "CARATERISTICAS DE LOS SICARIATOS * *Motivaciones económicas*: Muchos sicarios s…" at bounding box center [429, 114] width 248 height 0
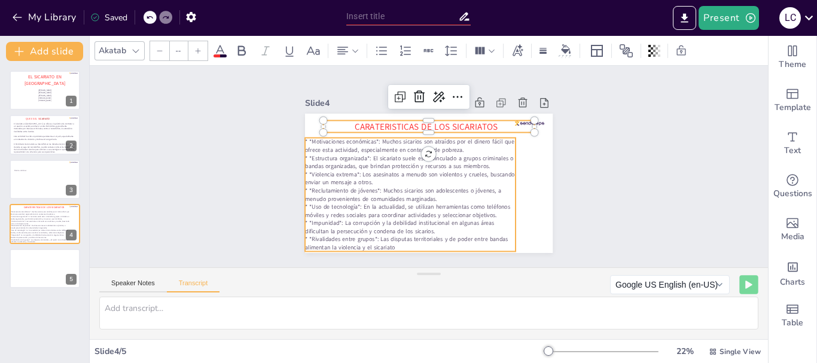
type input "45"
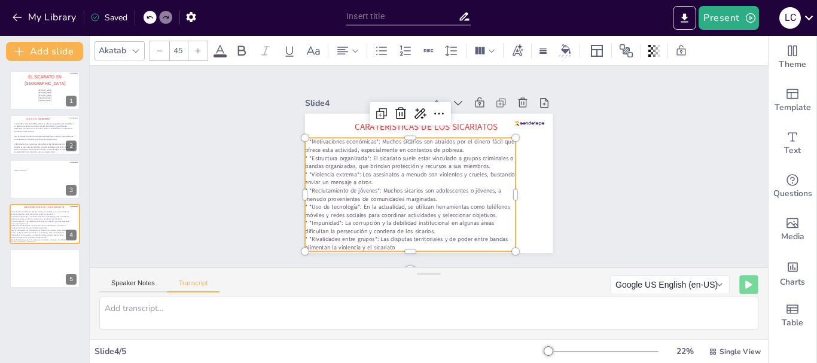
click at [305, 236] on p "* *Rivalidades entre grupos*: Las disputas territoriales y de poder entre banda…" at bounding box center [410, 244] width 211 height 16
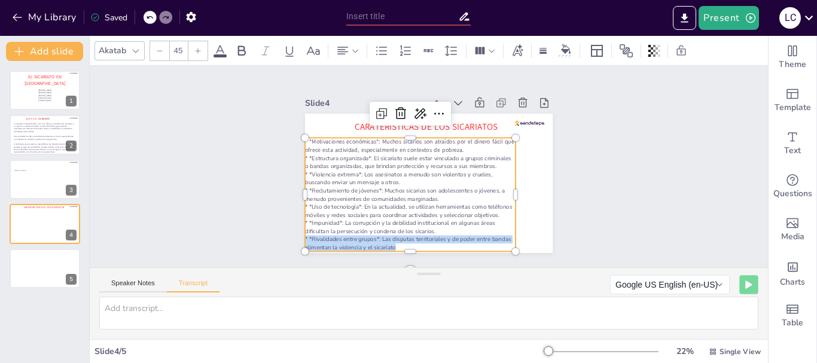
click at [305, 236] on p "* *Rivalidades entre grupos*: Las disputas territoriales y de poder entre banda…" at bounding box center [410, 244] width 211 height 16
click at [556, 182] on div "Slide 1 EL SICARIATO EN [DEMOGRAPHIC_DATA] [PERSON_NAME] [PERSON_NAME] [PERSON_…" at bounding box center [429, 166] width 315 height 173
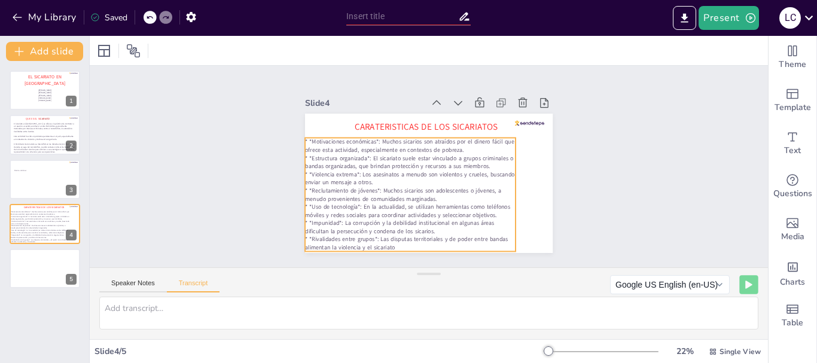
click at [305, 135] on div "CARATERISTICAS DE LOS SICARIATOS * *Motivaciones económicas*: Muchos sicarios s…" at bounding box center [429, 183] width 248 height 139
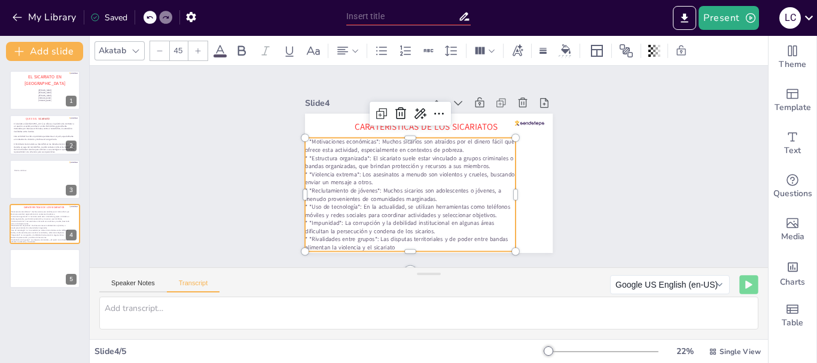
click at [305, 203] on p "* *Uso de tecnología*: En la actualidad, se utilizan herramientas como teléfono…" at bounding box center [410, 211] width 211 height 16
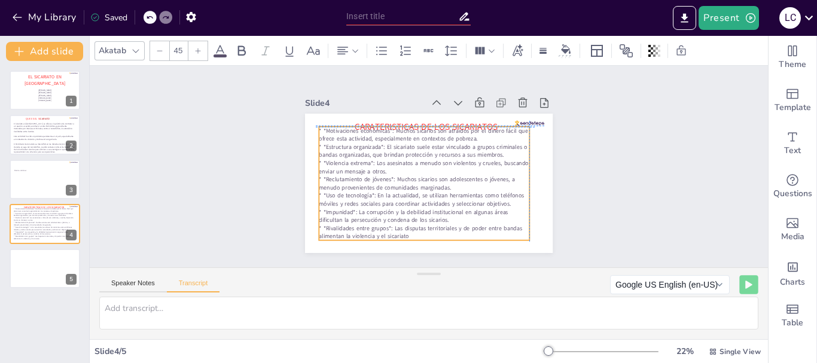
drag, startPoint x: 302, startPoint y: 200, endPoint x: 313, endPoint y: 190, distance: 14.8
click at [319, 191] on p "* *Uso de tecnología*: En la actualidad, se utilizan herramientas como teléfono…" at bounding box center [424, 199] width 211 height 16
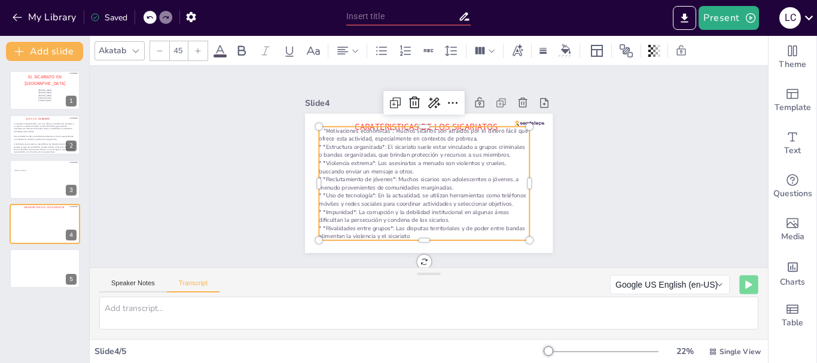
type input "--"
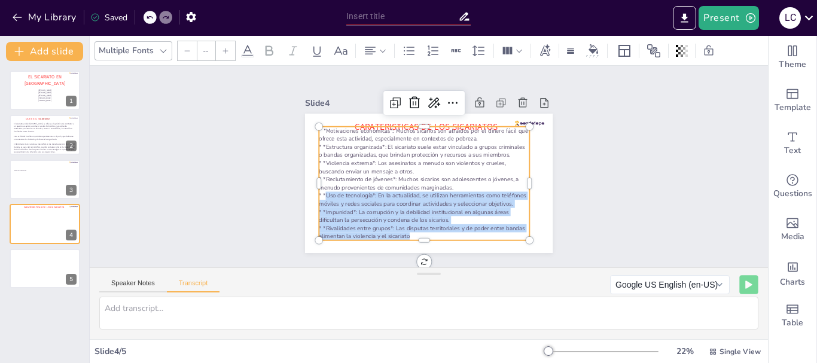
drag, startPoint x: 317, startPoint y: 190, endPoint x: 484, endPoint y: 232, distance: 172.7
click at [484, 232] on div "* *Motivaciones económicas*: Muchos sicarios son atraídos por el dinero fácil q…" at bounding box center [424, 184] width 211 height 114
copy div "Uso de tecnología*: En la actualidad, se utilizan herramientas como teléfonos m…"
click at [53, 260] on icon at bounding box center [52, 258] width 7 height 7
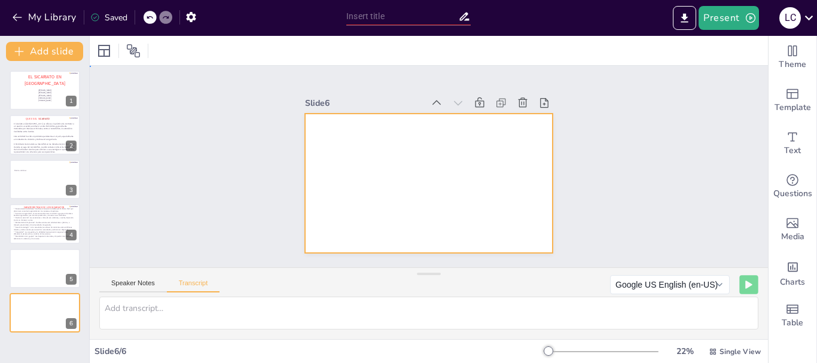
click at [348, 133] on div at bounding box center [429, 183] width 248 height 139
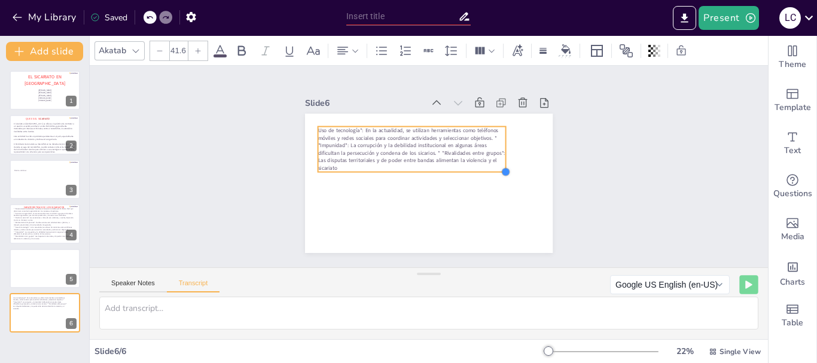
drag, startPoint x: 413, startPoint y: 145, endPoint x: 436, endPoint y: 165, distance: 29.7
click at [436, 165] on div "Uso de tecnología*: En la actualidad, se utilizan herramientas como teléfonos m…" at bounding box center [429, 183] width 248 height 139
click at [200, 48] on icon at bounding box center [197, 50] width 7 height 7
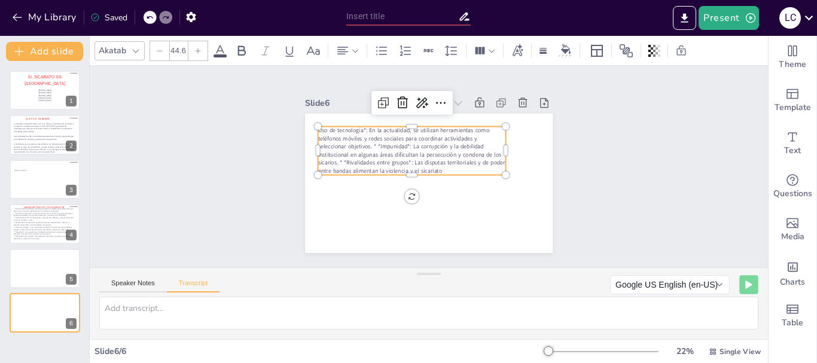
click at [200, 48] on icon at bounding box center [197, 50] width 7 height 7
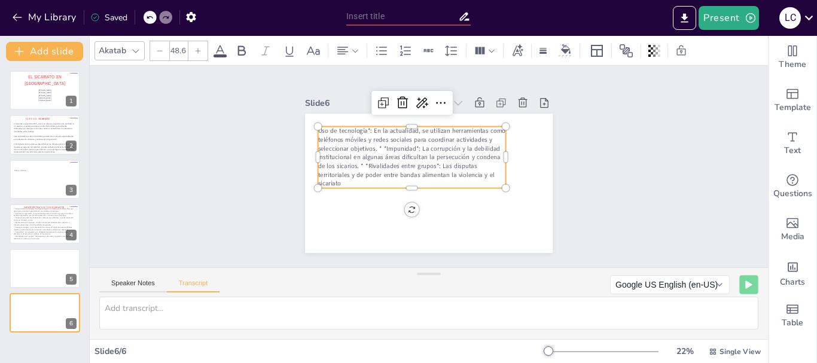
click at [200, 48] on icon at bounding box center [197, 50] width 7 height 7
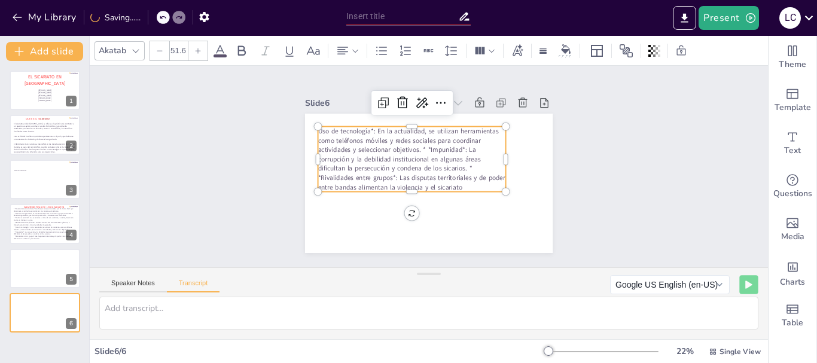
click at [200, 48] on icon at bounding box center [197, 50] width 7 height 7
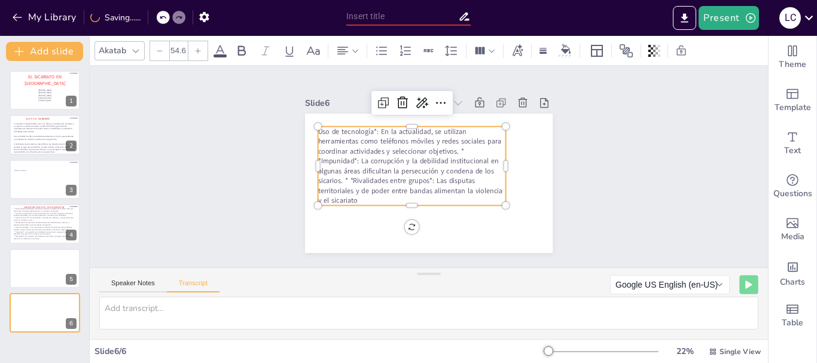
click at [200, 48] on icon at bounding box center [197, 50] width 7 height 7
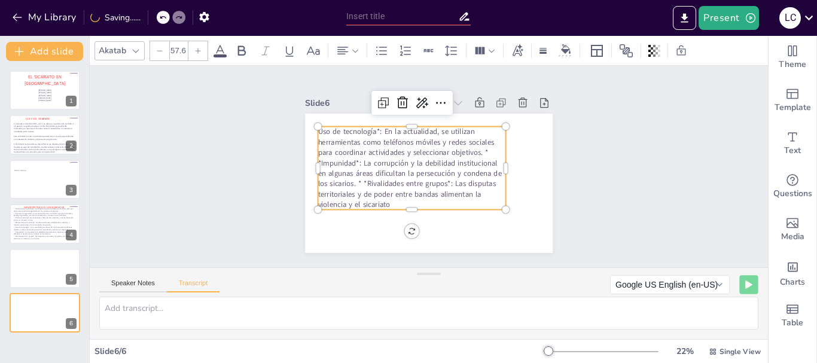
click at [200, 48] on icon at bounding box center [197, 50] width 7 height 7
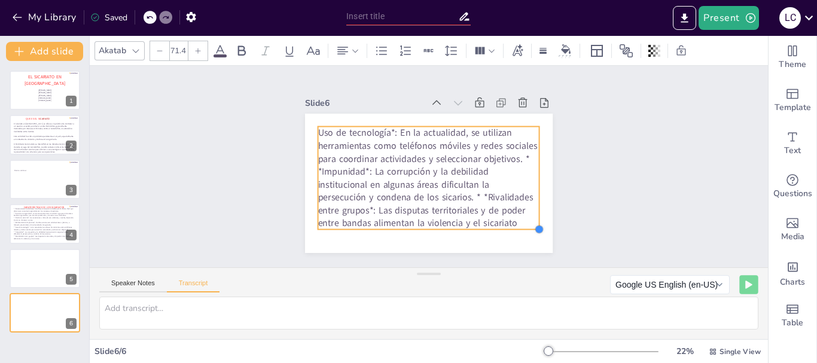
drag, startPoint x: 496, startPoint y: 208, endPoint x: 381, endPoint y: 158, distance: 125.9
click at [507, 222] on div "Uso de tecnología*: En la actualidad, se utilizan herramientas como teléfonos m…" at bounding box center [429, 183] width 248 height 139
type input "70.1"
click at [385, 127] on span "Uso de tecnología*: En la actualidad, se utilizan herramientas como teléfonos m…" at bounding box center [425, 177] width 215 height 101
click at [387, 127] on span "Uso de tecnología*: En la actualidad, se utilizan herramientas como teléfonos m…" at bounding box center [425, 177] width 215 height 101
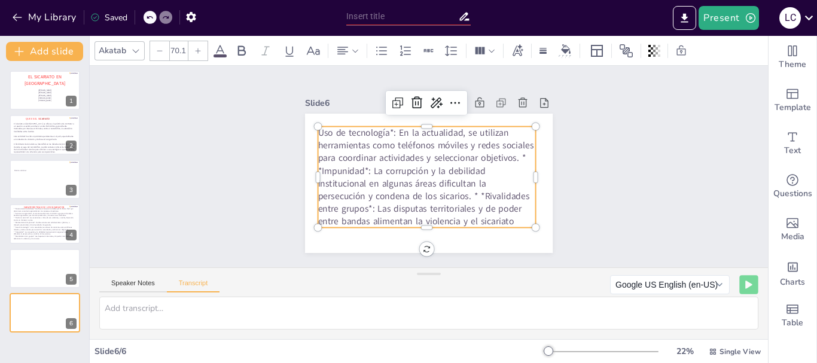
click at [384, 127] on span "Uso de tecnología*: En la actualidad, se utilizan herramientas como teléfonos m…" at bounding box center [425, 177] width 215 height 101
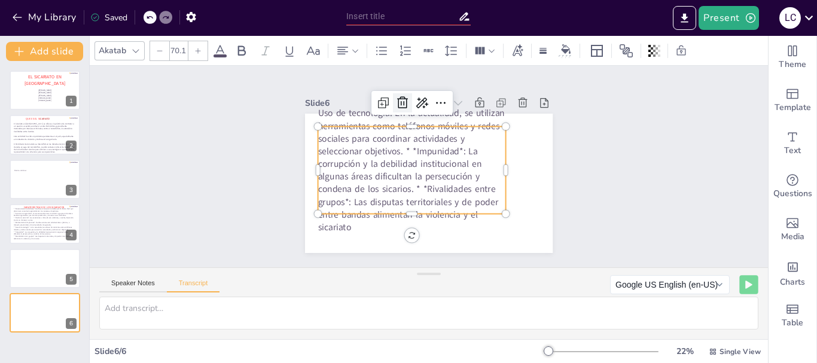
click at [397, 105] on icon at bounding box center [402, 103] width 14 height 14
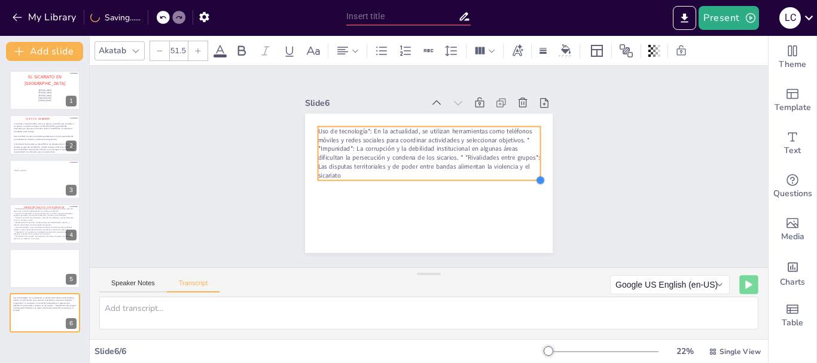
type input "52.1"
drag, startPoint x: 418, startPoint y: 150, endPoint x: 424, endPoint y: 180, distance: 31.1
click at [424, 180] on div "Uso de tecnología*: En la actualidad, se utilizan herramientas como teléfonos m…" at bounding box center [429, 183] width 248 height 139
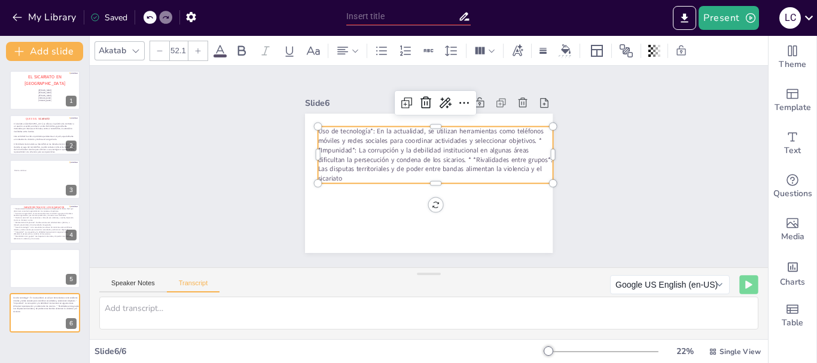
click at [364, 127] on span "Uso de tecnología*: En la actualidad, se utilizan herramientas como teléfonos m…" at bounding box center [435, 155] width 235 height 56
click at [363, 127] on span "Uso de tecnología*: En la actualidad, se utilizan herramientas como teléfonos m…" at bounding box center [435, 155] width 235 height 56
click at [364, 127] on span "Uso de tecnología*: En la actualidad, se utilizan herramientas como teléfonos m…" at bounding box center [435, 155] width 235 height 56
click at [345, 144] on span "Uso de tecnología: En la actualidad, se utilizan herramientas como teléfonos mó…" at bounding box center [435, 155] width 235 height 56
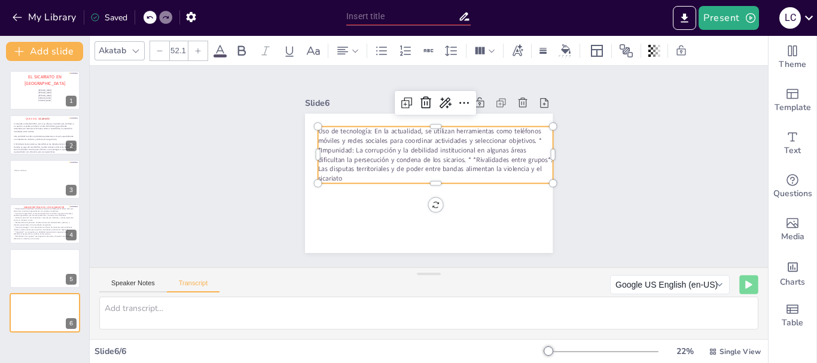
click at [331, 163] on span "Uso de tecnología: En la actualidad, se utilizan herramientas como teléfonos mó…" at bounding box center [435, 155] width 235 height 56
click at [462, 156] on span "Uso de tecnología: En la actualidad, se utilizan herramientas como teléfonos mó…" at bounding box center [434, 155] width 232 height 56
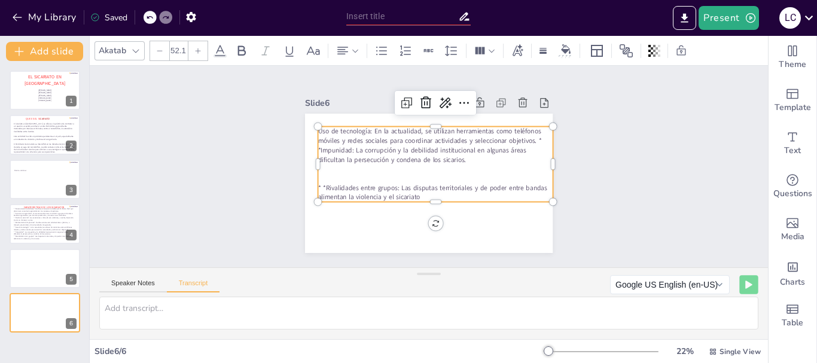
click at [318, 177] on p at bounding box center [435, 179] width 235 height 10
click at [318, 183] on span "* *Rivalidades entre grupos: Las disputas territoriales y de poder entre bandas…" at bounding box center [432, 192] width 229 height 19
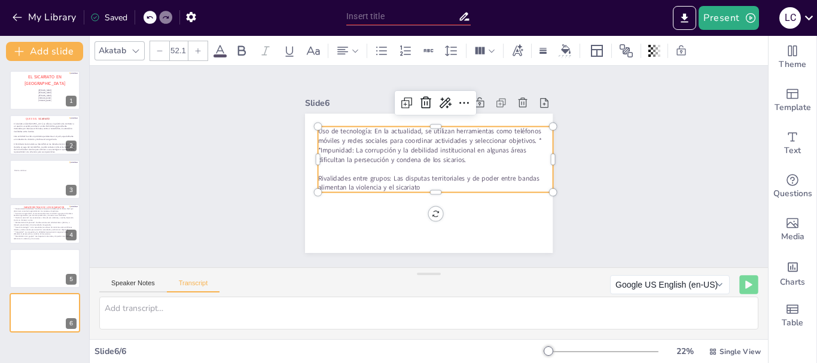
click at [318, 144] on span "Uso de tecnología: En la actualidad, se utilizan herramientas como teléfonos mó…" at bounding box center [430, 146] width 224 height 38
click at [530, 137] on span "Uso de tecnología: En la actualidad, se utilizan herramientas como teléfonos mó…" at bounding box center [435, 146] width 235 height 38
click at [539, 137] on p "Uso de tecnología: En la actualidad, se utilizan herramientas como teléfonos mó…" at bounding box center [435, 146] width 235 height 38
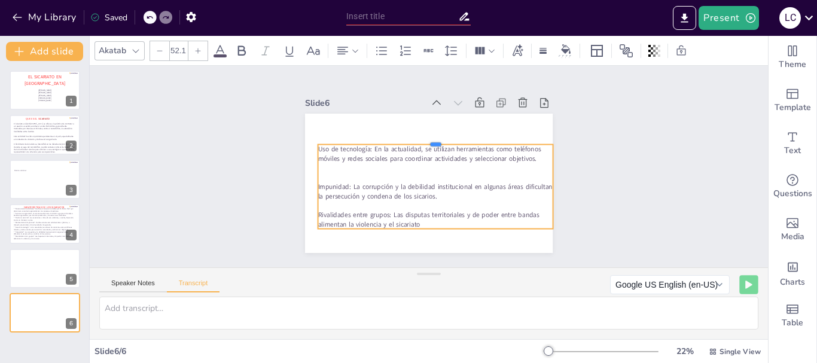
drag, startPoint x: 427, startPoint y: 121, endPoint x: 355, endPoint y: 139, distance: 74.6
click at [355, 139] on div at bounding box center [435, 140] width 235 height 10
drag, startPoint x: 308, startPoint y: 179, endPoint x: 297, endPoint y: 179, distance: 10.8
click at [297, 179] on div at bounding box center [302, 187] width 10 height 84
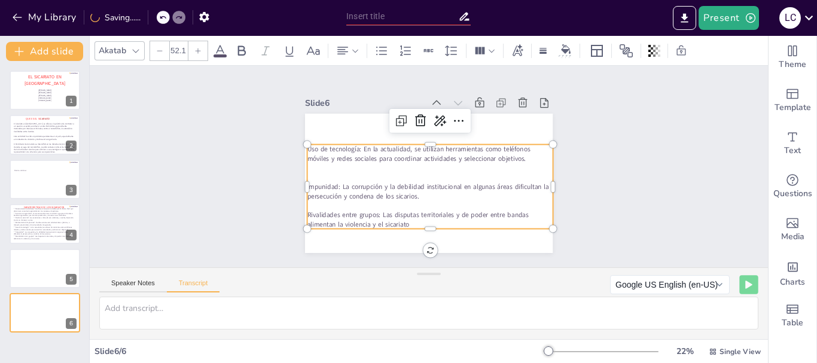
click at [571, 172] on div "Slide 1 EL SICARIATO EN [DEMOGRAPHIC_DATA] [PERSON_NAME] [PERSON_NAME] [PERSON_…" at bounding box center [429, 166] width 315 height 173
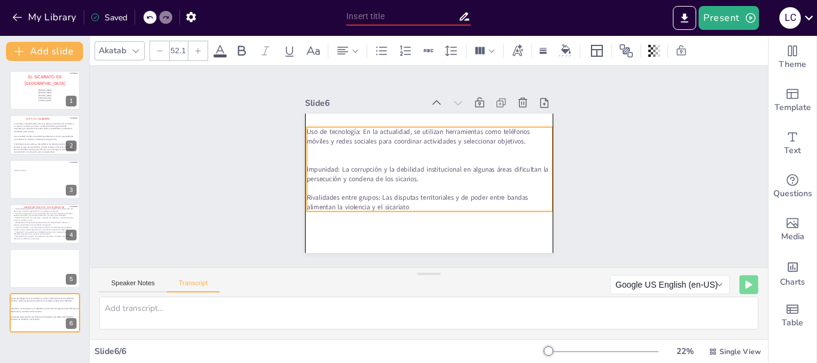
drag, startPoint x: 408, startPoint y: 143, endPoint x: 404, endPoint y: 126, distance: 17.7
click at [404, 127] on span "Uso de tecnología: En la actualidad, se utilizan herramientas como teléfonos mó…" at bounding box center [418, 136] width 223 height 19
click at [422, 205] on p "Rivalidades entre grupos: Las disputas territoriales y de poder entre bandas al…" at bounding box center [430, 203] width 246 height 19
click at [628, 208] on div "Slide 1 EL SICARIATO EN [DEMOGRAPHIC_DATA] [PERSON_NAME] [PERSON_NAME] [PERSON_…" at bounding box center [429, 167] width 678 height 202
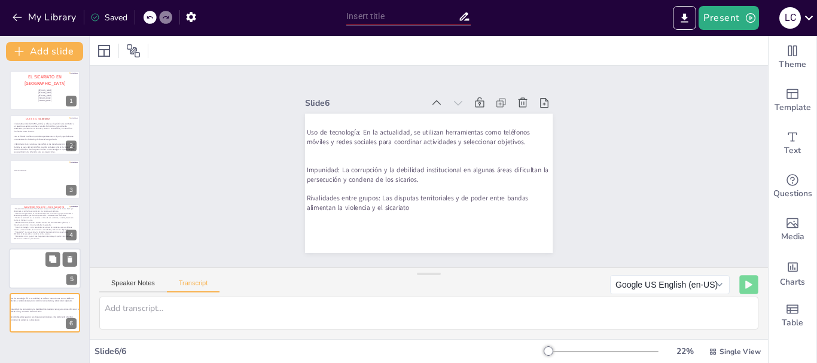
click at [41, 258] on div at bounding box center [45, 268] width 72 height 41
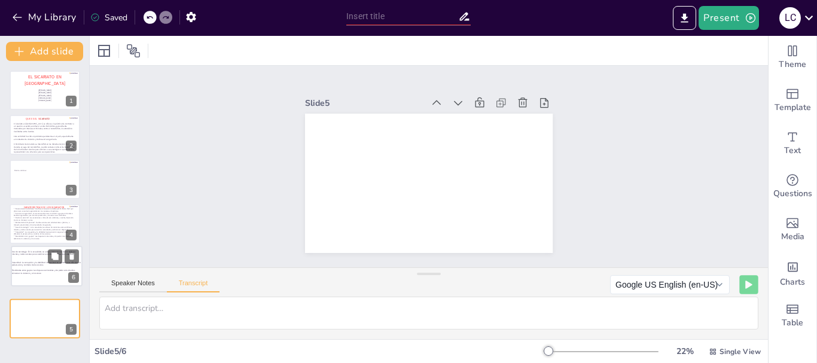
drag, startPoint x: 27, startPoint y: 301, endPoint x: 28, endPoint y: 251, distance: 50.3
click at [28, 251] on span "Uso de tecnología: En la actualidad, se utilizan herramientas como teléfonos mó…" at bounding box center [43, 253] width 63 height 5
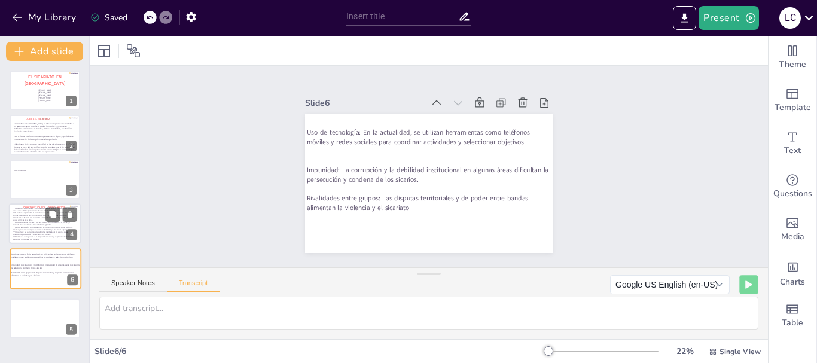
click at [24, 217] on p "* *Violencia extrema*: Los asesinatos a menudo son violentos y crueles, buscand…" at bounding box center [43, 219] width 61 height 5
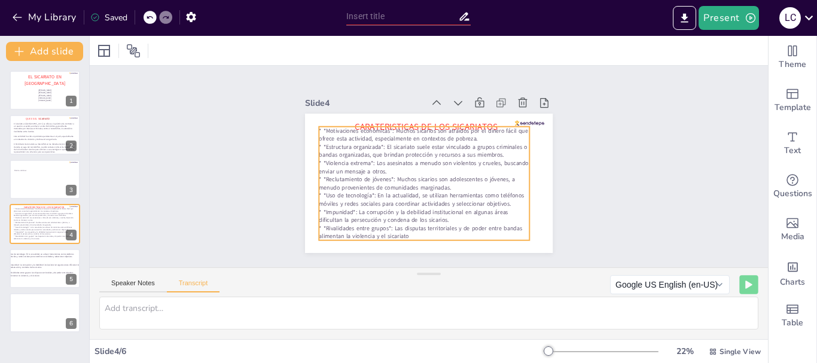
click at [319, 191] on p "* *Uso de tecnología*: En la actualidad, se utilizan herramientas como teléfono…" at bounding box center [424, 199] width 211 height 16
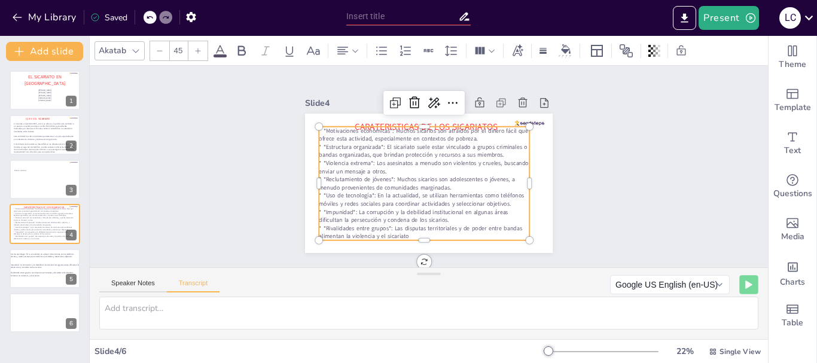
click at [319, 191] on p "* *Uso de tecnología*: En la actualidad, se utilizan herramientas como teléfono…" at bounding box center [424, 199] width 211 height 16
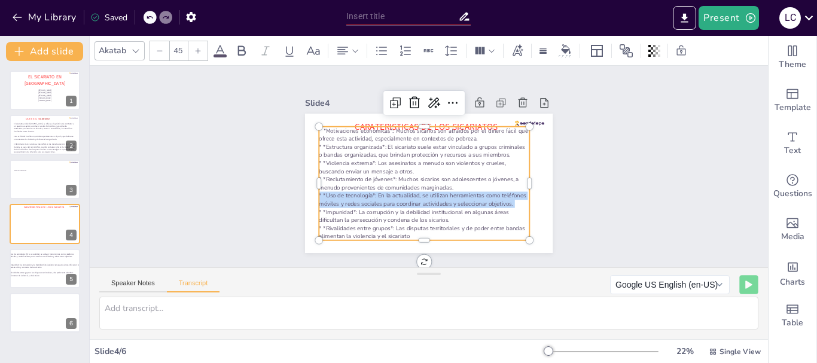
click at [319, 191] on p "* *Uso de tecnología*: En la actualidad, se utilizan herramientas como teléfono…" at bounding box center [424, 199] width 211 height 16
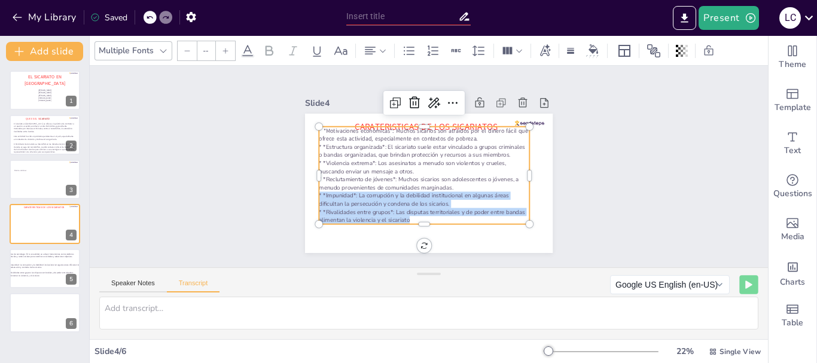
drag, startPoint x: 311, startPoint y: 190, endPoint x: 418, endPoint y: 218, distance: 111.5
click at [418, 218] on div "* *Motivaciones económicas*: Muchos sicarios son atraídos por el dinero fácil q…" at bounding box center [424, 176] width 211 height 98
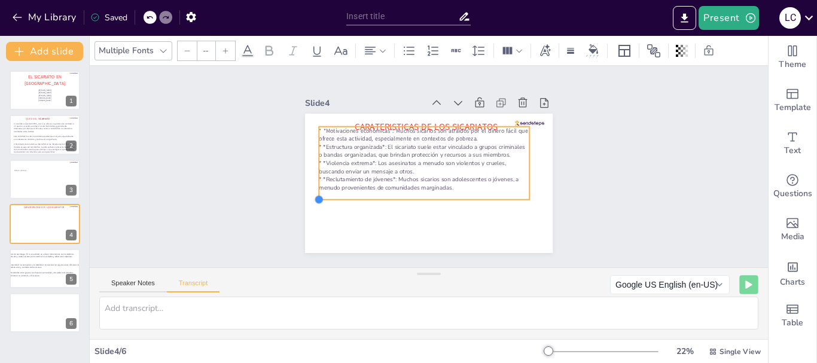
drag, startPoint x: 309, startPoint y: 195, endPoint x: 321, endPoint y: 195, distance: 12.6
click at [321, 195] on div "CARATERISTICAS DE LOS SICARIATOS * *Motivaciones económicas*: Muchos sicarios s…" at bounding box center [429, 183] width 248 height 139
type input "45"
click at [319, 127] on p "* *Motivaciones económicas*: Muchos sicarios son atraídos por el dinero fácil q…" at bounding box center [424, 135] width 211 height 16
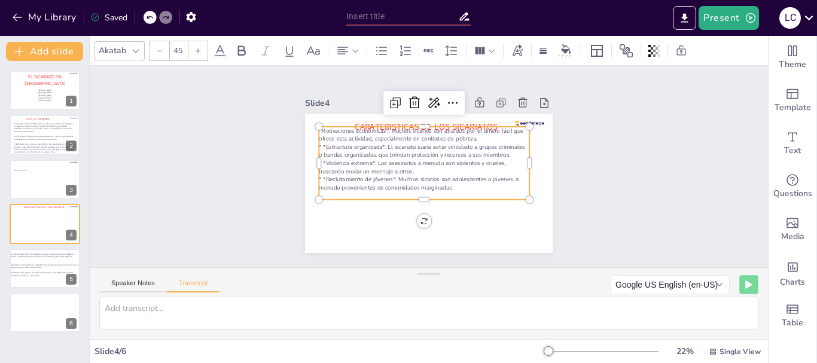
type input "--"
click at [319, 144] on p "* *Estructura organizada*: El sicariato suele estar vinculado a grupos criminal…" at bounding box center [424, 151] width 211 height 16
click at [319, 159] on p "* *Violencia extrema*: Los asesinatos a menudo son violentos y crueles, buscand…" at bounding box center [424, 167] width 211 height 16
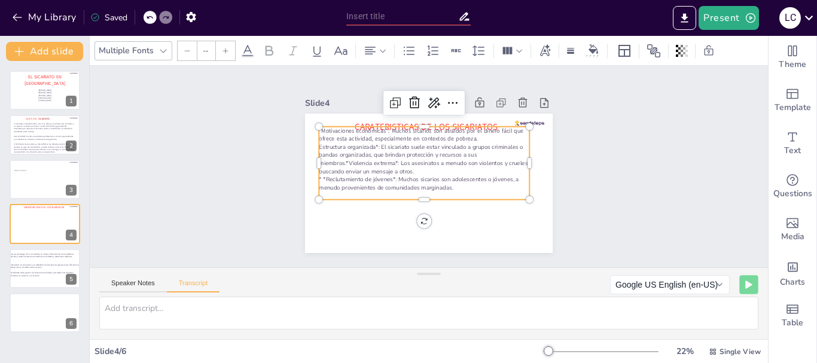
click at [319, 175] on p "* *Reclutamiento de jóvenes*: Muchos sicarios son adolescentes o jóvenes, a men…" at bounding box center [424, 183] width 211 height 16
click at [379, 175] on p "Reclutamiento de jóvenes*: Muchos sicarios son adolescentes o jóvenes, a menudo…" at bounding box center [424, 183] width 211 height 16
click at [388, 157] on p "Estructura organizada*: El sicariato suele estar vinculado a grupos criminales …" at bounding box center [424, 159] width 211 height 32
click at [366, 143] on p "Estructura organizada*: El sicariato suele estar vinculado a grupos criminales …" at bounding box center [424, 159] width 211 height 32
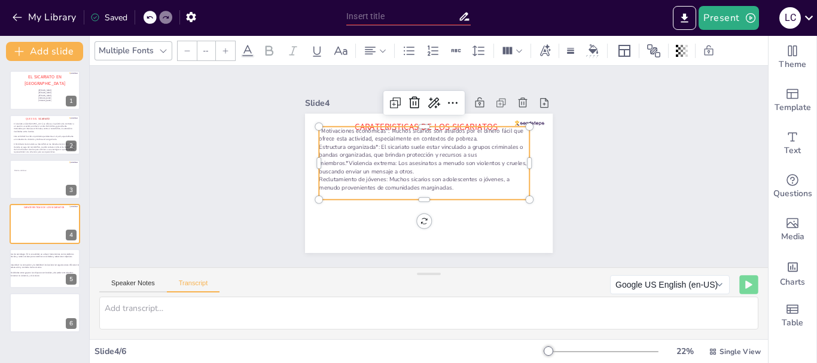
click at [369, 143] on p "Estructura organizada*: El sicariato suele estar vinculado a grupos criminales …" at bounding box center [424, 159] width 211 height 32
click at [367, 143] on p "Estructura organizada*: El sicariato suele estar vinculado a grupos criminales …" at bounding box center [424, 159] width 211 height 32
click at [365, 143] on p "Estructura organizad*: El sicariato suele estar vinculado a grupos criminales o…" at bounding box center [424, 159] width 211 height 32
click at [361, 143] on p "Estructura organiza*: El sicariato suele estar vinculado a grupos criminales o …" at bounding box center [424, 159] width 211 height 32
click at [362, 143] on p "Estructura organiza*: El sicariato suele estar vinculado a grupos criminales o …" at bounding box center [424, 159] width 211 height 32
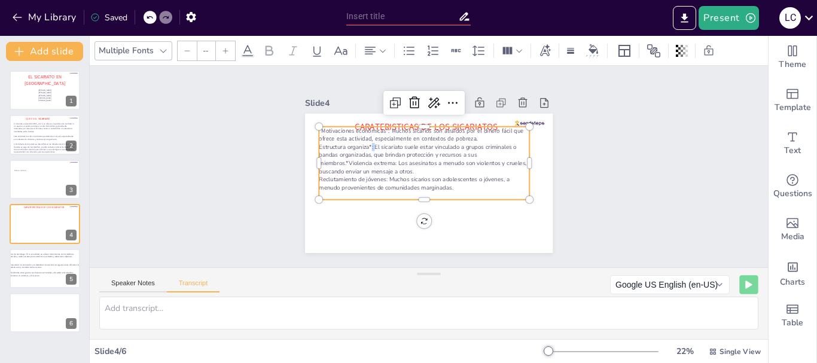
click at [362, 143] on p "Estructura organiza*: El sicariato suele estar vinculado a grupos criminales o …" at bounding box center [424, 159] width 211 height 32
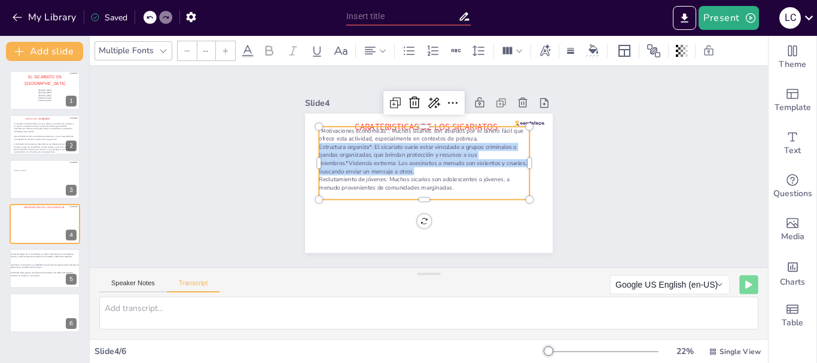
click at [362, 143] on p "Estructura organiza*: El sicariato suele estar vinculado a grupos criminales o …" at bounding box center [424, 159] width 211 height 32
click at [253, 190] on div "Slide 1 EL SICARIATO EN [DEMOGRAPHIC_DATA] [PERSON_NAME] [PERSON_NAME] [PERSON_…" at bounding box center [429, 167] width 678 height 202
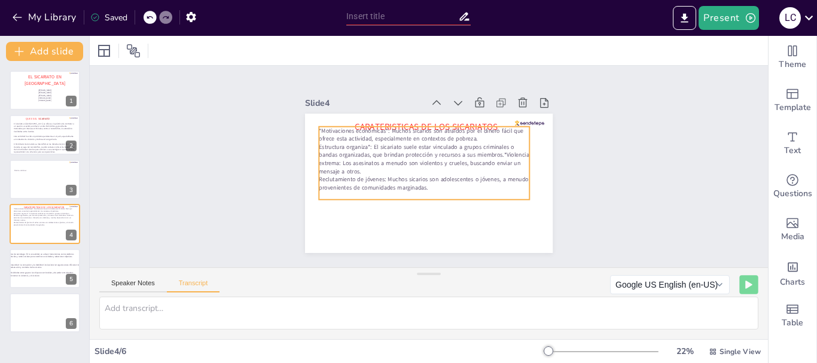
click at [361, 143] on p "Estructura organiza*: El sicariato suele estar vinculado a grupos criminales o …" at bounding box center [424, 159] width 211 height 32
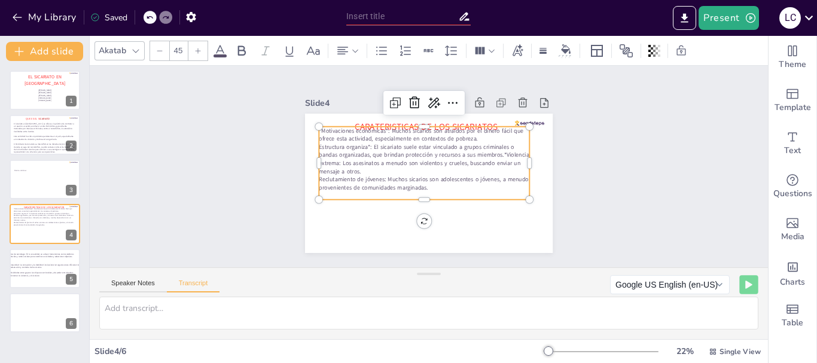
click at [361, 143] on p "Estructura organiza*: El sicariato suele estar vinculado a grupos criminales o …" at bounding box center [424, 159] width 211 height 32
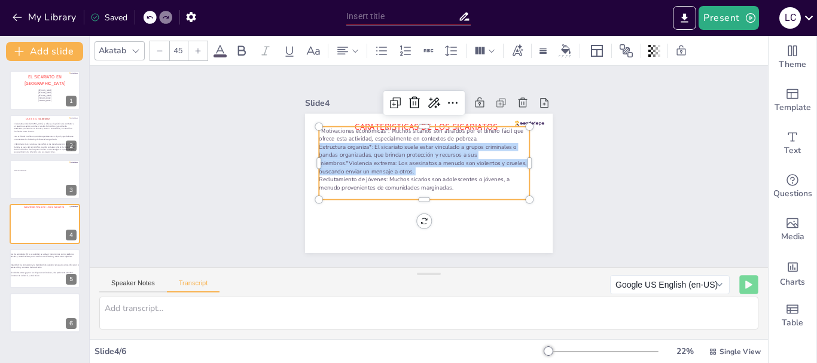
click at [361, 143] on p "Estructura organiza*: El sicariato suele estar vinculado a grupos criminales o …" at bounding box center [424, 159] width 211 height 32
type input "--"
copy p "Estructura organiza*: El sicariato suele estar vinculado a grupos criminales o …"
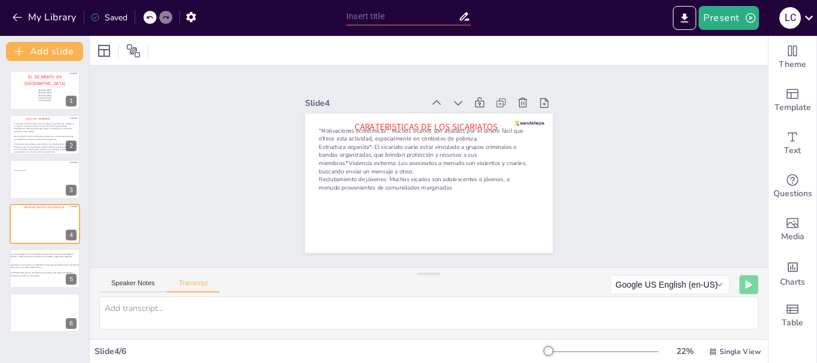
click at [362, 143] on p "Estructura organiza*: El sicariato suele estar vinculado a grupos criminales o …" at bounding box center [424, 159] width 211 height 32
click at [358, 143] on p "Estructura organiza: El sicariato suele estar vinculado a grupos criminales o b…" at bounding box center [424, 159] width 211 height 32
click at [360, 143] on p "Estructura organiza: El sicariato suele estar vinculado a grupos criminales o b…" at bounding box center [424, 159] width 211 height 32
click at [319, 127] on p "*Motivaciones económicas*: Muchos sicarios son atraídos por el dinero fácil que…" at bounding box center [424, 135] width 211 height 16
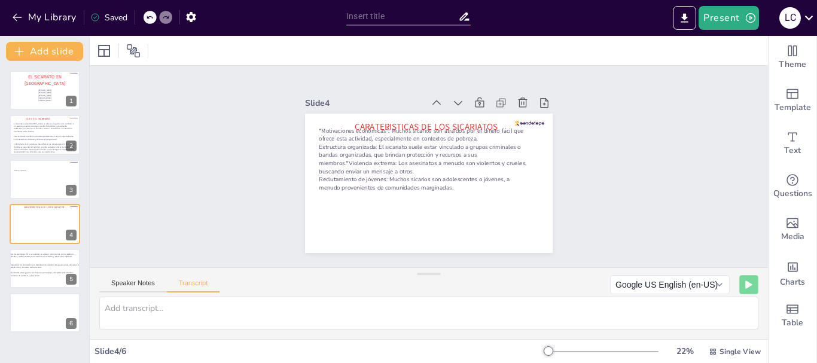
click at [319, 127] on p "*Motivaciones económicas*: Muchos sicarios son atraídos por el dinero fácil que…" at bounding box center [424, 135] width 211 height 16
click at [16, 93] on p "[PERSON_NAME]" at bounding box center [44, 93] width 61 height 3
type textarea "EL SACARIATO"
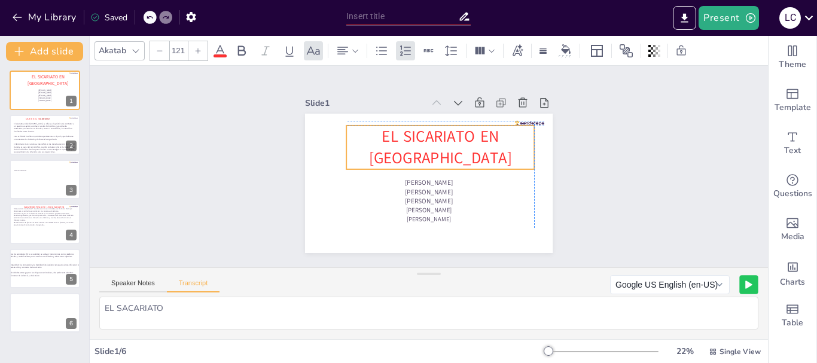
drag, startPoint x: 365, startPoint y: 129, endPoint x: 378, endPoint y: 127, distance: 12.7
click at [378, 127] on span "EL SICARIATO EN [GEOGRAPHIC_DATA]" at bounding box center [440, 147] width 143 height 43
click at [376, 126] on span "EL SICARIATO EN [GEOGRAPHIC_DATA]" at bounding box center [440, 147] width 143 height 43
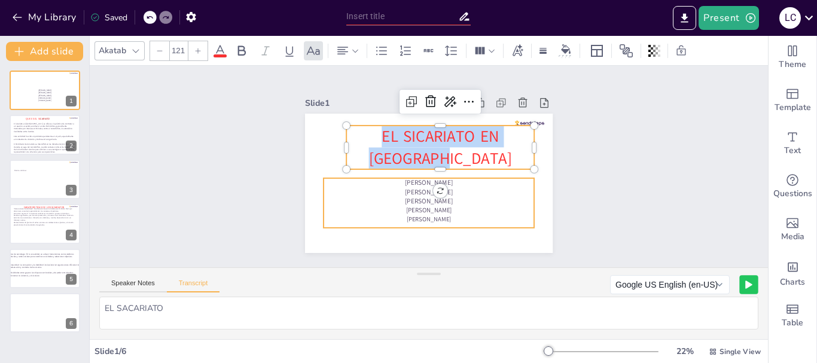
drag, startPoint x: 375, startPoint y: 131, endPoint x: 449, endPoint y: 199, distance: 100.8
click at [449, 199] on div "[PERSON_NAME] [PERSON_NAME] [PERSON_NAME] [PERSON_NAME] EL SICARIATO EN [GEOGRA…" at bounding box center [429, 183] width 248 height 139
copy span "EL SICARIATO EN [GEOGRAPHIC_DATA]"
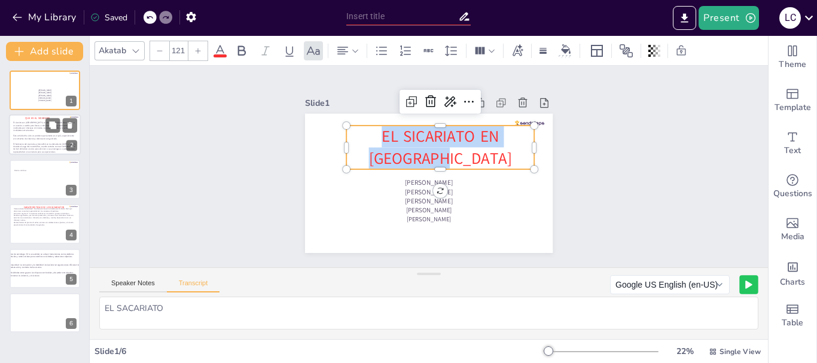
click at [48, 142] on p at bounding box center [44, 142] width 63 height 2
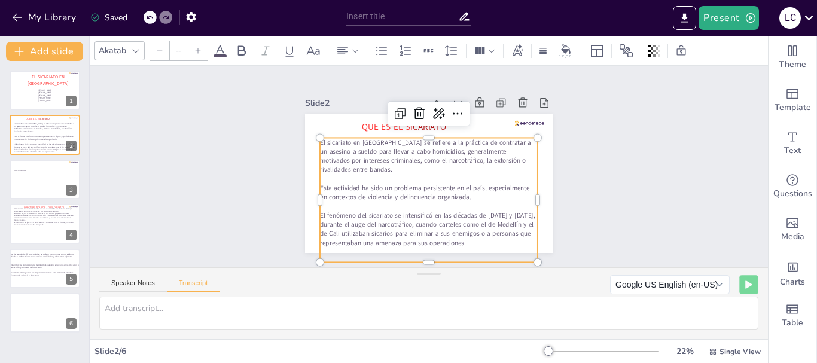
click at [313, 135] on div "QUE ES EL SI CARIATO El sicariato en [GEOGRAPHIC_DATA] se refiere a la práctica…" at bounding box center [429, 183] width 248 height 139
click at [320, 139] on p "El sicariato en [GEOGRAPHIC_DATA] se refiere a la práctica de contratar a un as…" at bounding box center [429, 156] width 218 height 36
click at [320, 141] on p "El sicariato en [GEOGRAPHIC_DATA] se refiere a la práctica de contratar a un as…" at bounding box center [429, 156] width 218 height 36
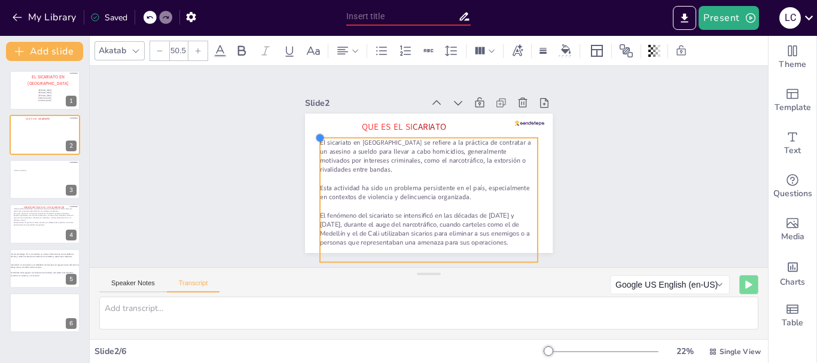
click at [315, 136] on div at bounding box center [320, 138] width 10 height 10
click at [320, 142] on p "El sicariato en [GEOGRAPHIC_DATA] se refiere a la práctica de contratar a un as…" at bounding box center [429, 156] width 218 height 36
click at [320, 141] on p "El sicariato en [GEOGRAPHIC_DATA] se refiere a la práctica de contratar a un as…" at bounding box center [429, 156] width 218 height 36
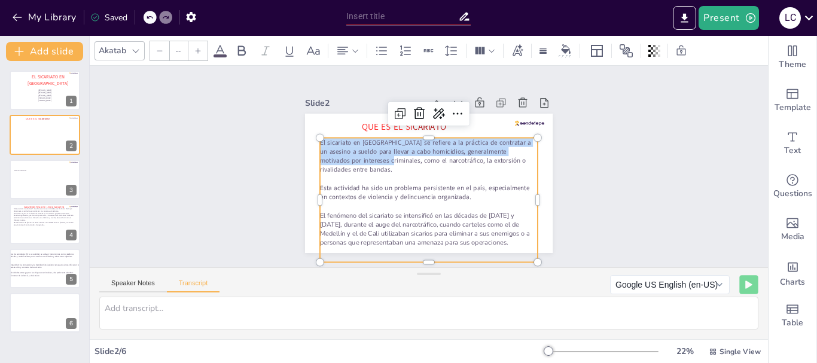
type input "50.5"
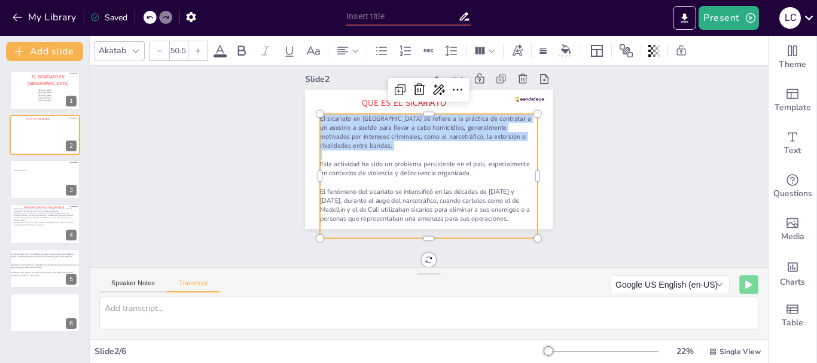
drag, startPoint x: 312, startPoint y: 141, endPoint x: 492, endPoint y: 253, distance: 211.5
click at [492, 253] on div "Slide 1 EL SICARIATO EN [DEMOGRAPHIC_DATA] [PERSON_NAME] [PERSON_NAME] [PERSON_…" at bounding box center [429, 167] width 678 height 202
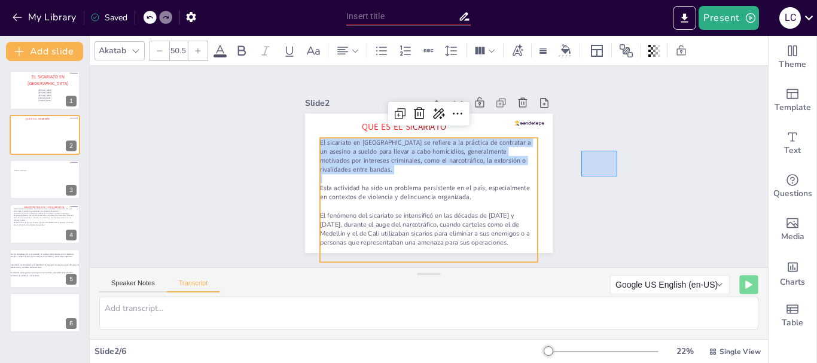
click at [582, 148] on div "Slide 1 EL SICARIATO EN [DEMOGRAPHIC_DATA] [PERSON_NAME] [PERSON_NAME] [PERSON_…" at bounding box center [429, 167] width 678 height 202
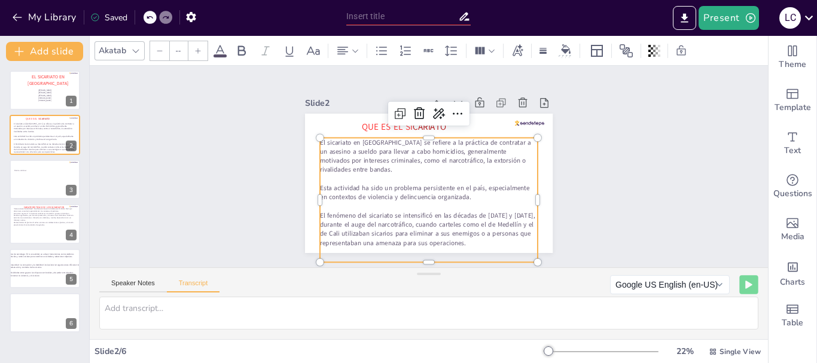
click at [312, 136] on div "QUE ES EL SI CARIATO El sicariato en [GEOGRAPHIC_DATA] se refiere a la práctica…" at bounding box center [429, 183] width 248 height 139
click at [315, 136] on div at bounding box center [320, 138] width 10 height 10
click at [320, 141] on p "El sicariato en [GEOGRAPHIC_DATA] se refiere a la práctica de contratar a un as…" at bounding box center [429, 156] width 218 height 36
type input "50.5"
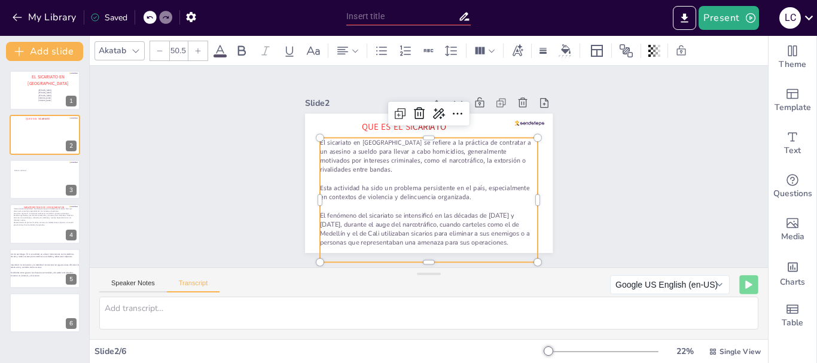
click at [320, 139] on p "El sicariato en [GEOGRAPHIC_DATA] se refiere a la práctica de contratar a un as…" at bounding box center [429, 156] width 218 height 36
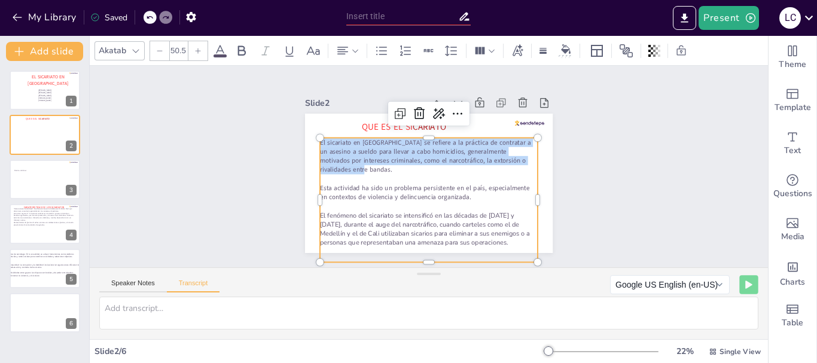
drag, startPoint x: 311, startPoint y: 139, endPoint x: 379, endPoint y: 199, distance: 90.3
click at [379, 199] on div "El sicariato en [GEOGRAPHIC_DATA] se refiere a la práctica de contratar a un as…" at bounding box center [429, 201] width 218 height 126
click at [593, 171] on div "Slide 1 EL SICARIATO EN [DEMOGRAPHIC_DATA] [PERSON_NAME] [PERSON_NAME] [PERSON_…" at bounding box center [429, 167] width 678 height 202
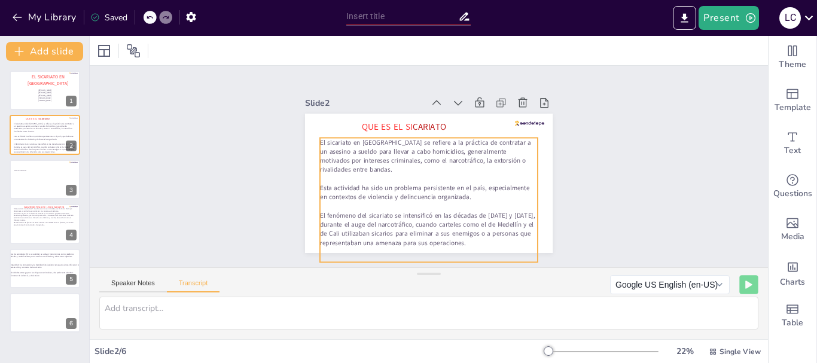
click at [312, 137] on div "QUE ES EL SI CARIATO El sicariato en [GEOGRAPHIC_DATA] se refiere a la práctica…" at bounding box center [429, 183] width 248 height 139
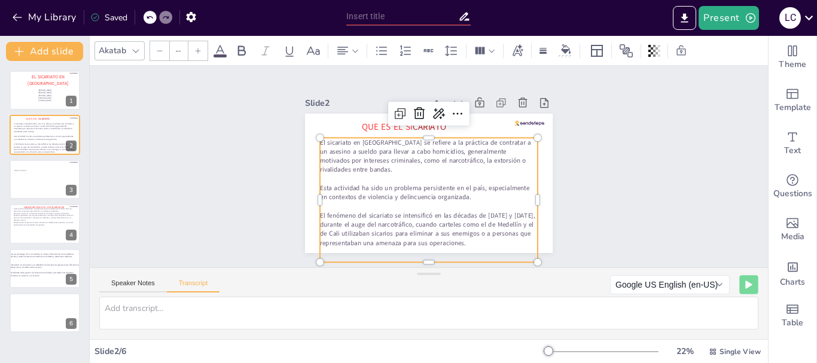
click at [315, 137] on div at bounding box center [320, 138] width 10 height 10
click at [320, 141] on p "El sicariato en [GEOGRAPHIC_DATA] se refiere a la práctica de contratar a un as…" at bounding box center [429, 156] width 218 height 36
type input "50.5"
click at [320, 139] on p "El sicariato en [GEOGRAPHIC_DATA] se refiere a la práctica de contratar a un as…" at bounding box center [429, 156] width 218 height 36
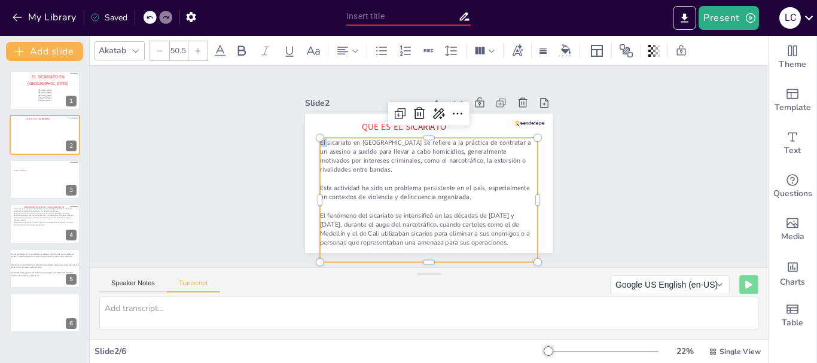
click at [320, 139] on p "El sicariato en [GEOGRAPHIC_DATA] se refiere a la práctica de contratar a un as…" at bounding box center [429, 156] width 218 height 36
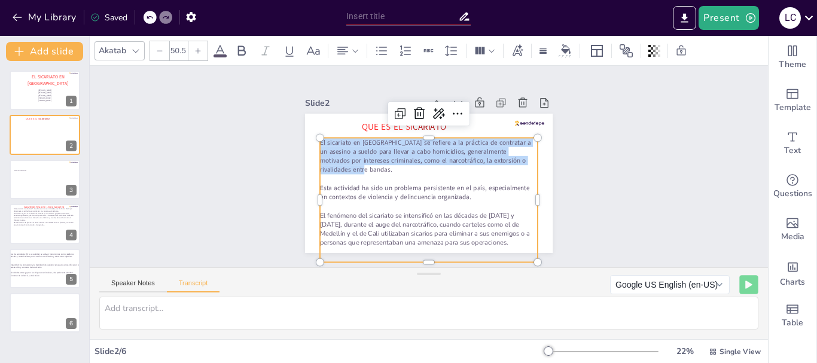
drag, startPoint x: 314, startPoint y: 139, endPoint x: 454, endPoint y: 181, distance: 146.0
click at [392, 194] on div "El sicariato en [GEOGRAPHIC_DATA] se refiere a la práctica de contratar a un as…" at bounding box center [429, 201] width 218 height 126
click at [574, 172] on div "Slide 1 EL SICARIATO EN [DEMOGRAPHIC_DATA] [PERSON_NAME] [PERSON_NAME] [PERSON_…" at bounding box center [429, 166] width 315 height 173
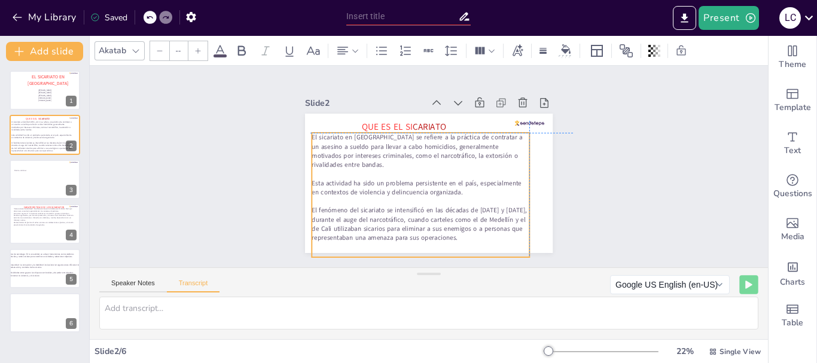
drag, startPoint x: 317, startPoint y: 141, endPoint x: 307, endPoint y: 135, distance: 11.6
click at [312, 135] on p "El sicariato en [GEOGRAPHIC_DATA] se refiere a la práctica de contratar a un as…" at bounding box center [421, 151] width 218 height 36
click at [312, 133] on p "El sicariato en [GEOGRAPHIC_DATA] se refiere a la práctica de contratar a un as…" at bounding box center [421, 151] width 218 height 36
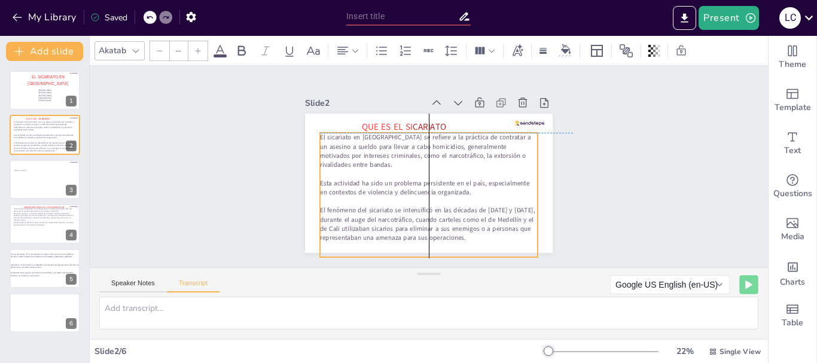
drag, startPoint x: 305, startPoint y: 133, endPoint x: 314, endPoint y: 135, distance: 9.1
click at [320, 135] on p "El sicariato en [GEOGRAPHIC_DATA] se refiere a la práctica de contratar a un as…" at bounding box center [429, 151] width 218 height 36
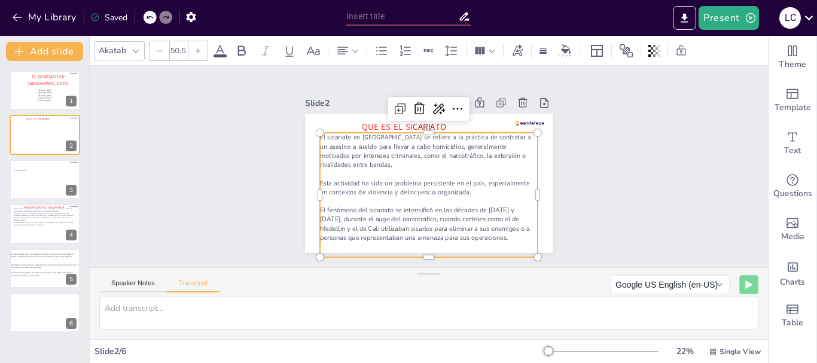
click at [320, 135] on p "El sicariato en [GEOGRAPHIC_DATA] se refiere a la práctica de contratar a un as…" at bounding box center [429, 151] width 218 height 36
click at [457, 232] on p "El fenómeno del sicariato se intensificó en las décadas de [DATE] y [DATE], dur…" at bounding box center [429, 224] width 218 height 36
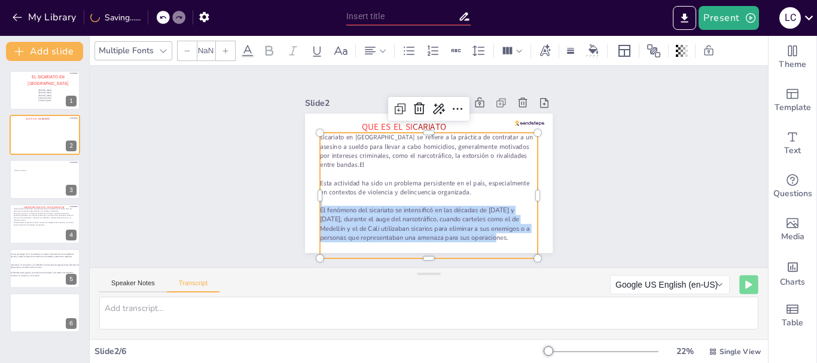
type input "--"
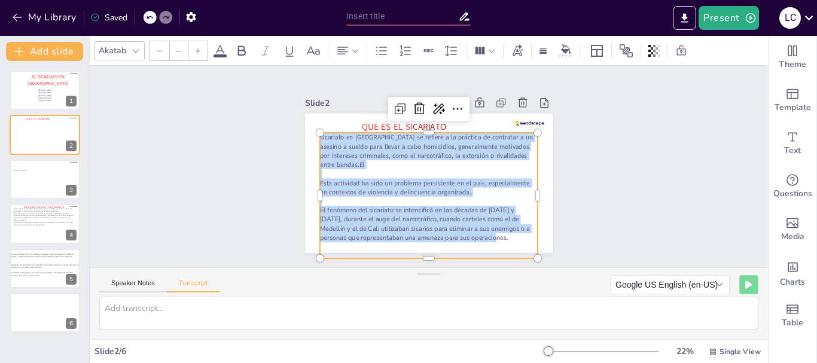
drag, startPoint x: 457, startPoint y: 232, endPoint x: 373, endPoint y: 107, distance: 150.8
click at [373, 107] on div "Slide 2 QUE ES EL SI CARIATO sicariato en [GEOGRAPHIC_DATA] se refiere a la prá…" at bounding box center [429, 174] width 248 height 159
copy div "sicariato en [GEOGRAPHIC_DATA] se refiere a la práctica de contratar a un asesi…"
click at [604, 170] on div "Slide 1 EL SICARIATO EN [DEMOGRAPHIC_DATA] [PERSON_NAME] [PERSON_NAME] [PERSON_…" at bounding box center [429, 167] width 678 height 202
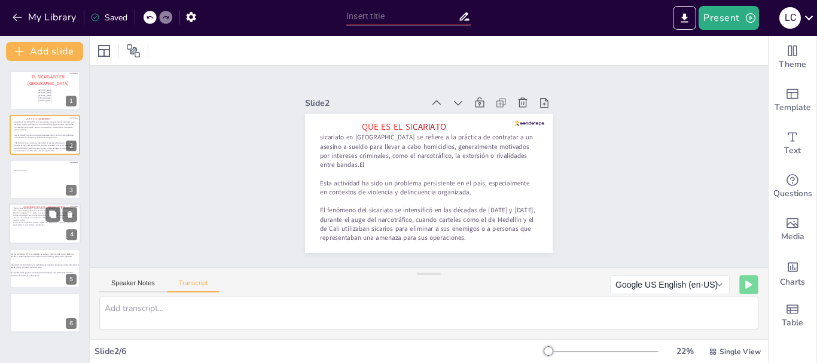
click at [43, 218] on p "Estructura organiza*: El sicariato suele estar vinculado a grupos criminales o …" at bounding box center [43, 217] width 61 height 10
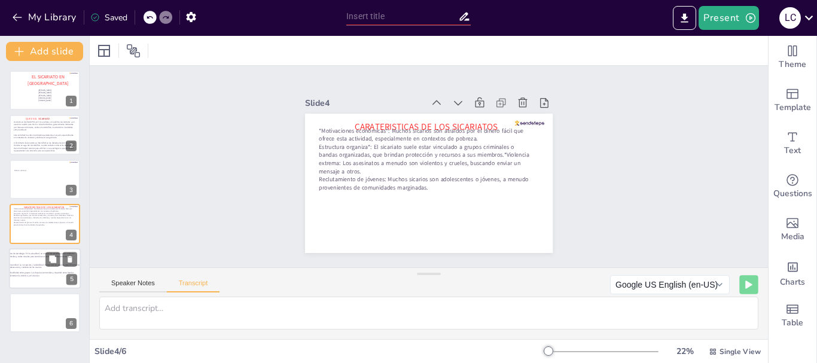
click at [45, 266] on div at bounding box center [61, 259] width 32 height 14
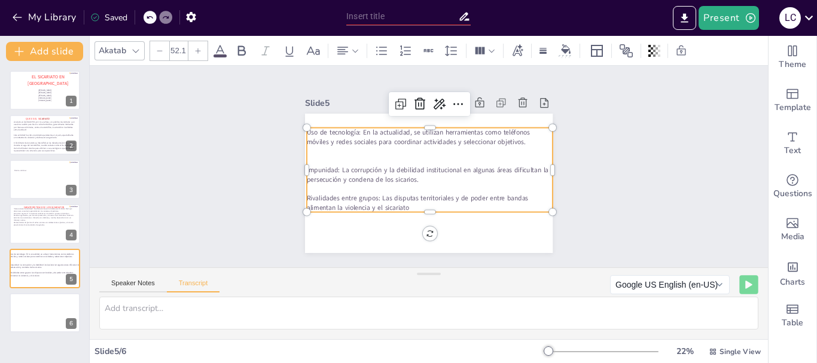
click at [305, 125] on div "Uso de tecnología: En la actualidad, se utilizan herramientas como teléfonos mó…" at bounding box center [429, 183] width 248 height 139
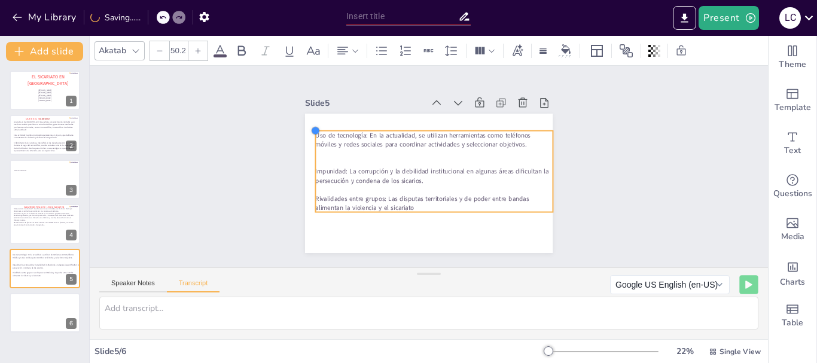
drag, startPoint x: 299, startPoint y: 127, endPoint x: 320, endPoint y: 131, distance: 21.2
click at [321, 130] on div "Uso de tecnología: En la actualidad, se utilizan herramientas como teléfonos mó…" at bounding box center [429, 183] width 248 height 139
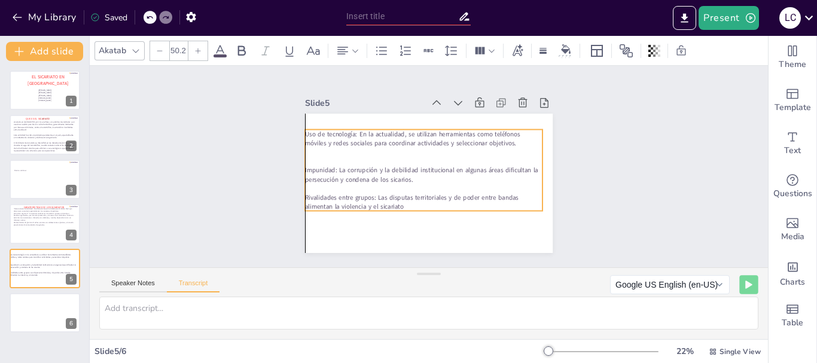
drag, startPoint x: 408, startPoint y: 201, endPoint x: 395, endPoint y: 200, distance: 12.6
click at [395, 200] on p "Rivalidades entre grupos: Las disputas territoriales y de poder entre bandas al…" at bounding box center [424, 202] width 238 height 18
click at [300, 128] on div at bounding box center [305, 130] width 10 height 10
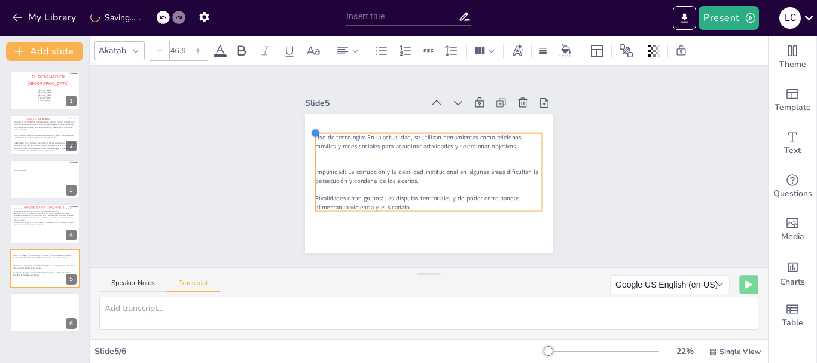
type input "48"
drag, startPoint x: 299, startPoint y: 128, endPoint x: 337, endPoint y: 132, distance: 38.5
click at [337, 132] on div "Uso de tecnología: En la actualidad, se utilizan herramientas como teléfonos mó…" at bounding box center [429, 183] width 248 height 139
click at [315, 134] on span "Uso de tecnología: En la actualidad, se utilizan herramientas como teléfonos mó…" at bounding box center [418, 141] width 206 height 17
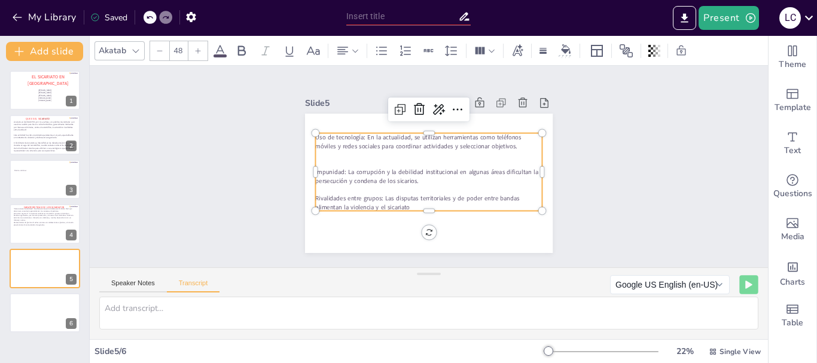
copy div "Uso de tecnología: En la actualidad, se utilizan herramientas como teléfonos mó…"
drag, startPoint x: 312, startPoint y: 174, endPoint x: 337, endPoint y: 177, distance: 25.2
click at [337, 177] on span "Impunidad: La corrupción y la debilidad institucional en algunas áreas dificult…" at bounding box center [426, 176] width 223 height 17
click at [339, 159] on p at bounding box center [428, 163] width 227 height 9
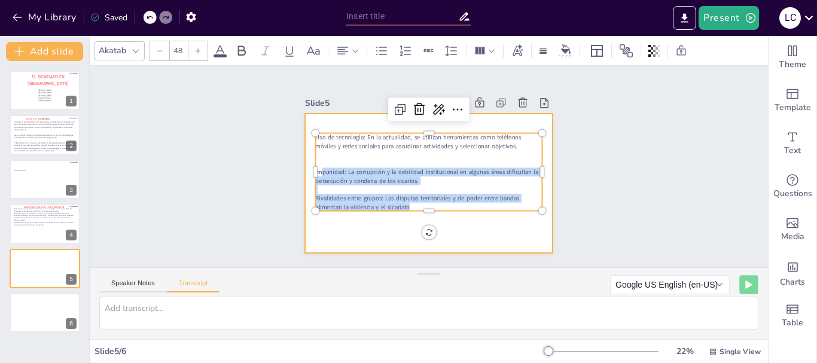
drag, startPoint x: 310, startPoint y: 170, endPoint x: 476, endPoint y: 218, distance: 172.7
click at [476, 218] on div "Uso de tecnología: En la actualidad, se utilizan herramientas como teléfonos mó…" at bounding box center [429, 183] width 248 height 139
copy div "mpunidad: La corrupción y la debilidad institucional en algunas áreas dificulta…"
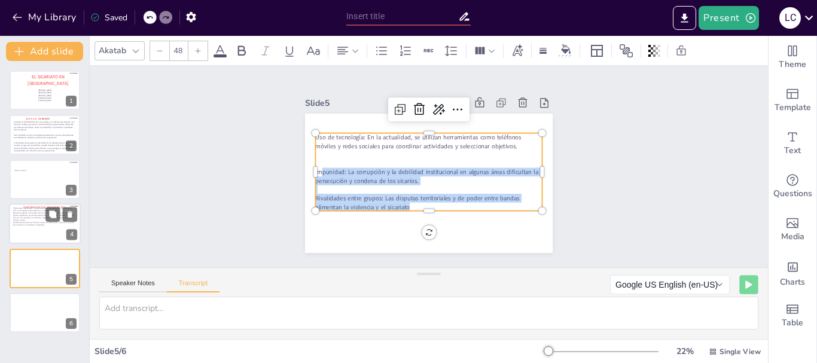
click at [24, 214] on p "Estructura organiza*: El sicariato suele estar vinculado a grupos criminales o …" at bounding box center [43, 217] width 61 height 10
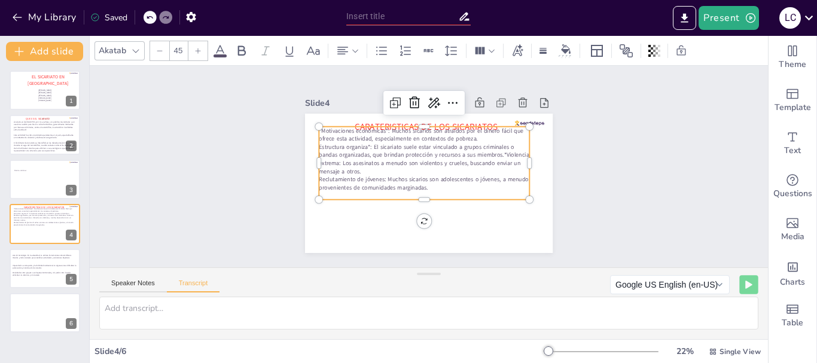
click at [315, 125] on div "CARATERISTICAS DE LOS SICARIATOS *Motivaciones económicas*: Muchos sicarios son…" at bounding box center [429, 183] width 248 height 139
click at [315, 125] on div at bounding box center [319, 127] width 10 height 10
click at [314, 126] on div at bounding box center [319, 127] width 10 height 10
click at [418, 181] on p "Reclutamiento de jóvenes: Muchos sicarios son adolescentes o jóvenes, a menudo …" at bounding box center [424, 183] width 211 height 16
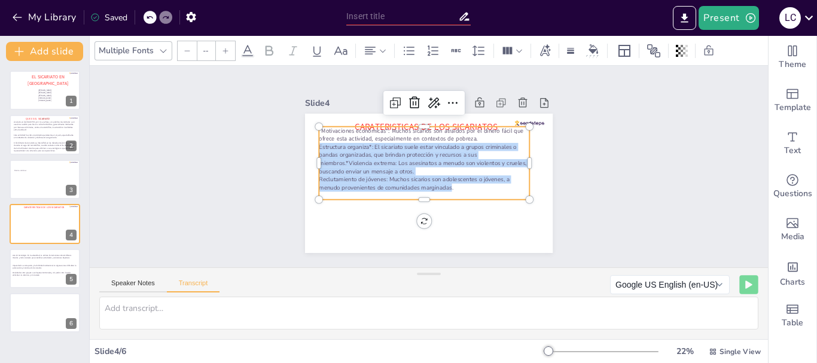
type input "45"
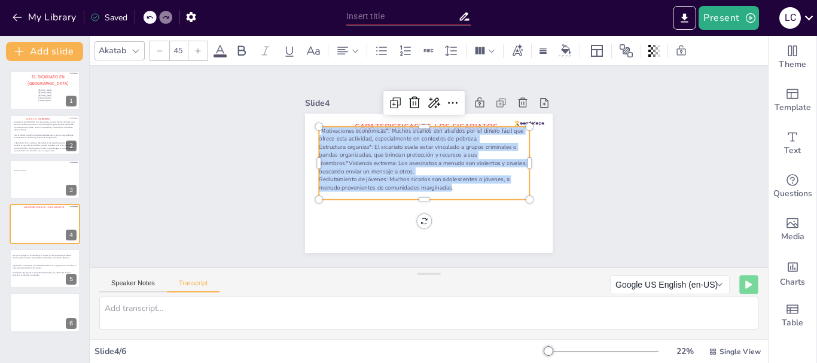
drag, startPoint x: 443, startPoint y: 185, endPoint x: 309, endPoint y: 98, distance: 159.2
click at [309, 98] on div "Slide 4 CARATERISTICAS DE LOS SICARIATOS *Motivaciones económicas*: Muchos sica…" at bounding box center [429, 174] width 248 height 159
copy div "Motivaciones económicas*: Muchos sicarios son atraídos por el dinero fácil que …"
